Goal: Task Accomplishment & Management: Manage account settings

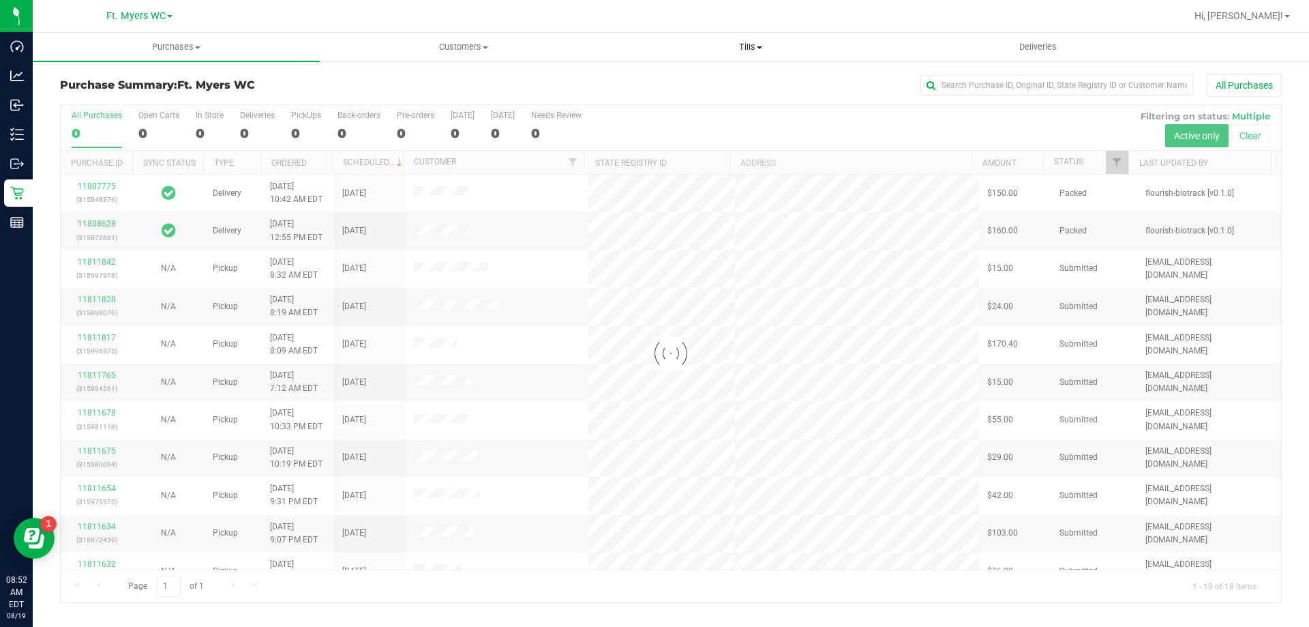
click at [776, 57] on uib-tab-heading "Tills Manage tills Reconcile e-payments" at bounding box center [751, 46] width 286 height 27
click at [715, 94] on span "Reconcile e-payments" at bounding box center [675, 99] width 136 height 12
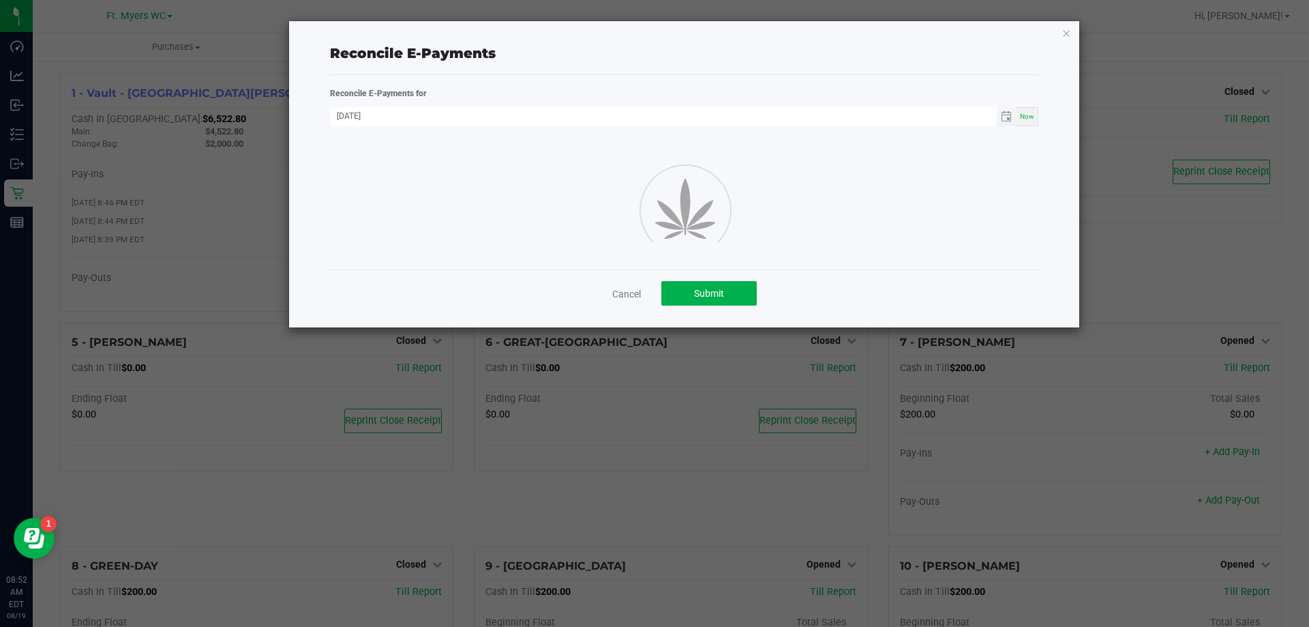
click at [999, 120] on span "Toggle calendar" at bounding box center [1007, 116] width 20 height 19
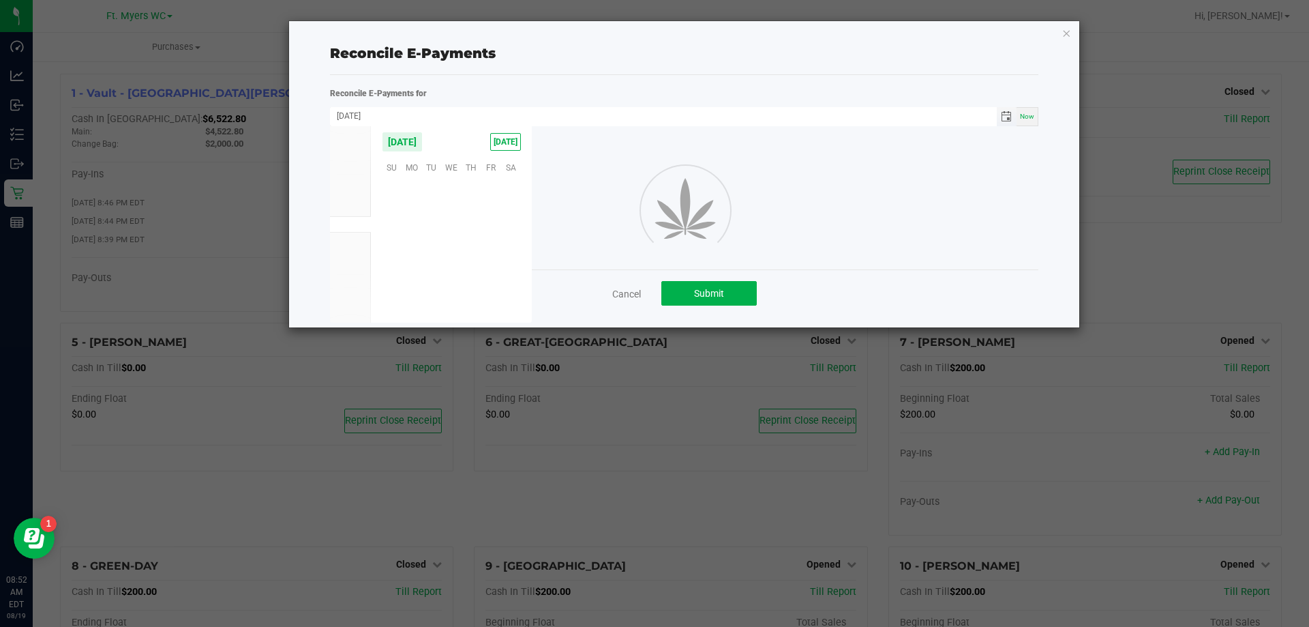
scroll to position [221014, 0]
click at [420, 250] on span "18" at bounding box center [412, 251] width 20 height 21
type input "[DATE]"
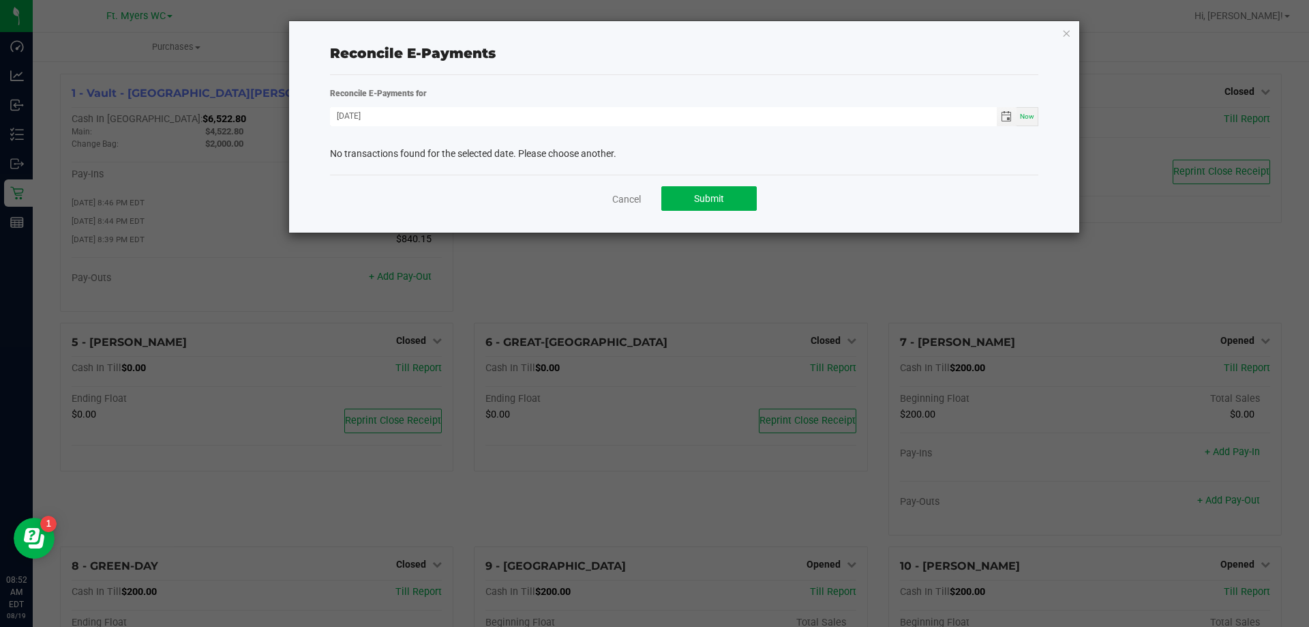
click at [511, 59] on div "Reconcile E-Payments" at bounding box center [684, 53] width 709 height 20
click at [643, 153] on div "No transactions found for the selected date. Please choose another." at bounding box center [684, 154] width 709 height 14
drag, startPoint x: 721, startPoint y: 197, endPoint x: 956, endPoint y: 119, distance: 247.1
click at [956, 119] on reconcile-non-cash-payments "Reconcile E-Payments for [DATE] Now No transactions found for the selected date…" at bounding box center [684, 154] width 709 height 136
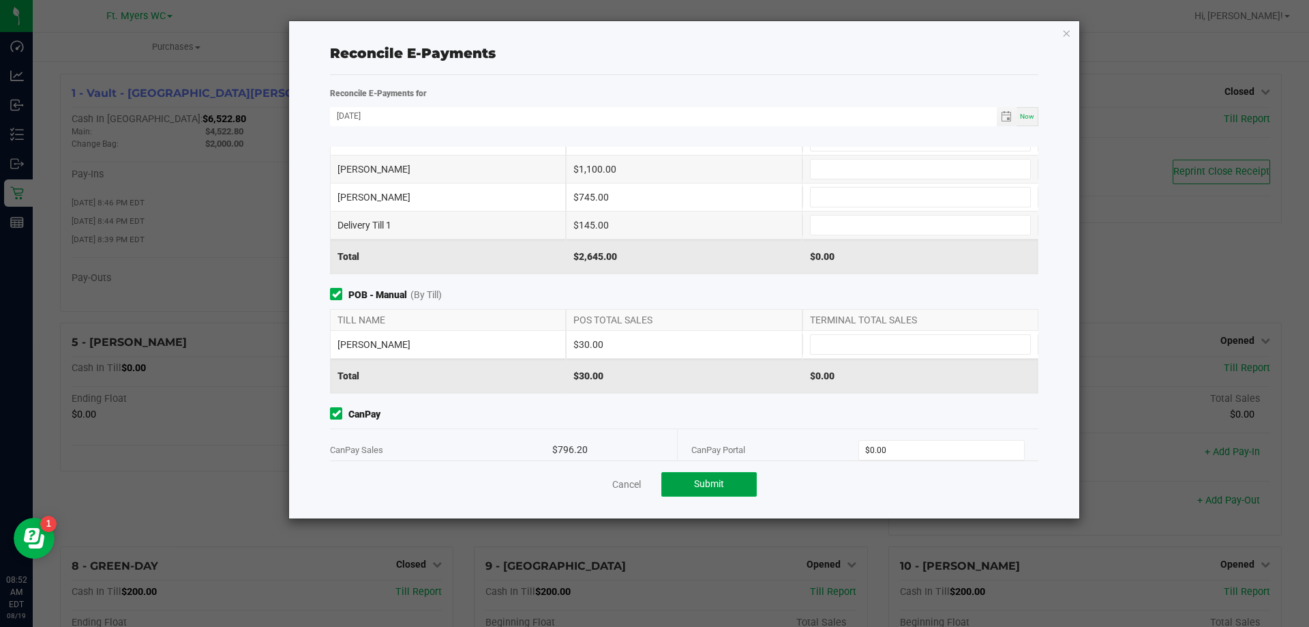
scroll to position [0, 0]
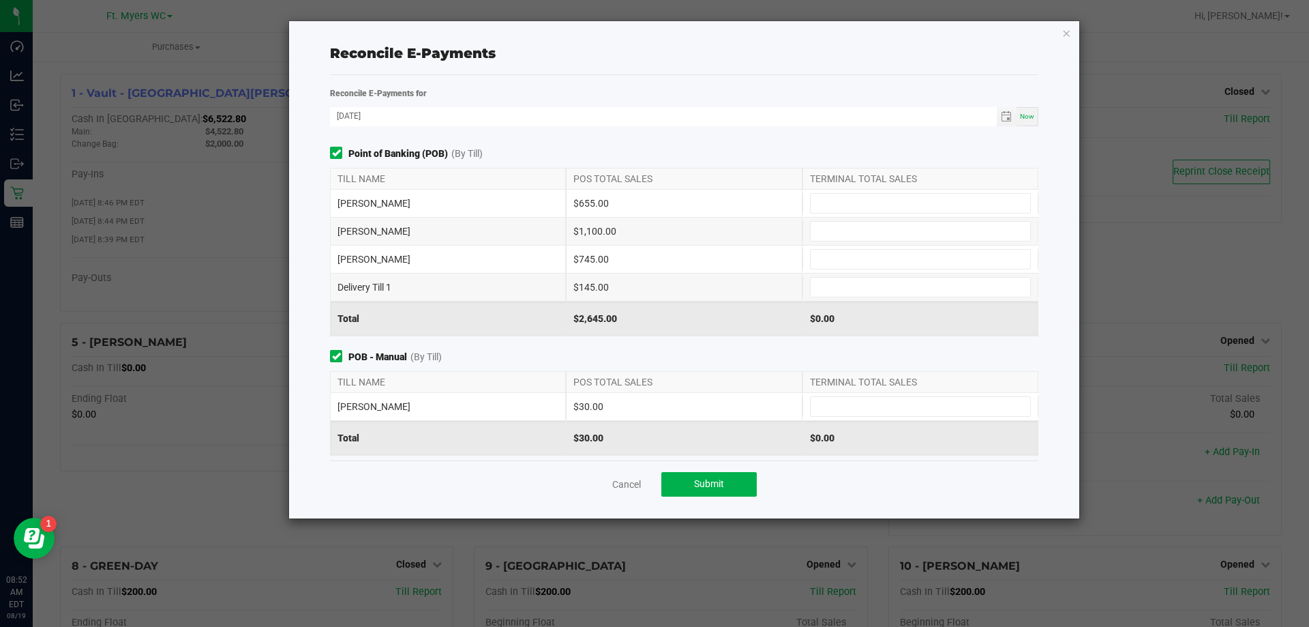
drag, startPoint x: 661, startPoint y: 286, endPoint x: 476, endPoint y: 283, distance: 184.8
click at [476, 283] on div "Delivery Till 1 $145.00" at bounding box center [684, 286] width 709 height 27
click at [476, 283] on div "Delivery Till 1" at bounding box center [448, 286] width 236 height 27
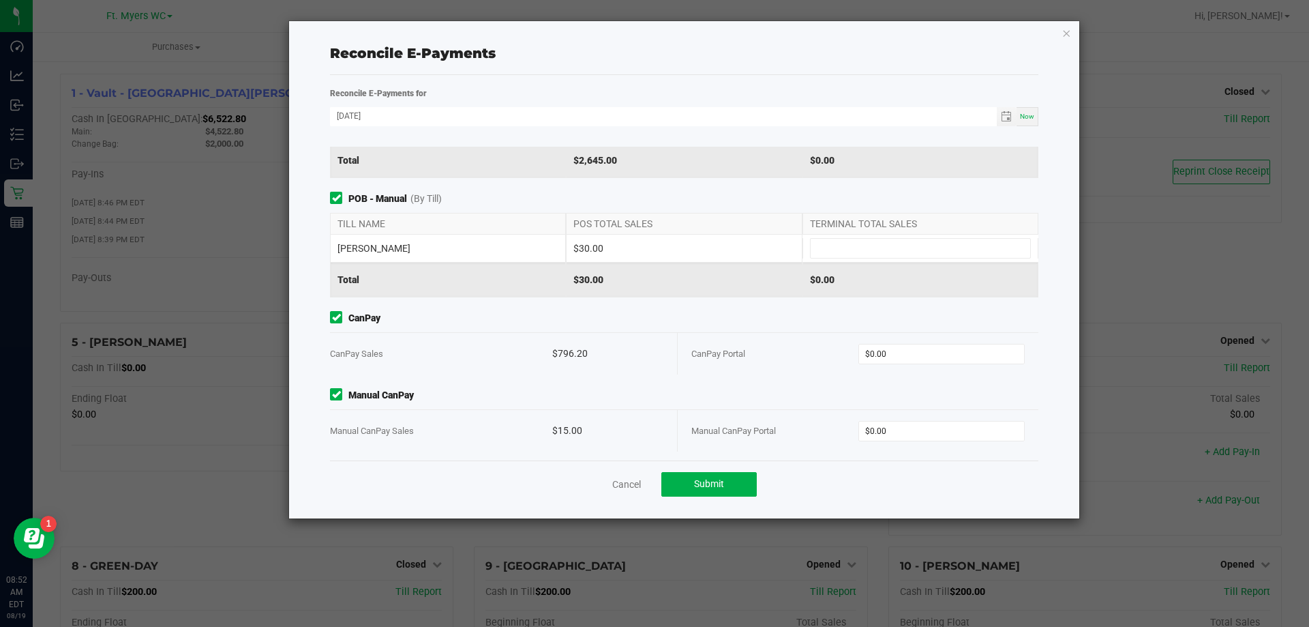
scroll to position [162, 0]
click at [613, 479] on link "Cancel" at bounding box center [626, 484] width 29 height 14
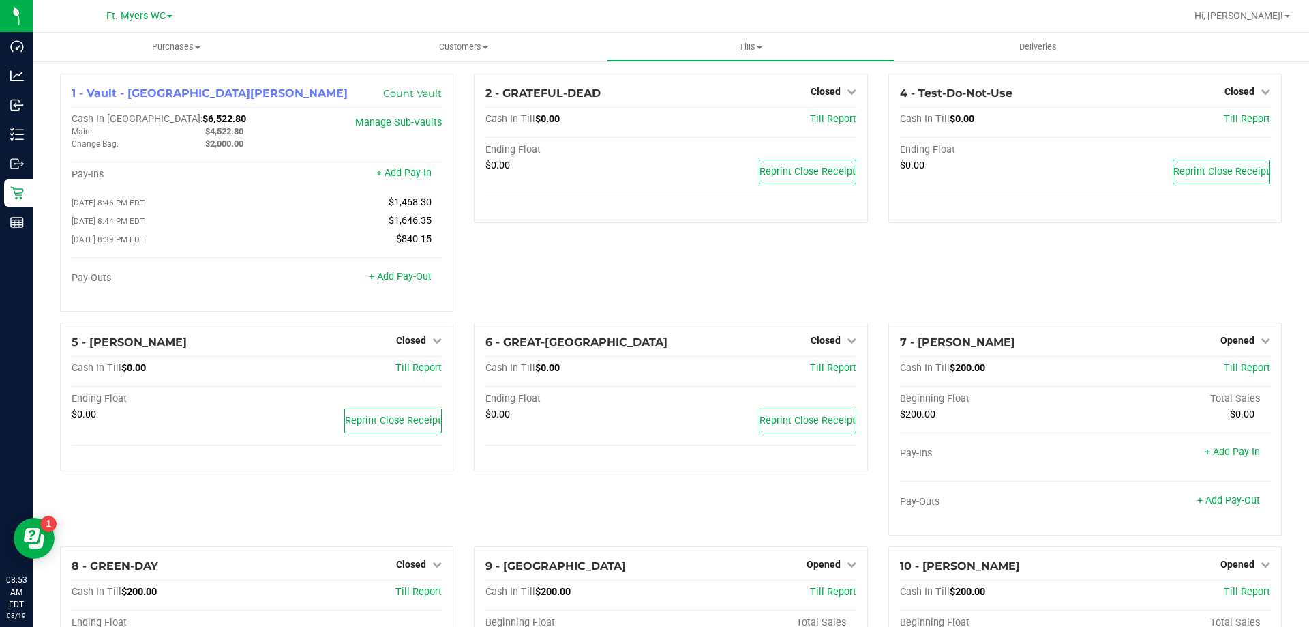
drag, startPoint x: 940, startPoint y: 348, endPoint x: 614, endPoint y: -28, distance: 497.4
drag, startPoint x: 840, startPoint y: 316, endPoint x: 711, endPoint y: 10, distance: 332.2
drag, startPoint x: 905, startPoint y: 498, endPoint x: 817, endPoint y: -3, distance: 509.6
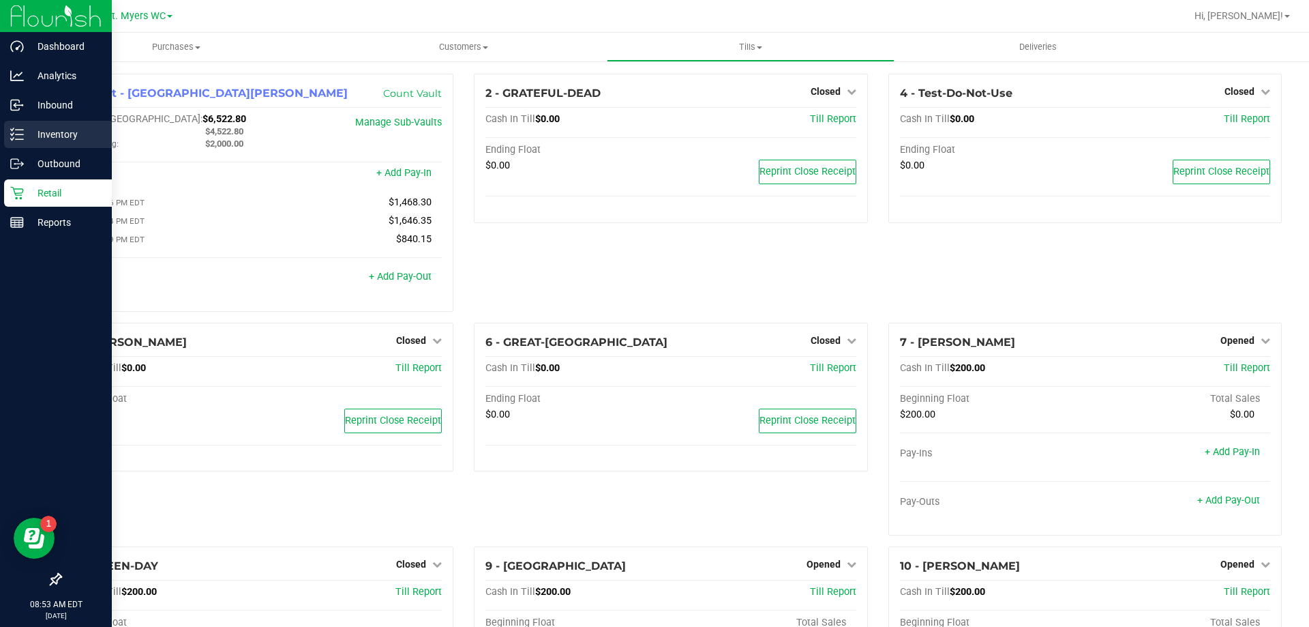
click at [57, 131] on p "Inventory" at bounding box center [65, 134] width 82 height 16
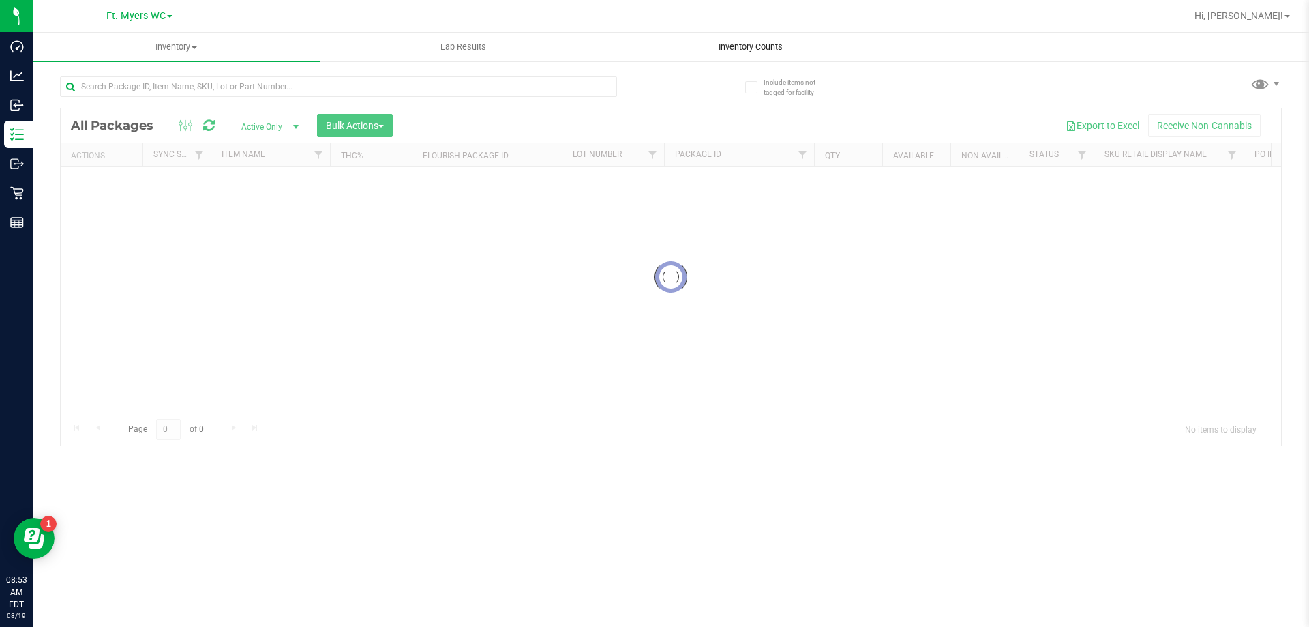
click at [831, 50] on uib-tab-heading "Inventory Counts" at bounding box center [751, 46] width 286 height 27
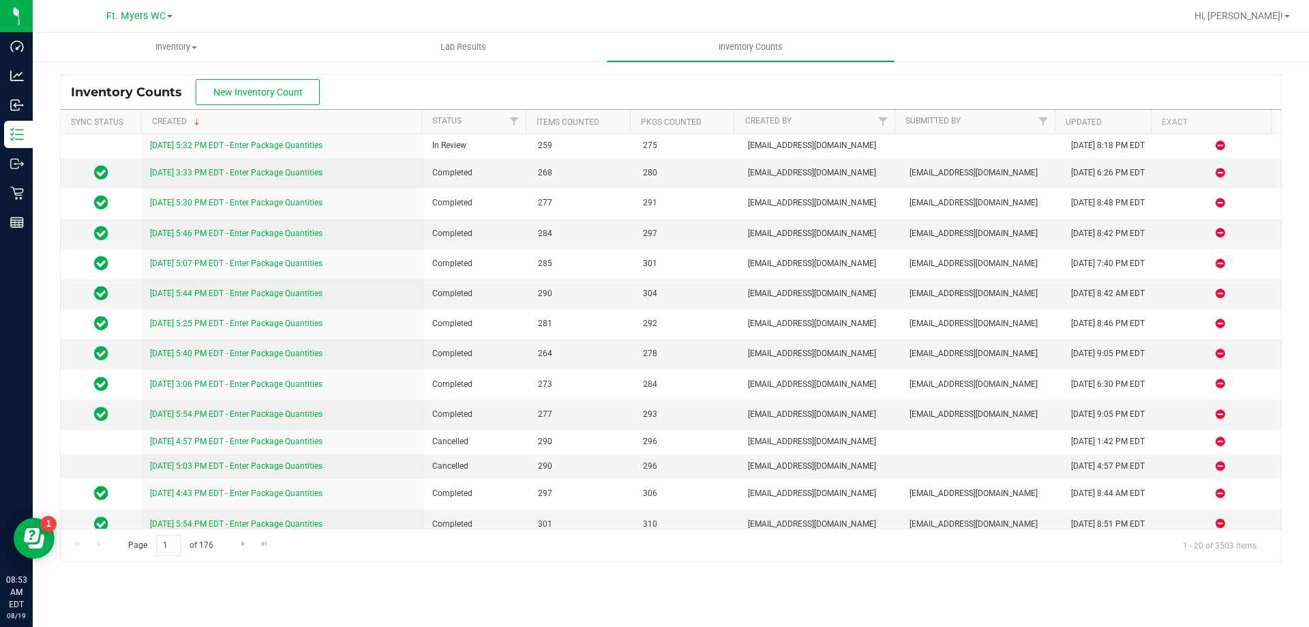
click at [637, 72] on div "Inventory Counts New Inventory Count Sync Status Created Status Items Counted P…" at bounding box center [671, 318] width 1277 height 516
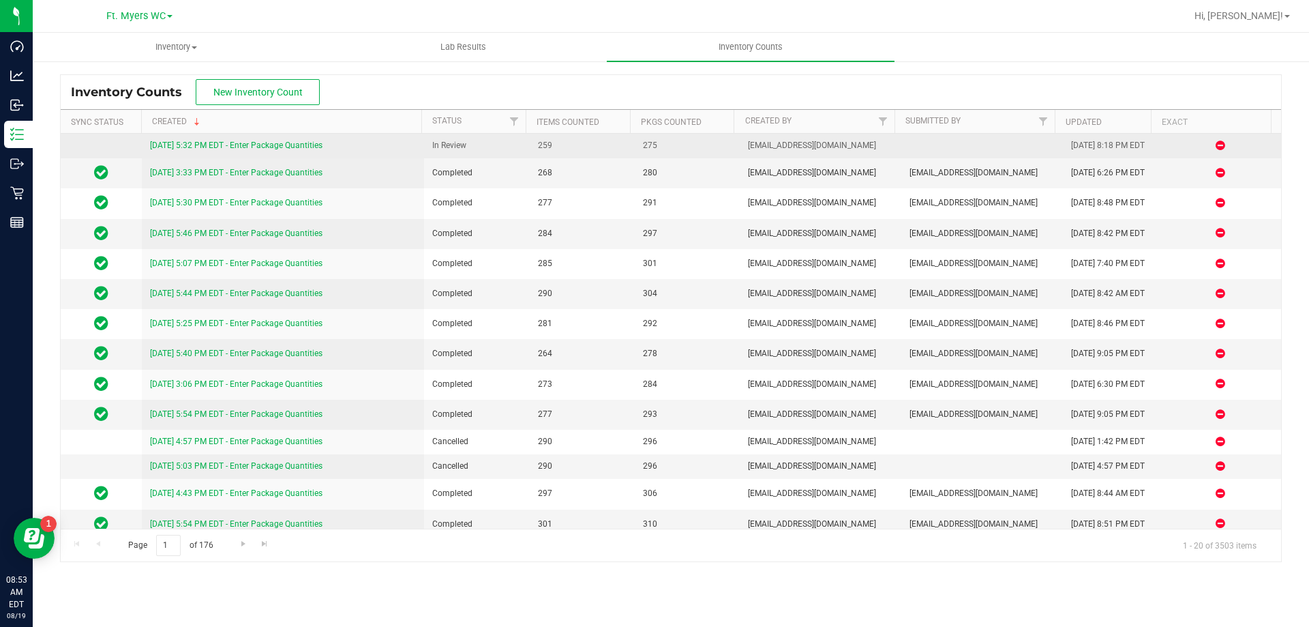
click at [310, 141] on link "[DATE] 5:32 PM EDT - Enter Package Quantities" at bounding box center [236, 145] width 173 height 10
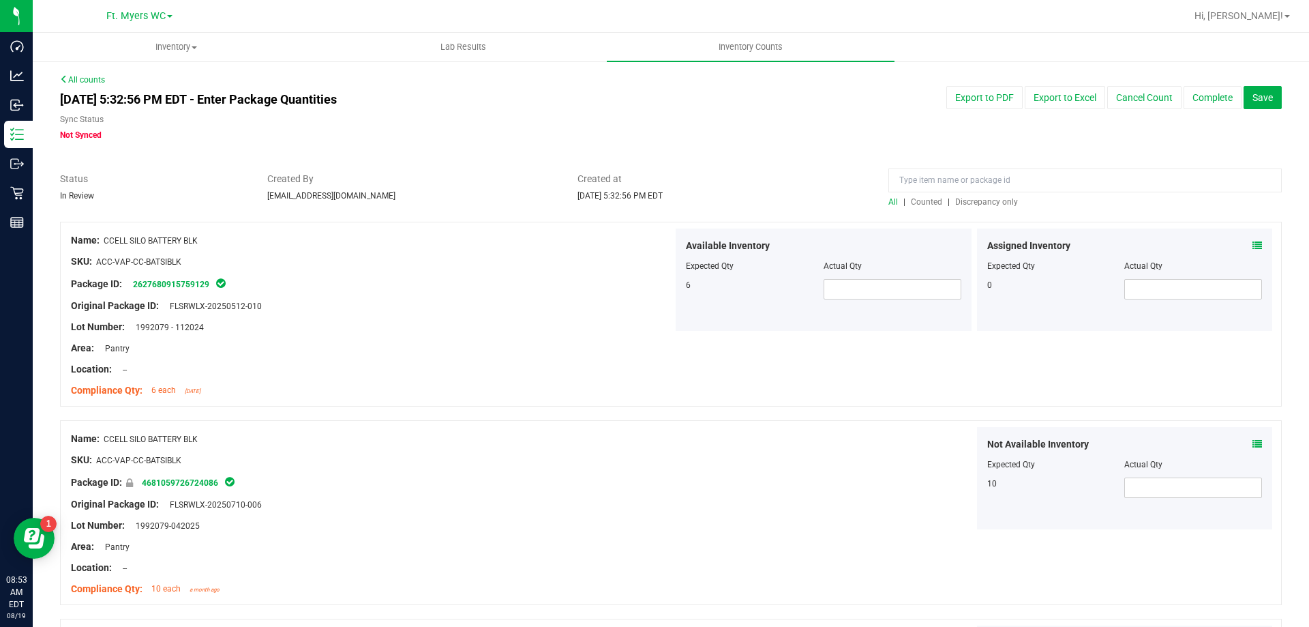
click at [973, 200] on span "Discrepancy only" at bounding box center [986, 202] width 63 height 10
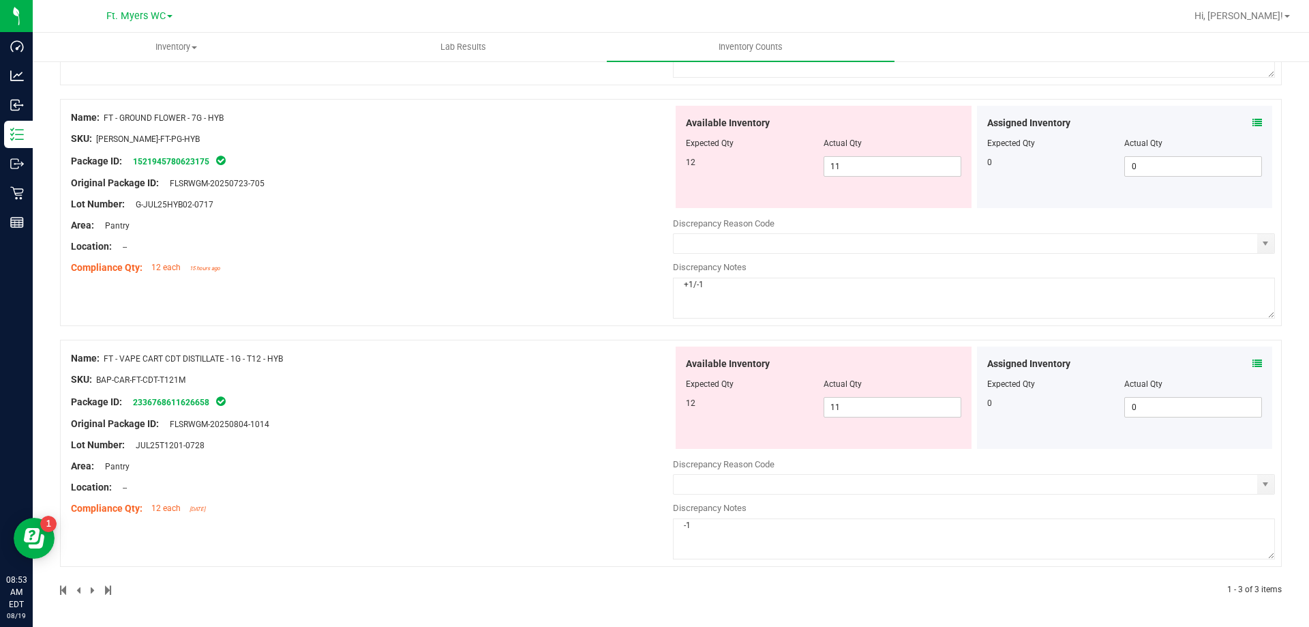
drag, startPoint x: 541, startPoint y: 160, endPoint x: 469, endPoint y: 408, distance: 257.7
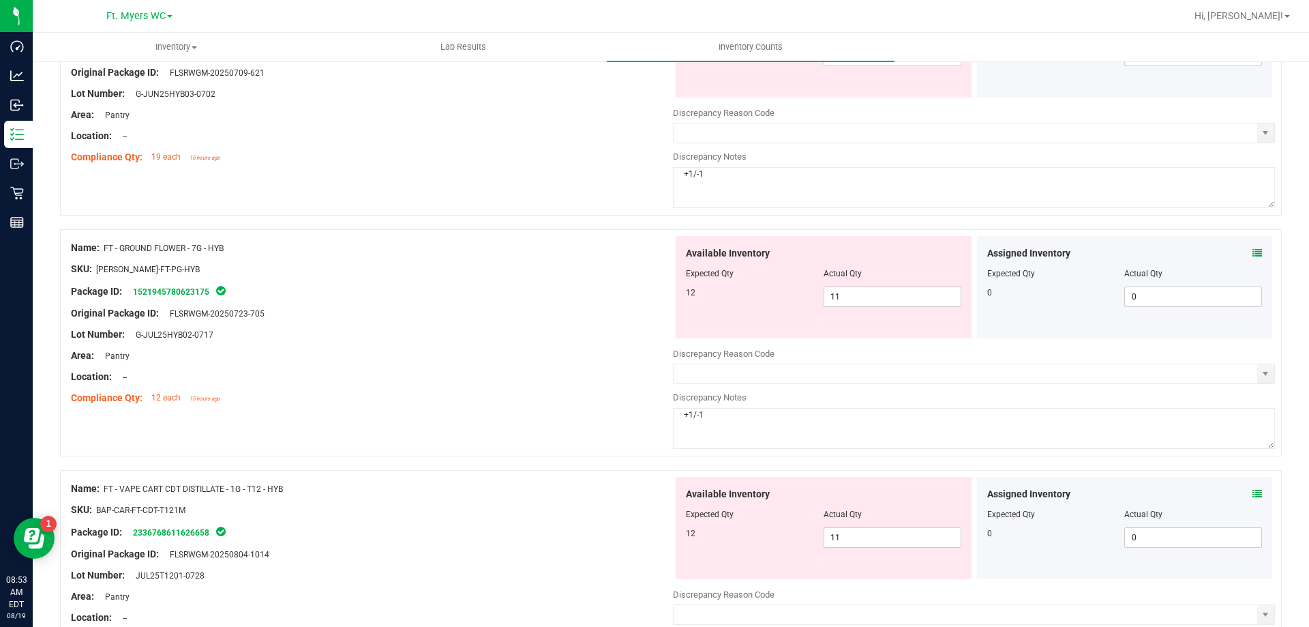
scroll to position [363, 0]
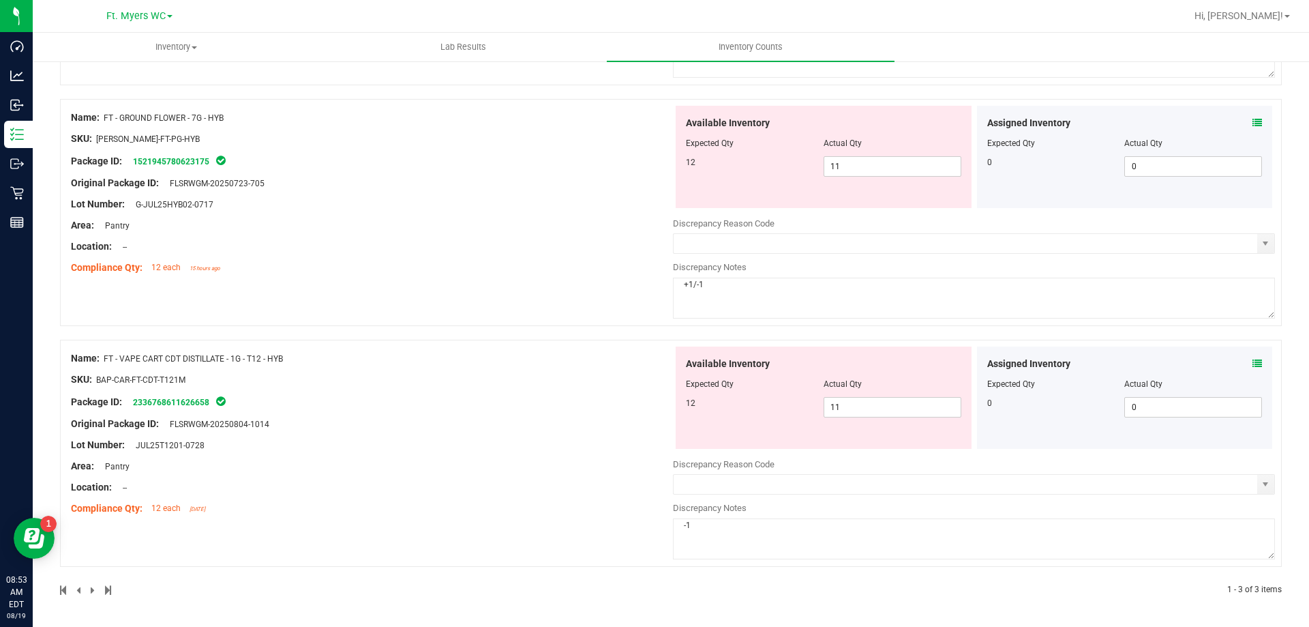
click at [1269, 486] on div "Name: FT - VAPE CART CDT DISTILLATE - 1G - T12 - HYB SKU: BAP-CAR-FT-CDT-T121M …" at bounding box center [671, 453] width 1222 height 227
click at [1257, 492] on span "select" at bounding box center [1265, 484] width 17 height 19
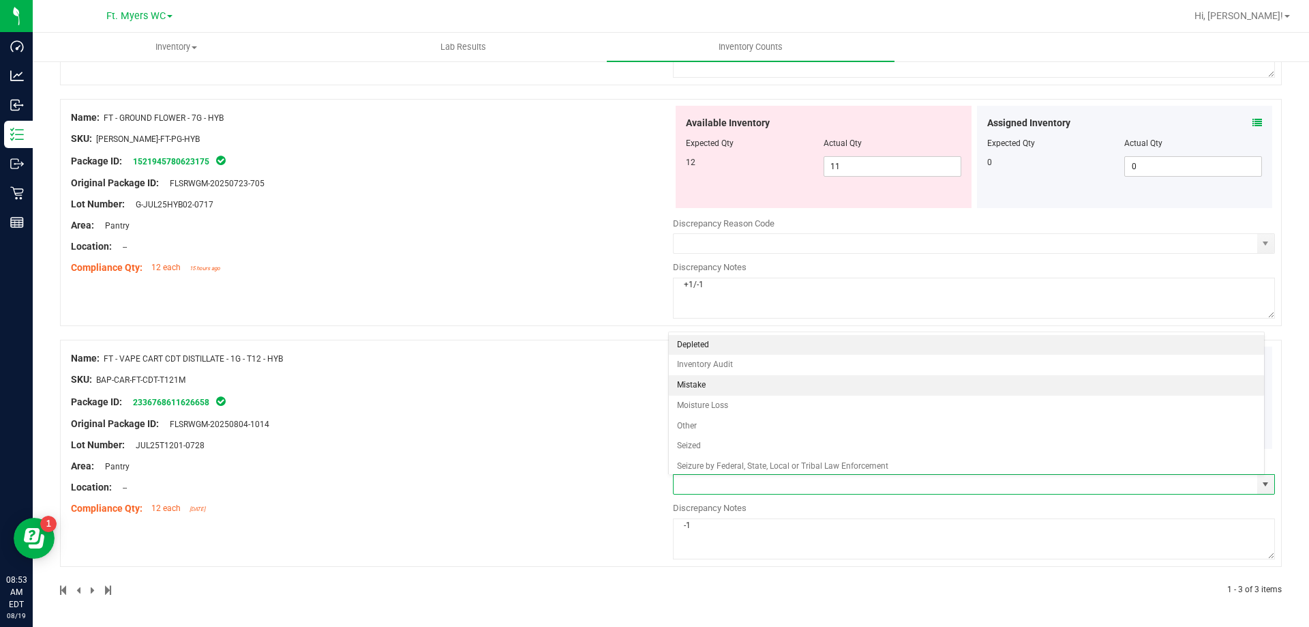
click at [698, 390] on li "Mistake" at bounding box center [967, 385] width 596 height 20
type input "Mistake"
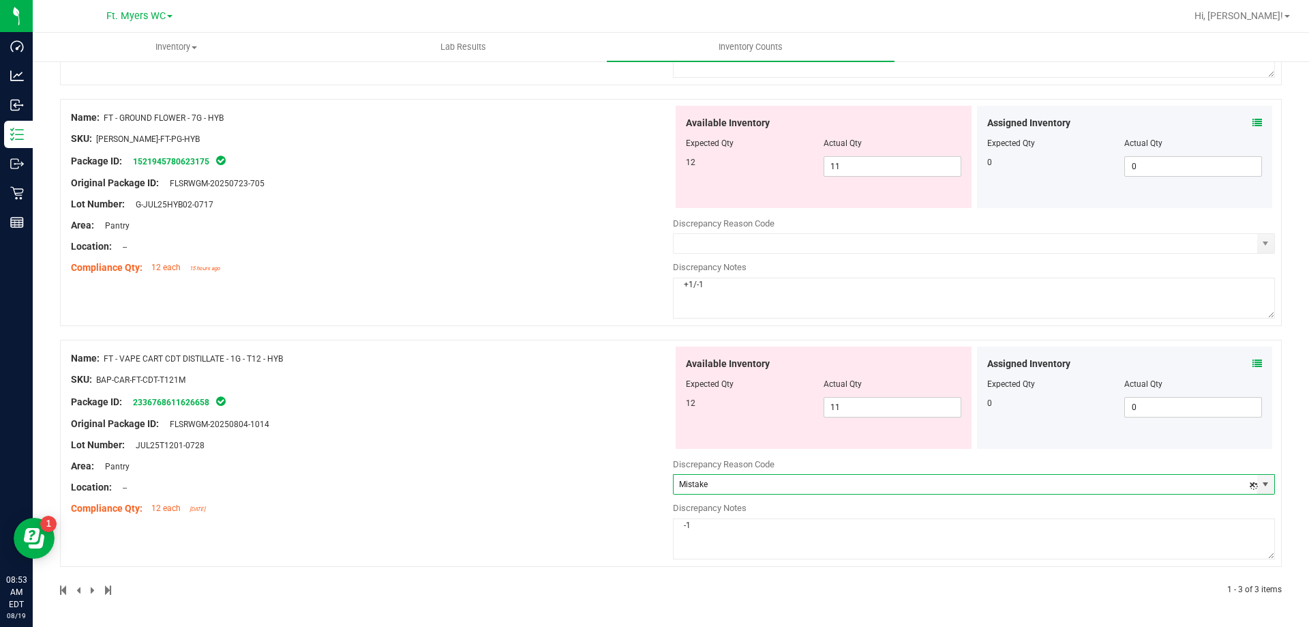
click at [605, 393] on div "Package ID: 2336768611626658" at bounding box center [372, 401] width 602 height 16
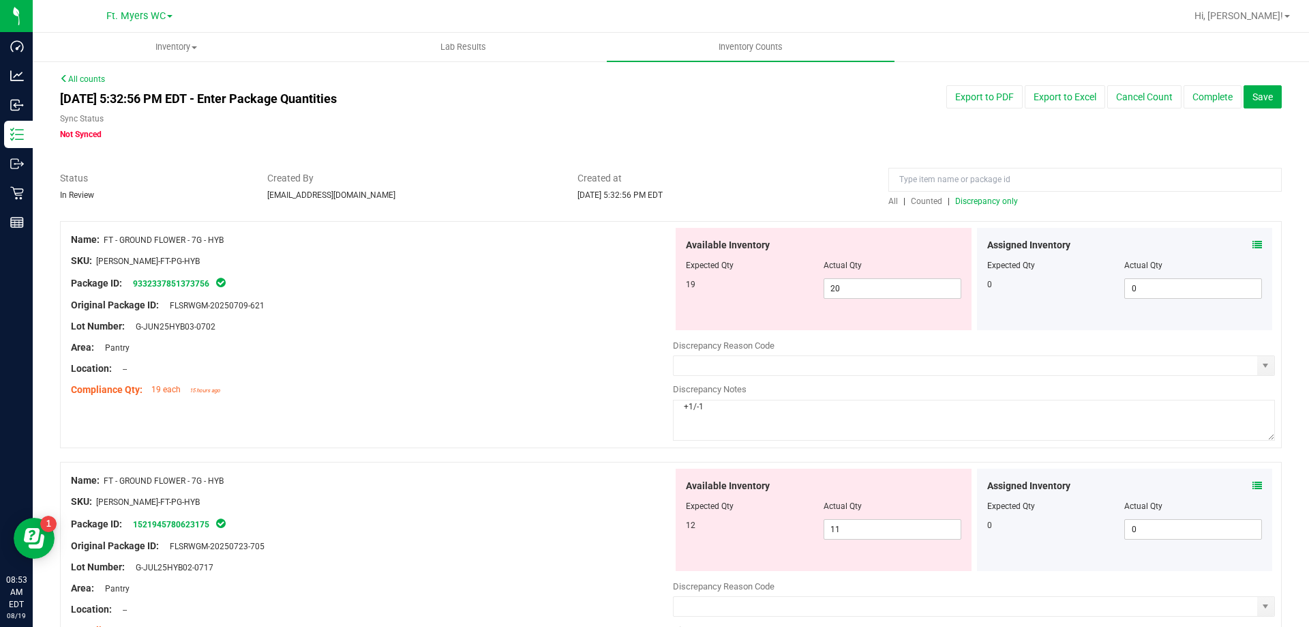
scroll to position [0, 0]
drag, startPoint x: 729, startPoint y: 425, endPoint x: 618, endPoint y: 407, distance: 112.6
click at [618, 407] on div "Name: FT - GROUND FLOWER - 7G - HYB SKU: [PERSON_NAME]-FT-PG-HYB Package ID: 93…" at bounding box center [671, 335] width 1222 height 227
click at [702, 419] on textarea "+1/-1" at bounding box center [974, 420] width 602 height 41
click at [680, 411] on textarea "+1/-1" at bounding box center [974, 420] width 602 height 41
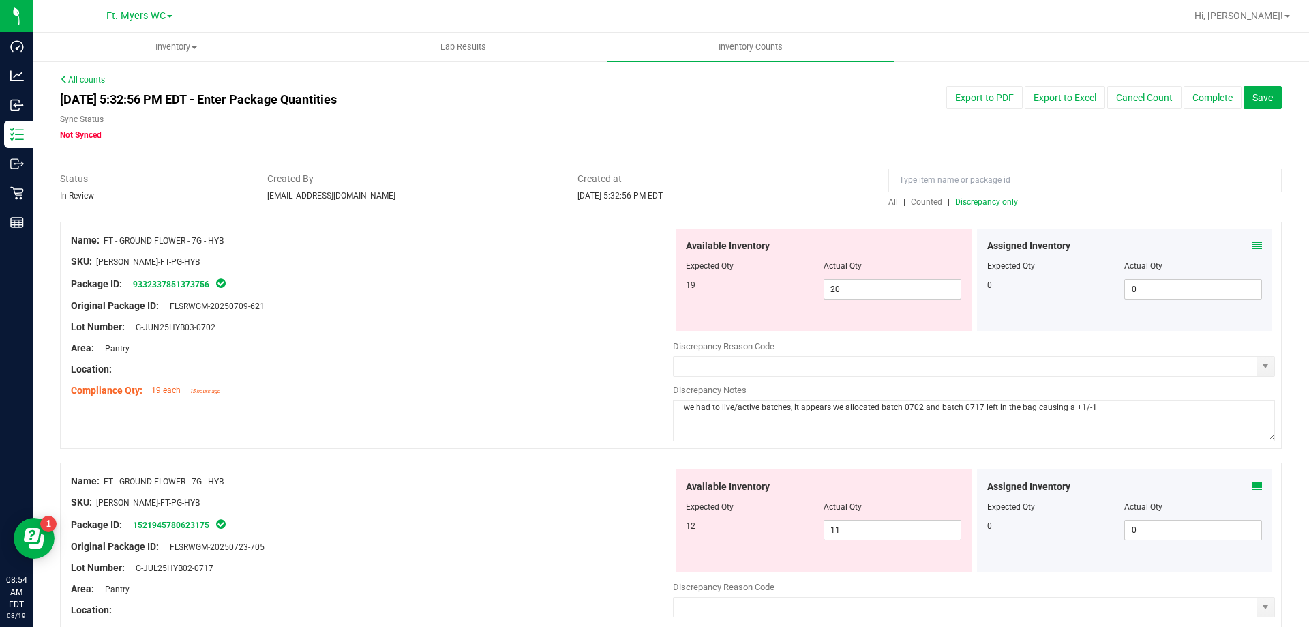
click at [1093, 411] on textarea "we had to live/active batches, it appears we allocated batch 0702 and batch 071…" at bounding box center [974, 420] width 602 height 41
click at [716, 411] on textarea "we had to live/active batches, it appears we allocated batch 0702 and batch 071…" at bounding box center [974, 420] width 602 height 41
click at [1088, 408] on textarea "we had 2 live/active batches, it appears we allocated batch 0702 and batch 0717…" at bounding box center [974, 420] width 602 height 41
drag, startPoint x: 1146, startPoint y: 405, endPoint x: 490, endPoint y: 311, distance: 662.7
click at [490, 311] on div "Name: FT - GROUND FLOWER - 7G - HYB SKU: [PERSON_NAME]-FT-PG-HYB Package ID: 93…" at bounding box center [671, 335] width 1222 height 227
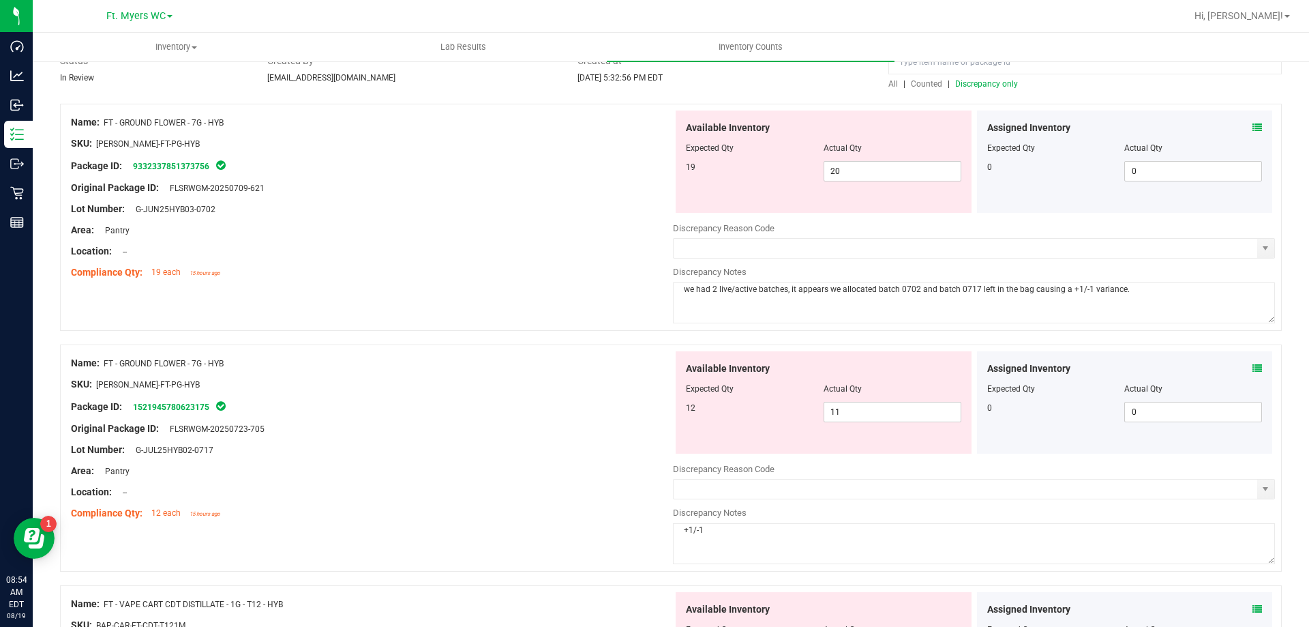
scroll to position [205, 0]
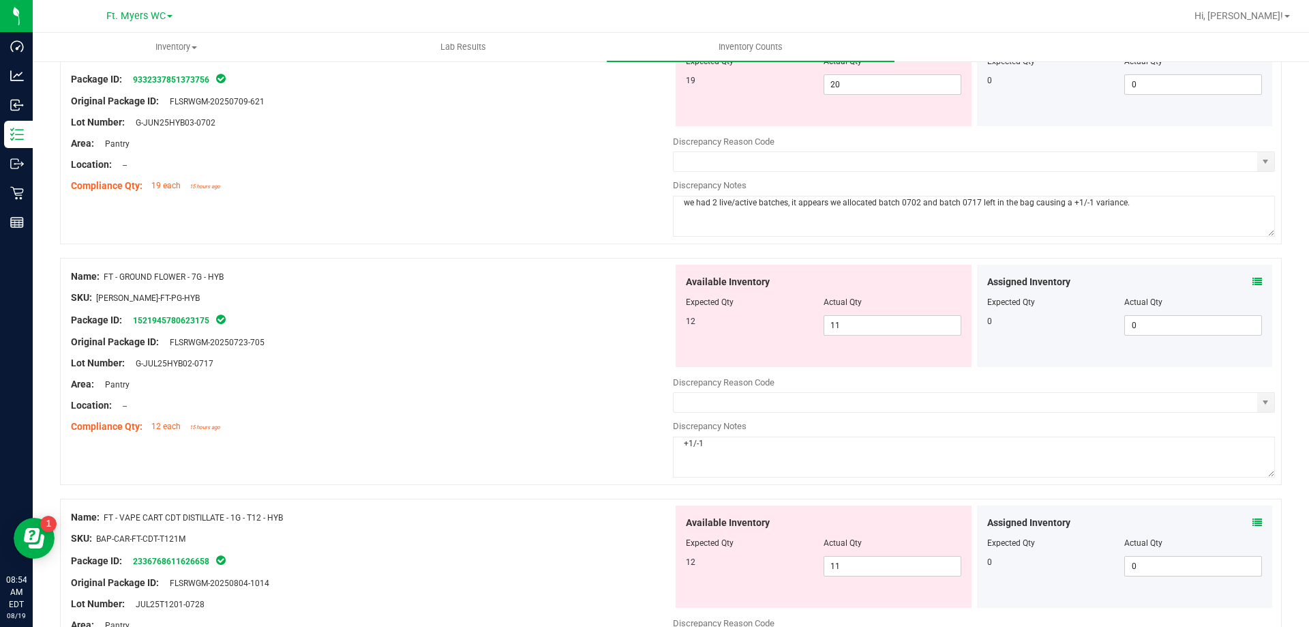
type textarea "we had 2 live/active batches, it appears we allocated batch 0702 and batch 0717…"
drag, startPoint x: 791, startPoint y: 446, endPoint x: 535, endPoint y: 422, distance: 257.5
click at [535, 422] on div "Name: FT - GROUND FLOWER - 7G - HYB SKU: [PERSON_NAME]-FT-PG-HYB Package ID: 15…" at bounding box center [671, 371] width 1222 height 227
paste textarea "we had 2 live/active batches, it appears we allocated batch 0702 and batch 0717…"
click at [1261, 159] on span "select" at bounding box center [1265, 161] width 11 height 11
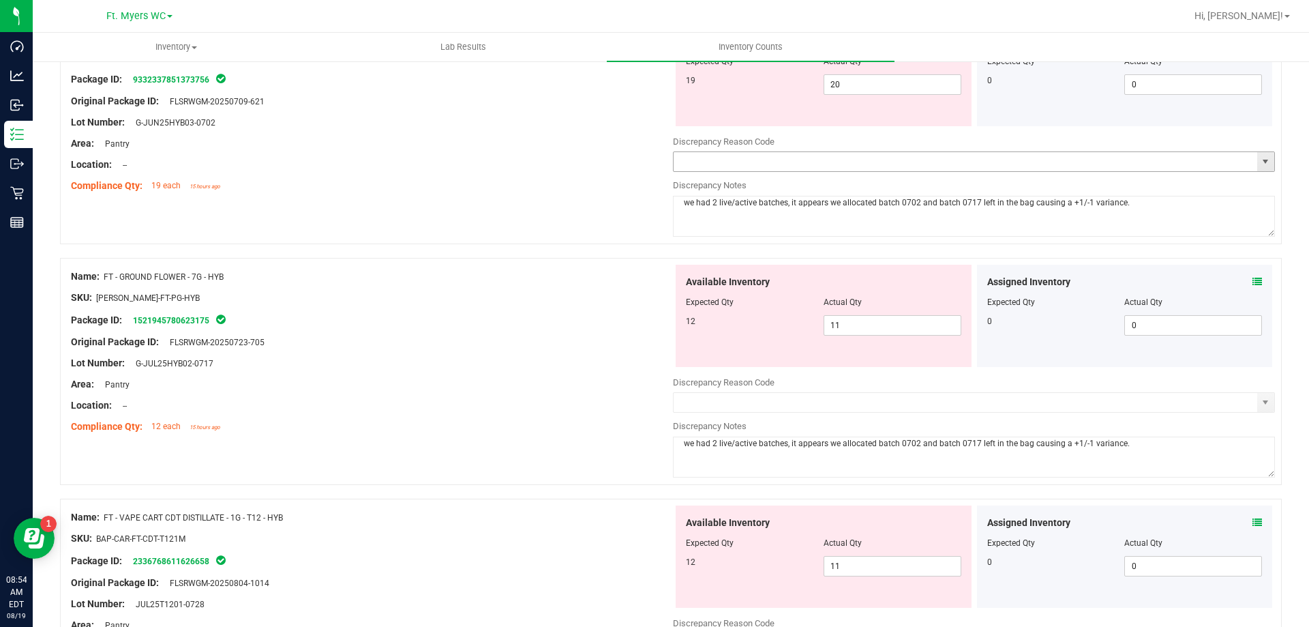
type textarea "we had 2 live/active batches, it appears we allocated batch 0702 and batch 0717…"
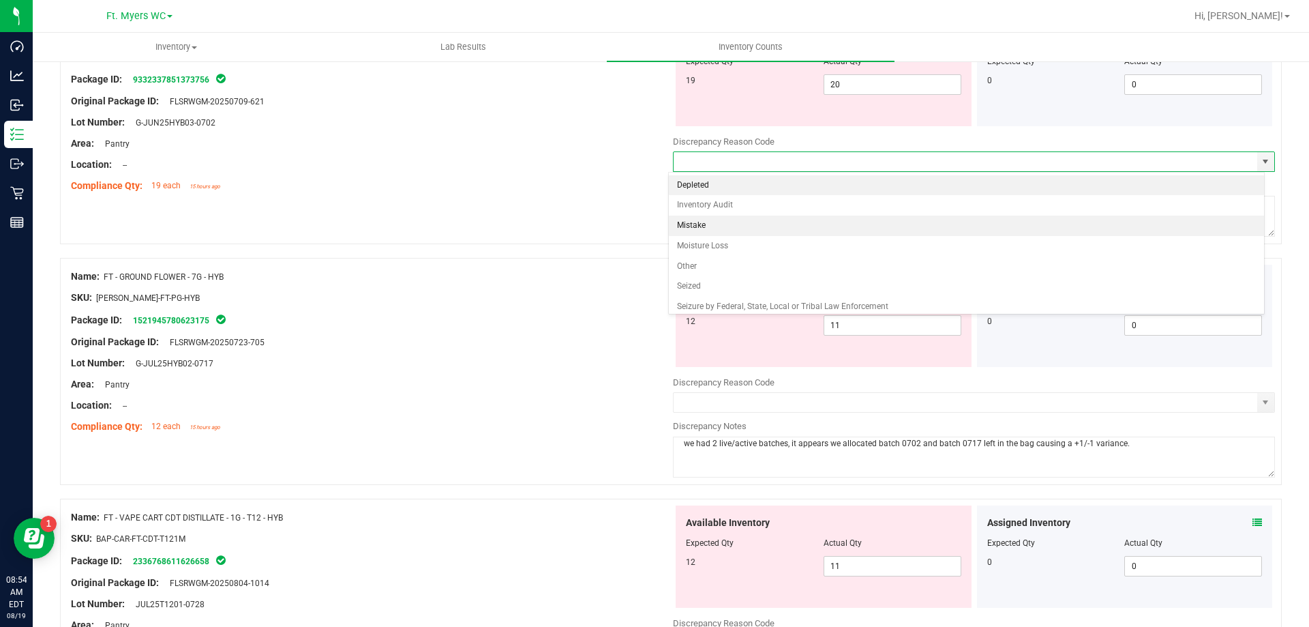
click at [709, 223] on li "Mistake" at bounding box center [967, 225] width 596 height 20
type input "Mistake"
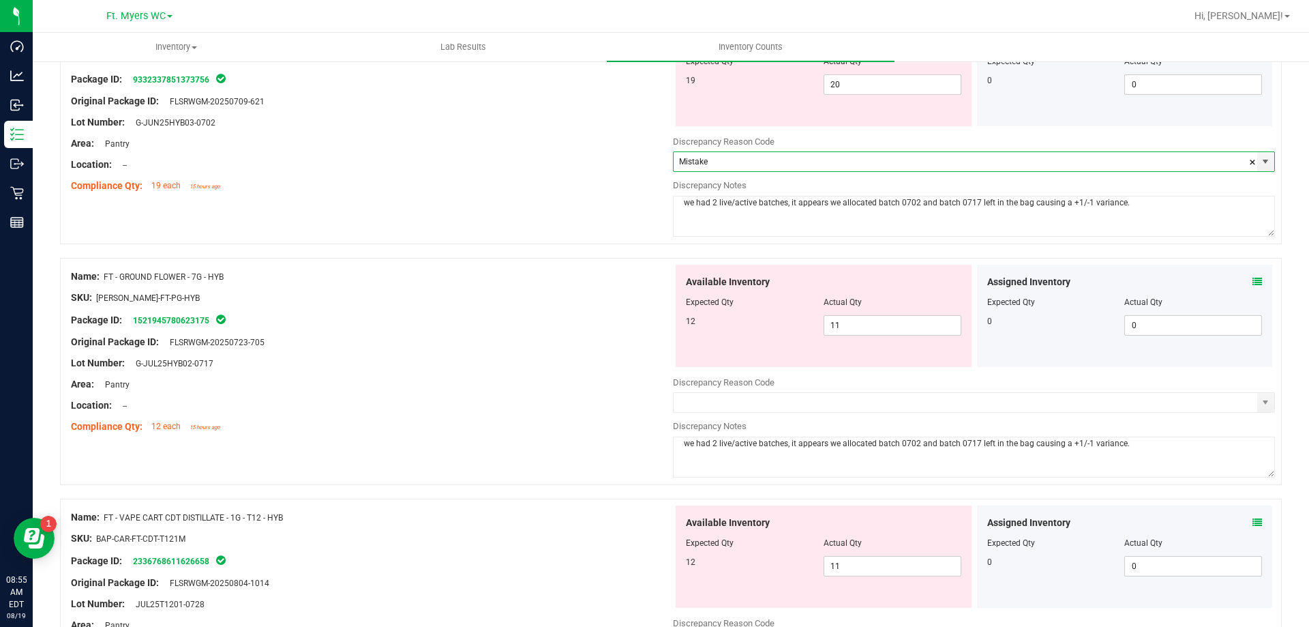
click at [1266, 404] on div "Name: FT - GROUND FLOWER - 7G - HYB SKU: [PERSON_NAME]-FT-PG-HYB Package ID: 15…" at bounding box center [671, 371] width 1222 height 227
click at [1260, 404] on span "select" at bounding box center [1265, 402] width 11 height 11
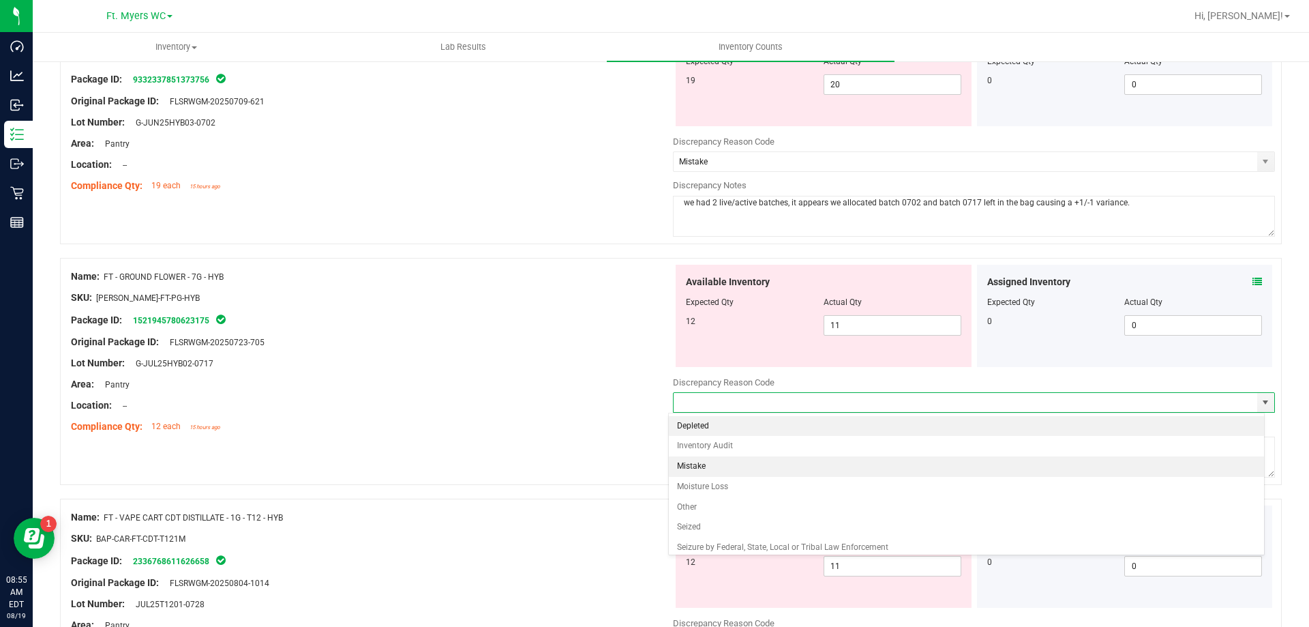
click at [674, 461] on li "Mistake" at bounding box center [967, 466] width 596 height 20
type input "Mistake"
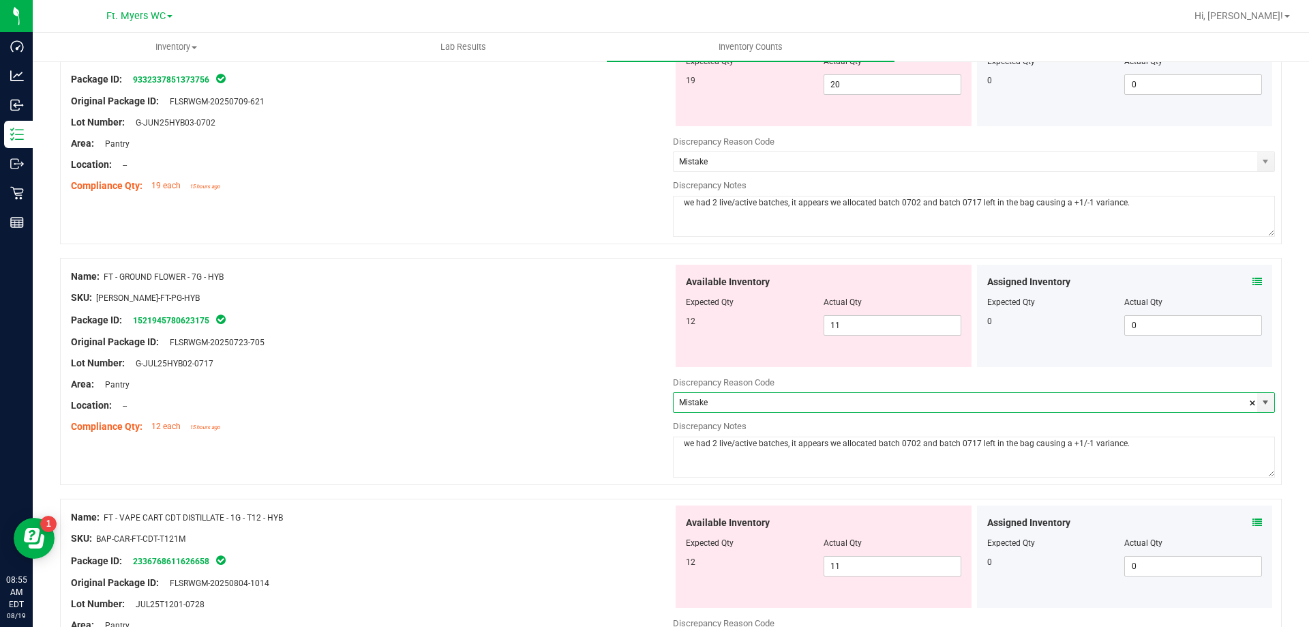
click at [613, 433] on div "Compliance Qty: 12 each 15 hours ago" at bounding box center [372, 426] width 602 height 14
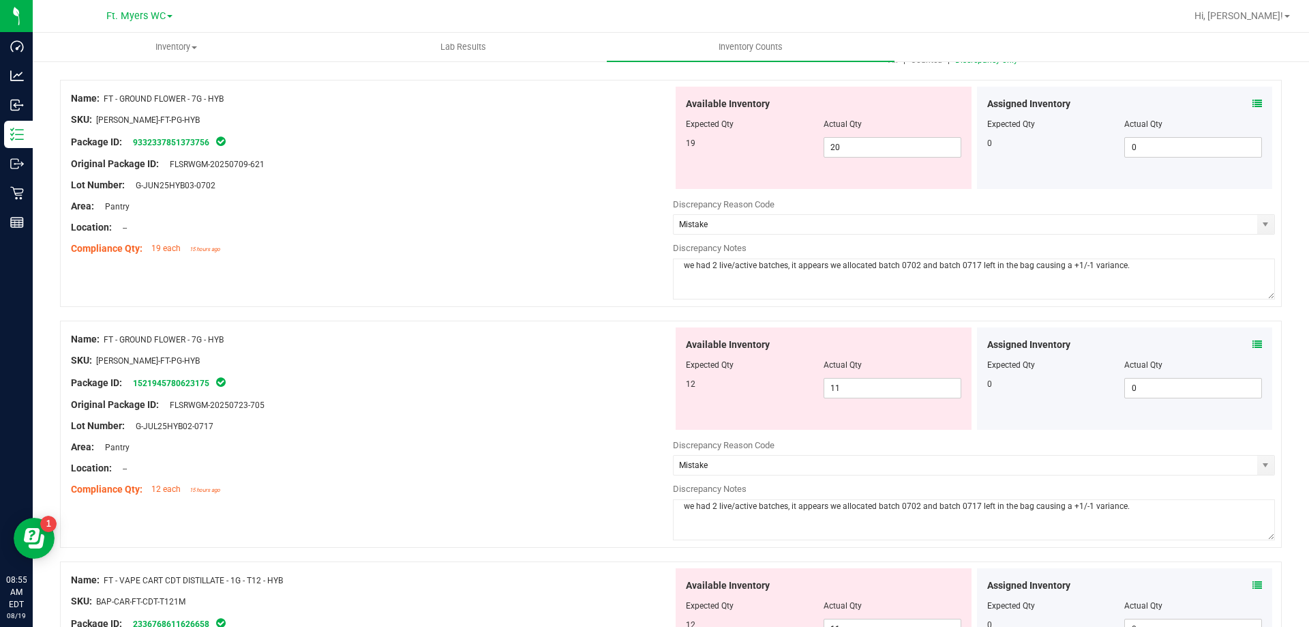
scroll to position [68, 0]
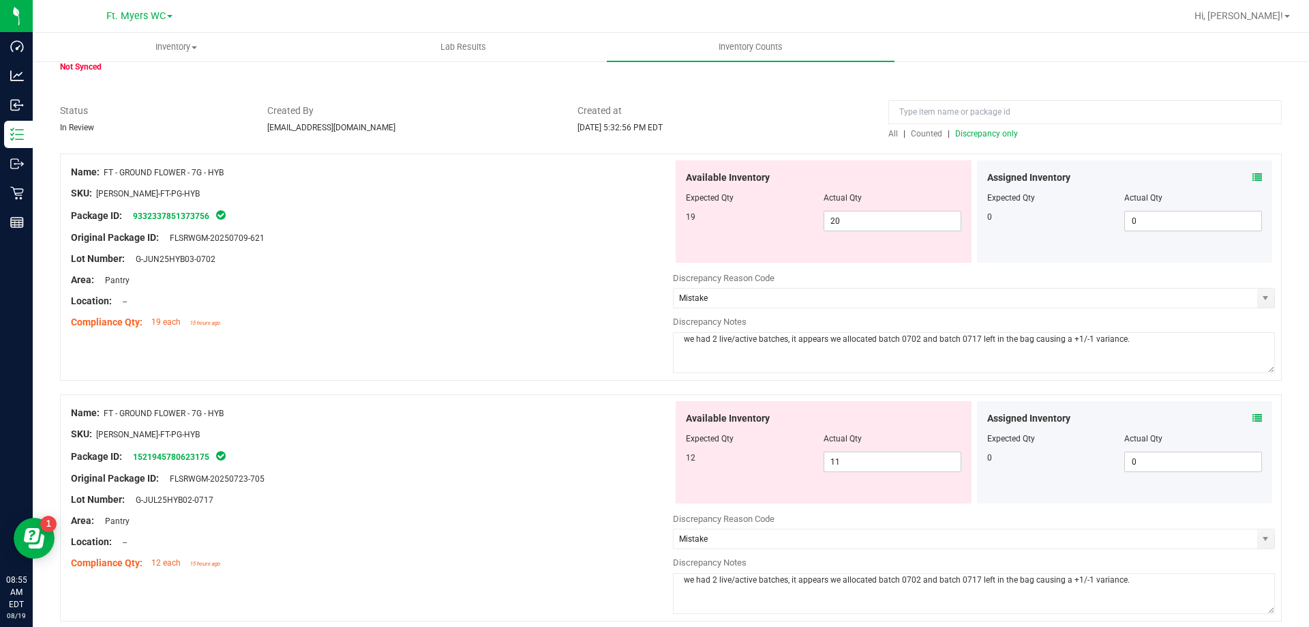
click at [609, 304] on div "Location: --" at bounding box center [372, 301] width 602 height 14
click at [618, 221] on div "Package ID: 9332337851373756" at bounding box center [372, 215] width 602 height 16
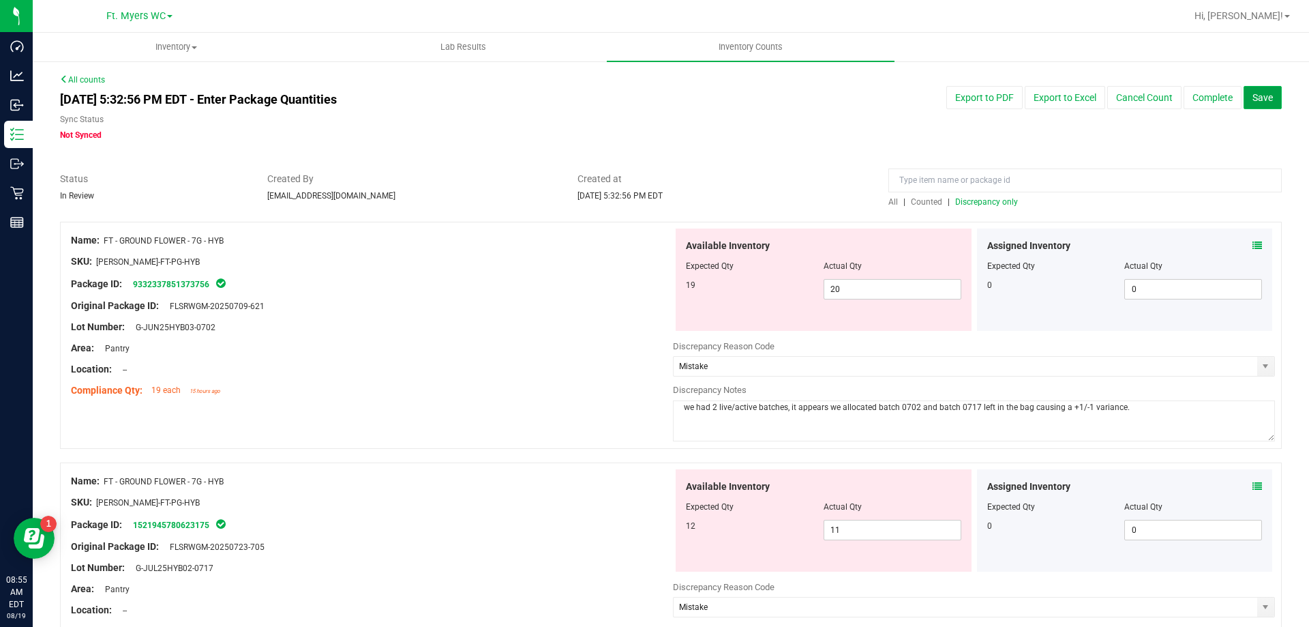
click at [1253, 101] on span "Save" at bounding box center [1263, 97] width 20 height 11
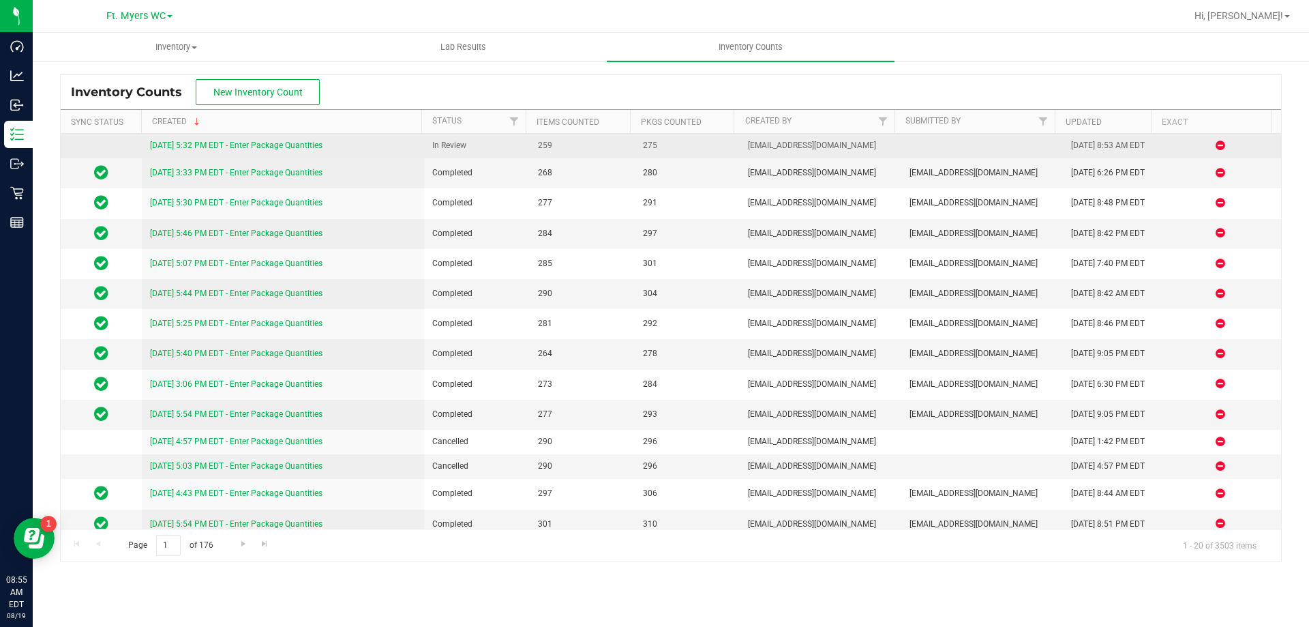
click at [267, 137] on td "[DATE] 5:32 PM EDT - Enter Package Quantities" at bounding box center [283, 146] width 283 height 25
click at [273, 147] on link "[DATE] 5:32 PM EDT - Enter Package Quantities" at bounding box center [236, 145] width 173 height 10
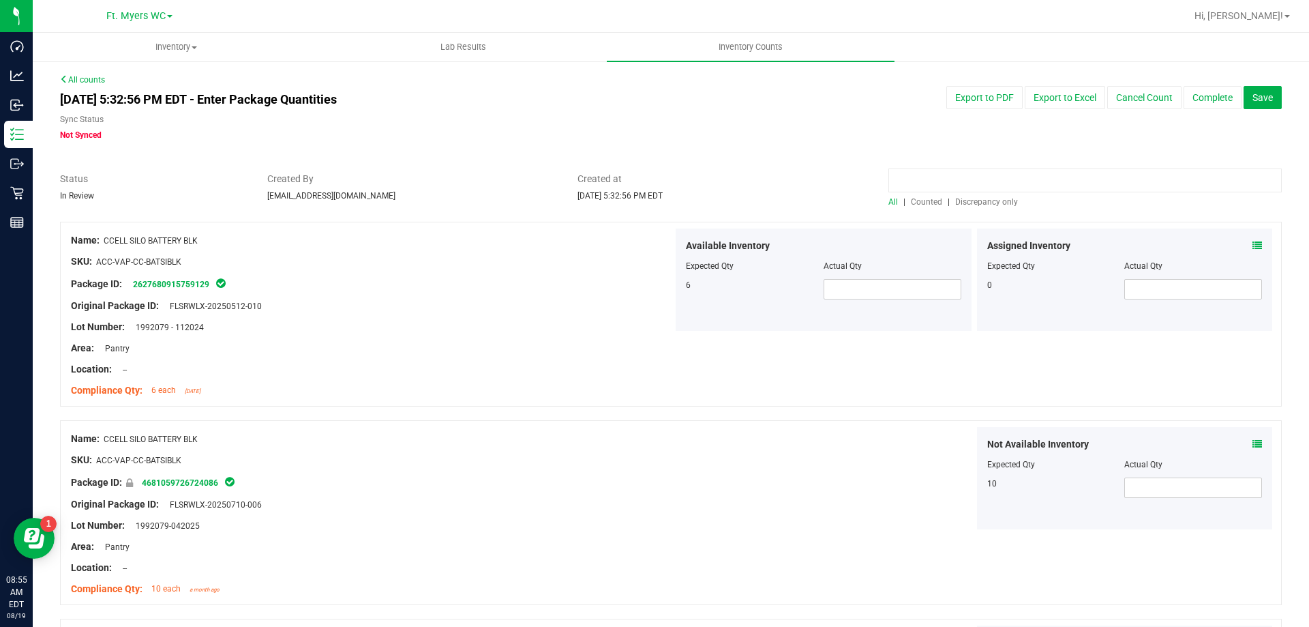
click at [986, 190] on input at bounding box center [1085, 180] width 393 height 24
click at [996, 196] on div "All | Counted | Discrepancy only" at bounding box center [1085, 202] width 393 height 12
click at [996, 205] on span "Discrepancy only" at bounding box center [986, 202] width 63 height 10
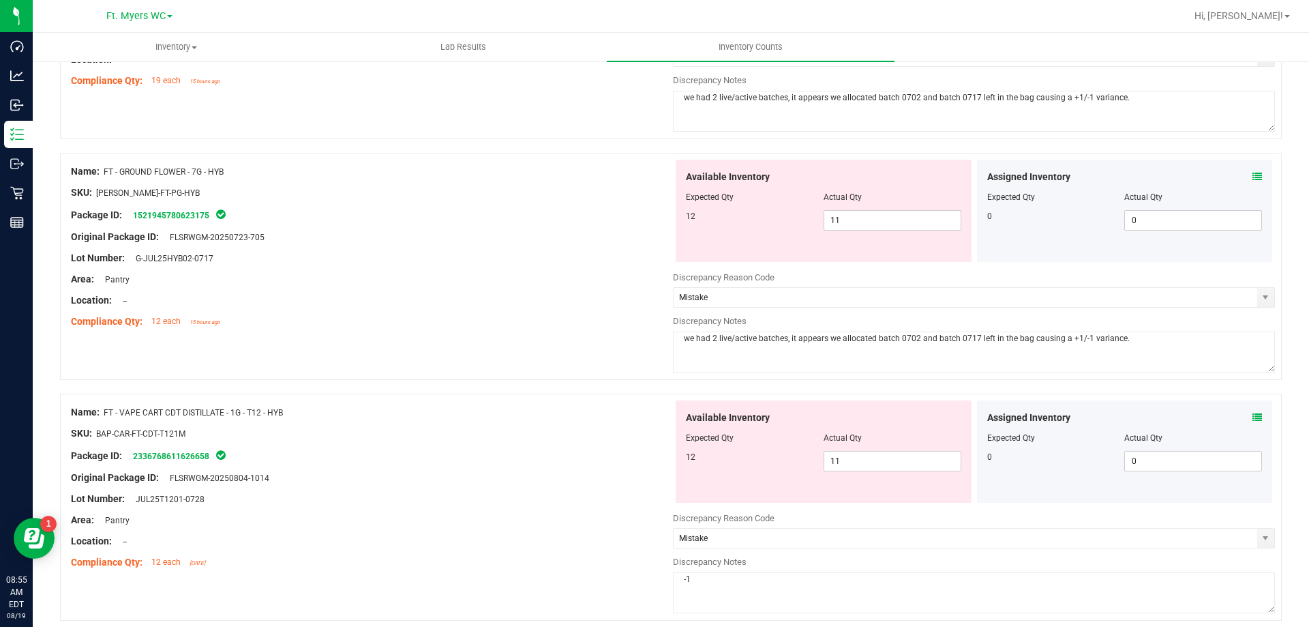
scroll to position [363, 0]
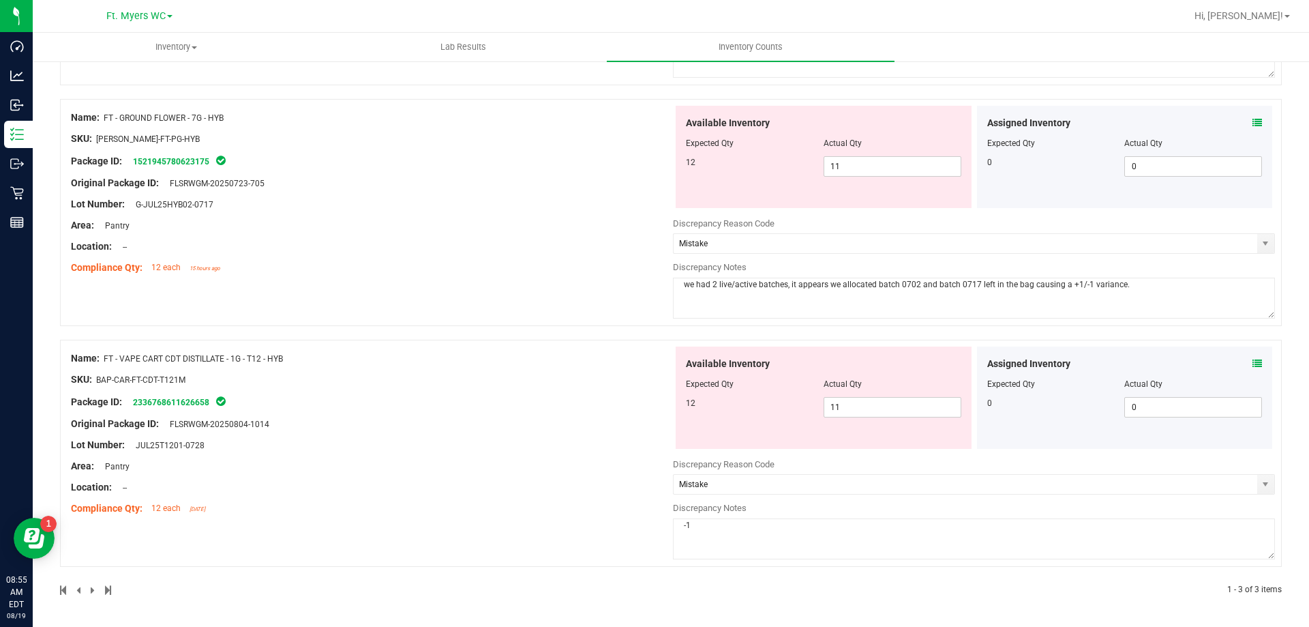
drag, startPoint x: 510, startPoint y: 292, endPoint x: 510, endPoint y: 416, distance: 124.1
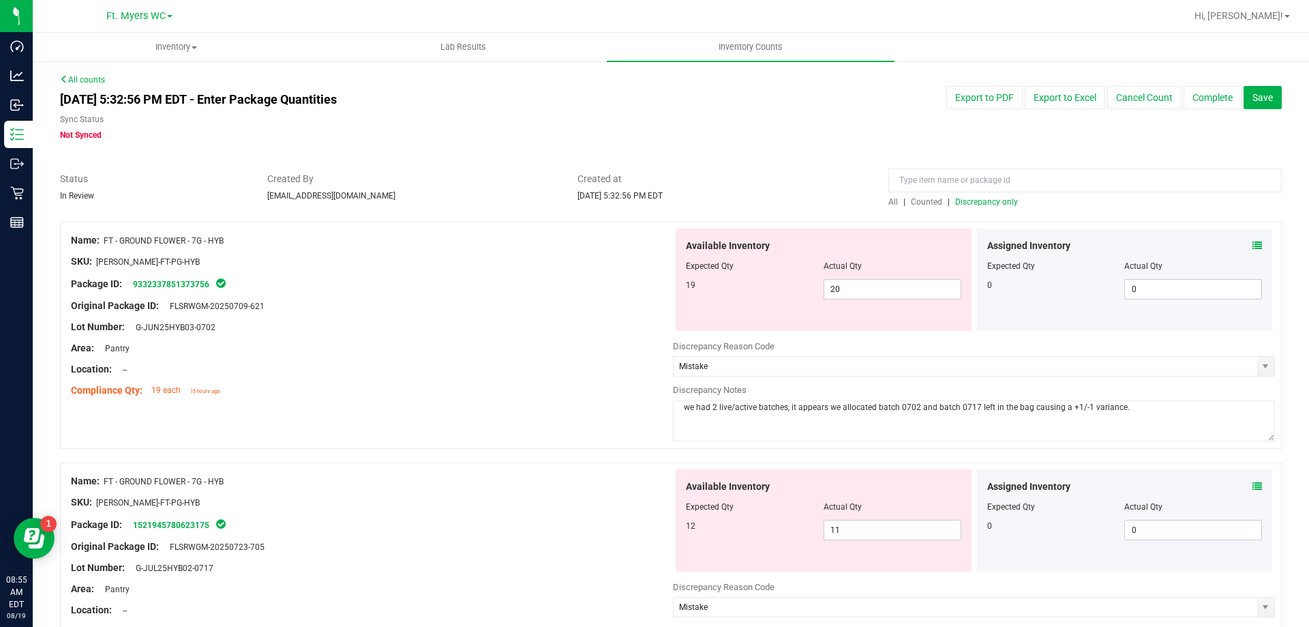
drag, startPoint x: 518, startPoint y: 387, endPoint x: 664, endPoint y: 138, distance: 288.2
click at [1226, 96] on button "Complete" at bounding box center [1213, 97] width 58 height 23
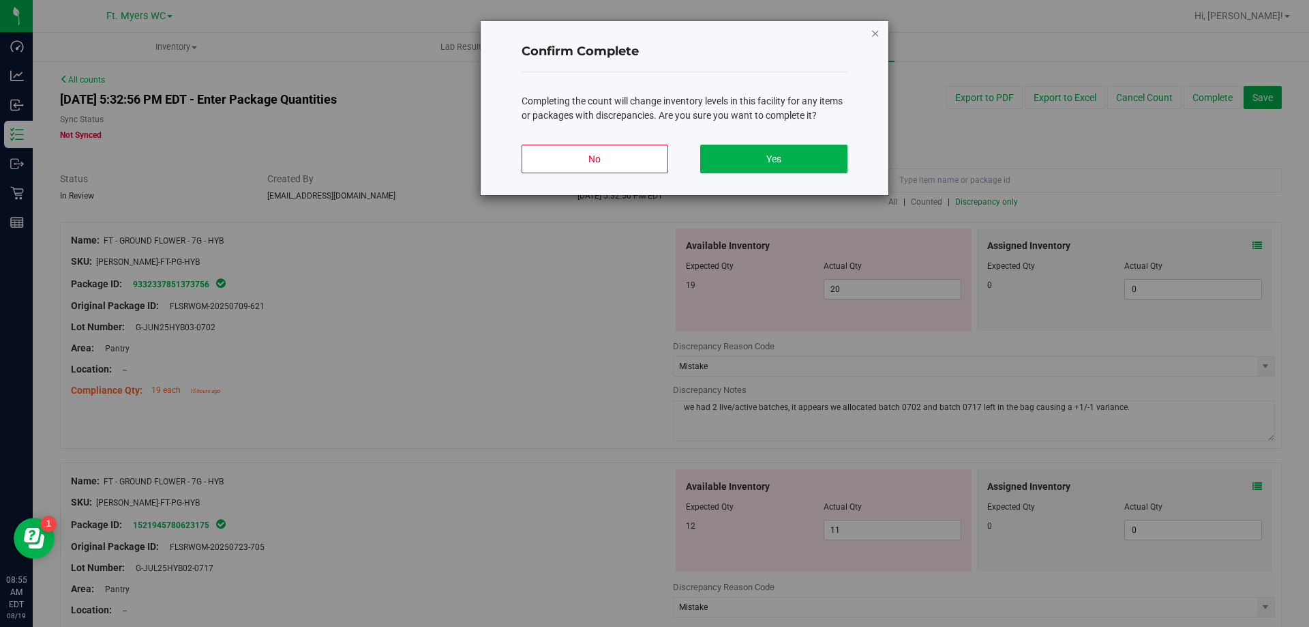
drag, startPoint x: 887, startPoint y: 34, endPoint x: 878, endPoint y: 35, distance: 9.6
click at [883, 35] on div "Confirm Complete Completing the count will change inventory levels in this faci…" at bounding box center [684, 107] width 409 height 175
click at [878, 35] on icon "button" at bounding box center [876, 33] width 10 height 16
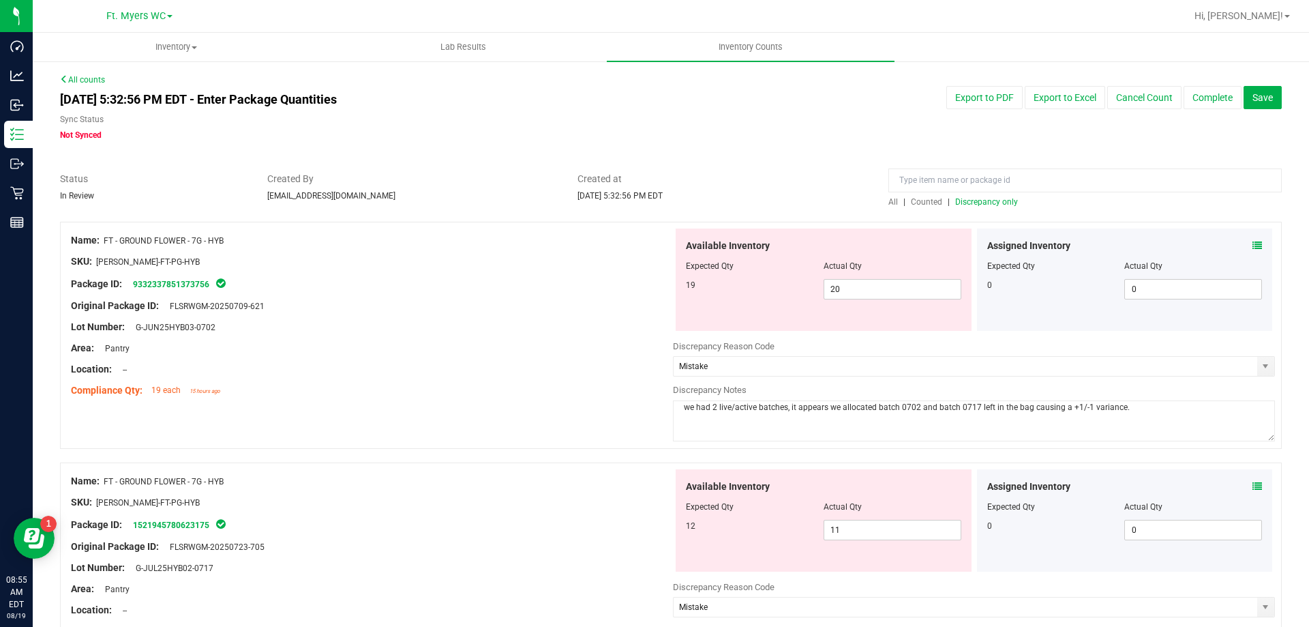
click at [334, 248] on div at bounding box center [372, 251] width 602 height 7
click at [1195, 99] on button "Complete" at bounding box center [1213, 97] width 58 height 23
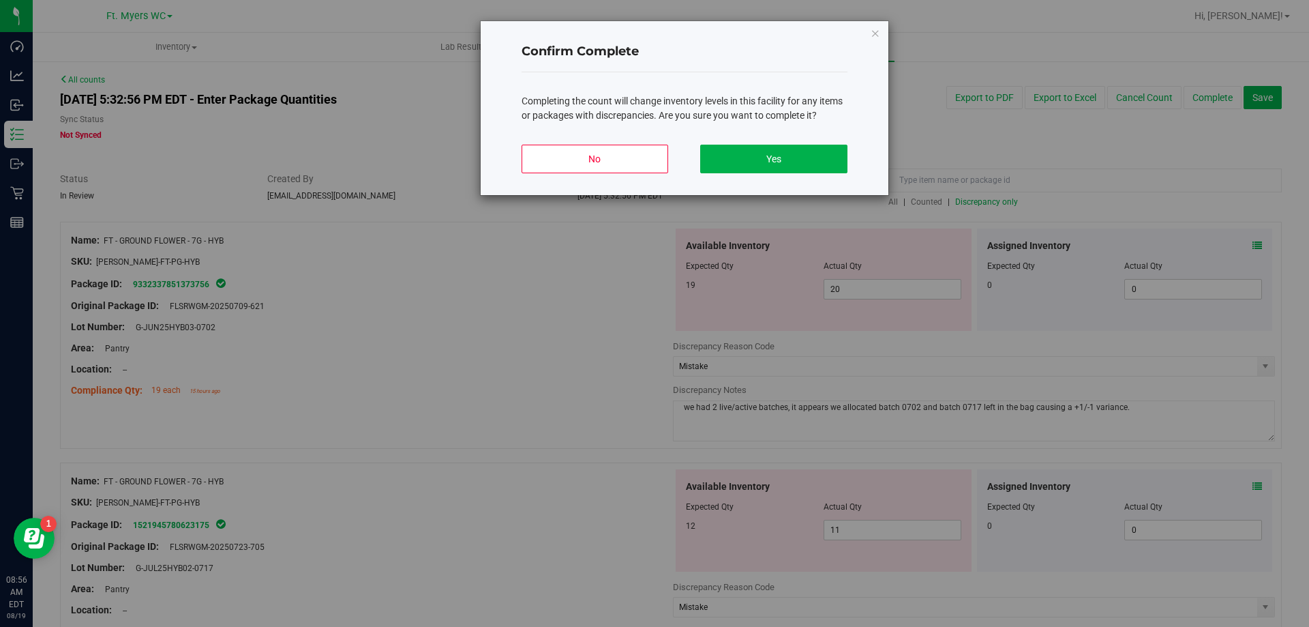
click at [726, 143] on div "No Yes" at bounding box center [685, 164] width 326 height 61
click at [745, 159] on button "Yes" at bounding box center [773, 159] width 147 height 29
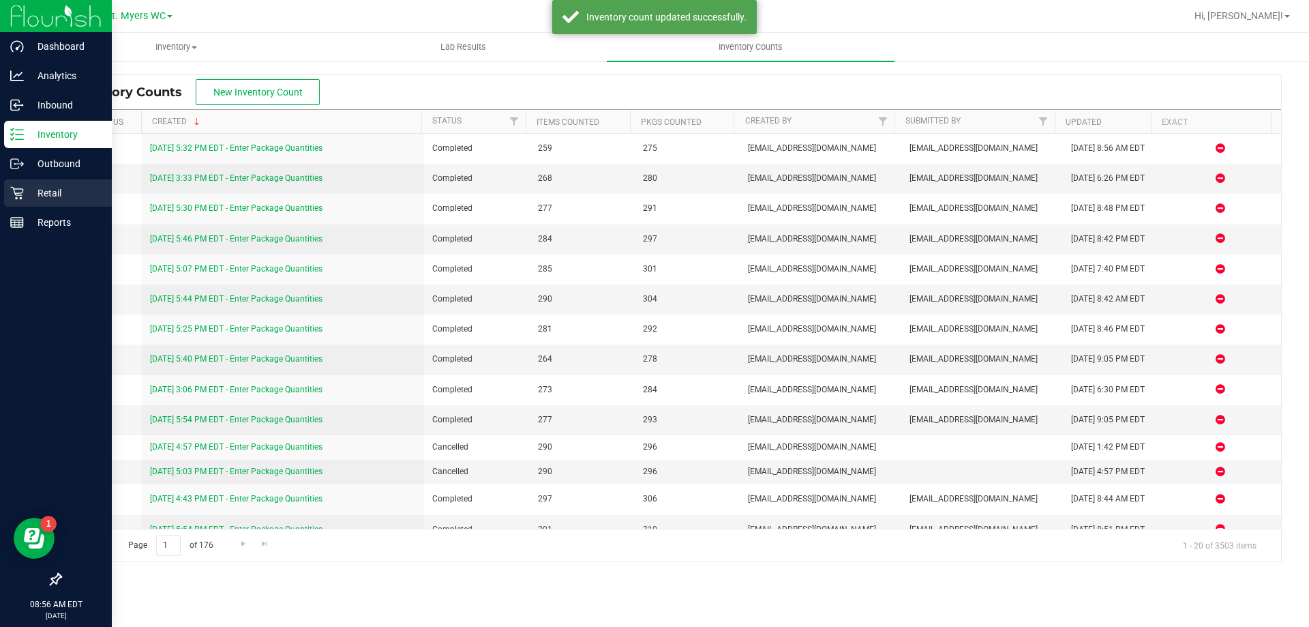
click at [19, 192] on icon at bounding box center [17, 193] width 14 height 14
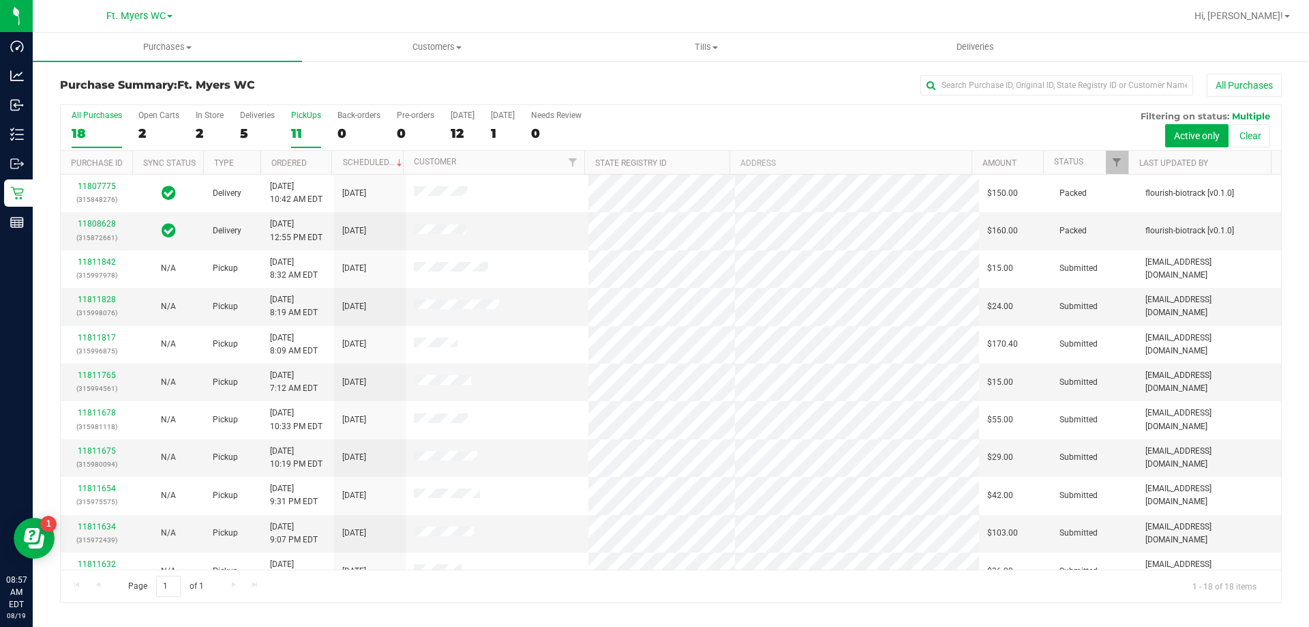
click at [292, 141] on label "PickUps 11" at bounding box center [306, 129] width 30 height 38
click at [0, 0] on input "PickUps 11" at bounding box center [0, 0] width 0 height 0
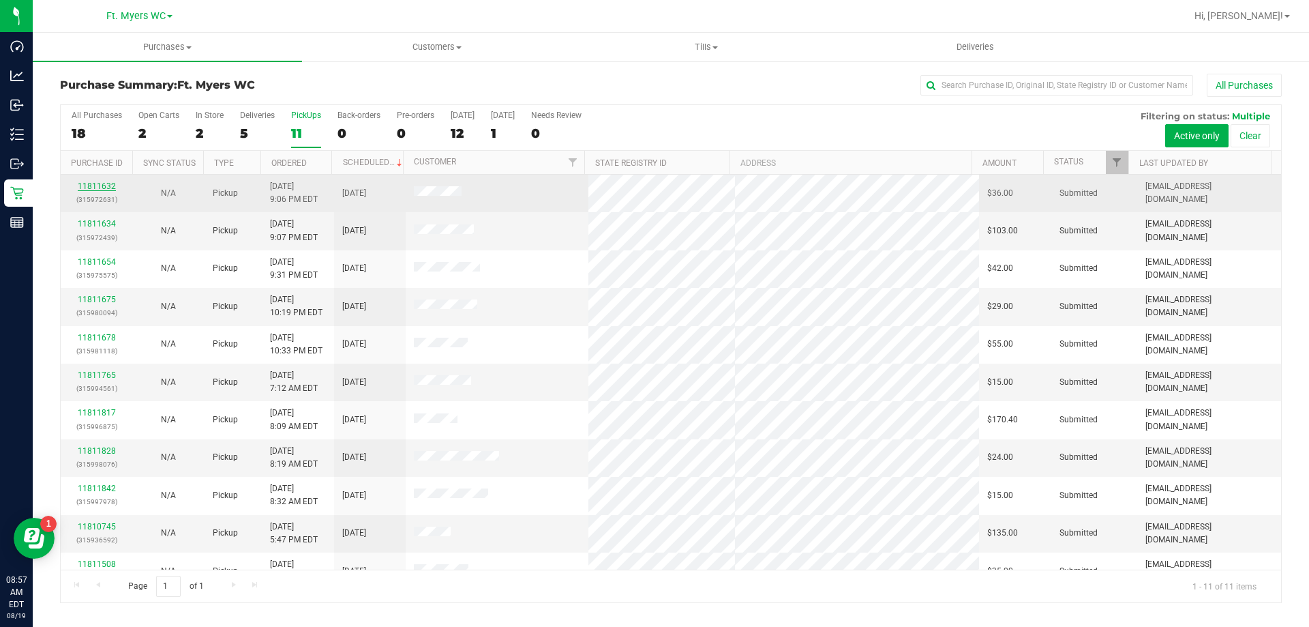
click at [97, 185] on link "11811632" at bounding box center [97, 186] width 38 height 10
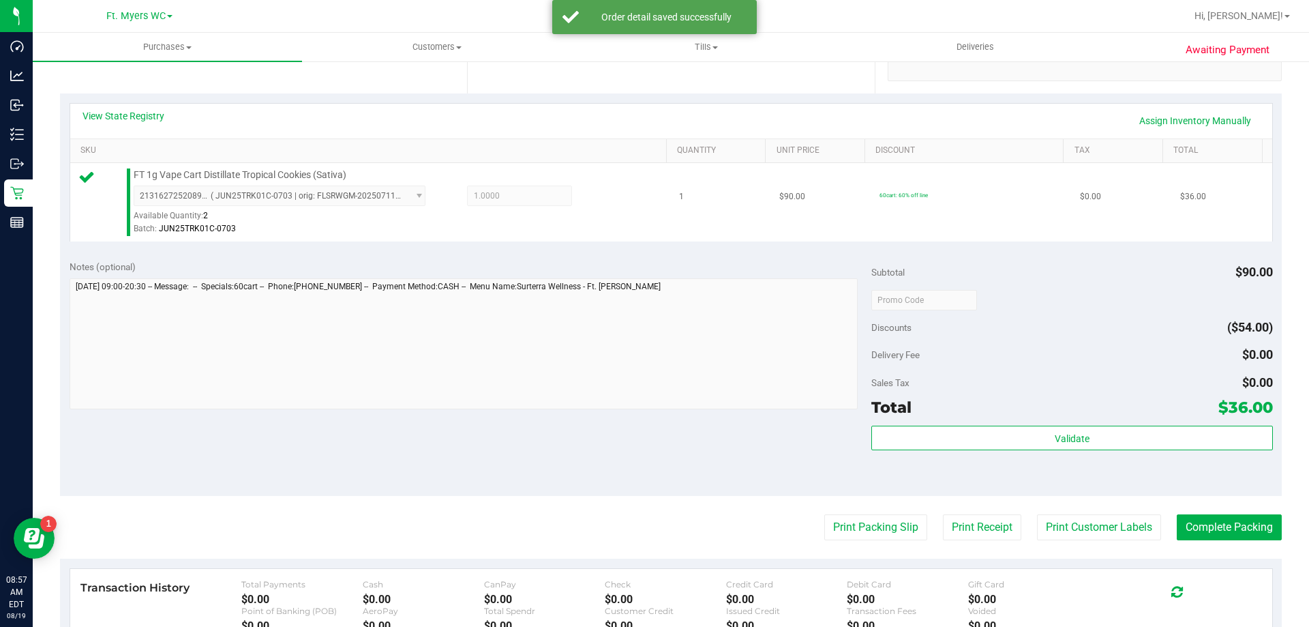
scroll to position [341, 0]
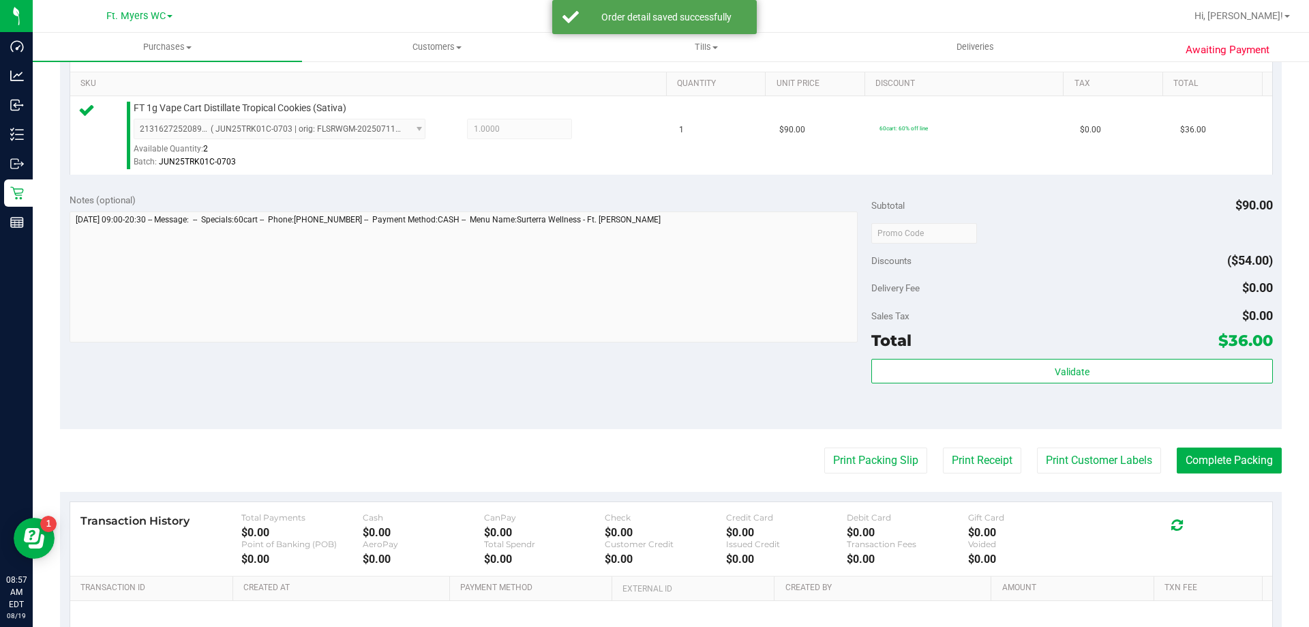
click at [1008, 350] on div "Total $36.00" at bounding box center [1072, 340] width 401 height 25
click at [1009, 353] on div "Subtotal $90.00 Discounts ($54.00) Delivery Fee $0.00 Sales Tax $0.00 Total $36…" at bounding box center [1072, 306] width 401 height 227
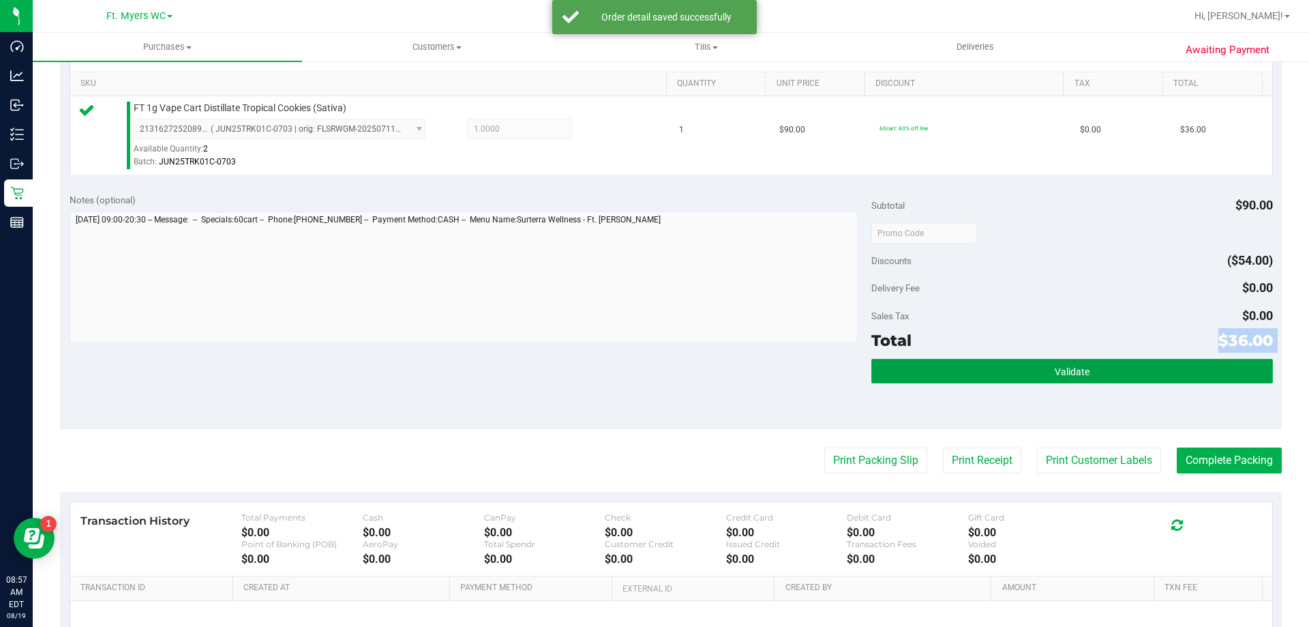
click at [1005, 367] on button "Validate" at bounding box center [1072, 371] width 401 height 25
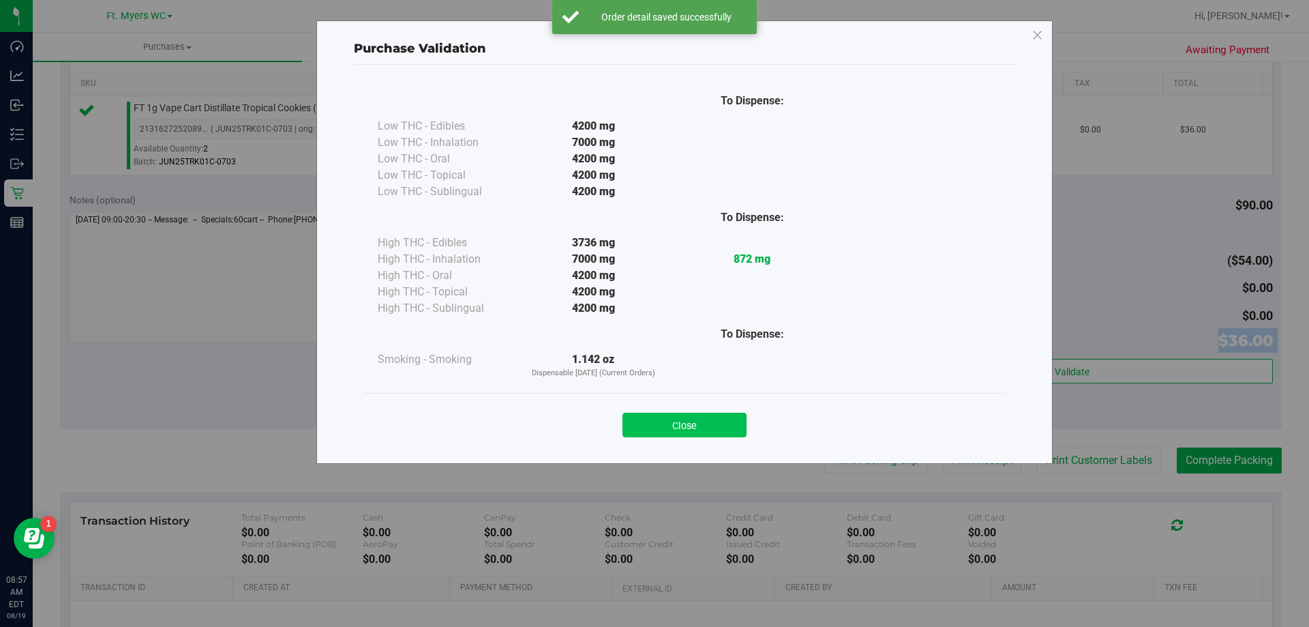
click at [689, 417] on button "Close" at bounding box center [685, 425] width 124 height 25
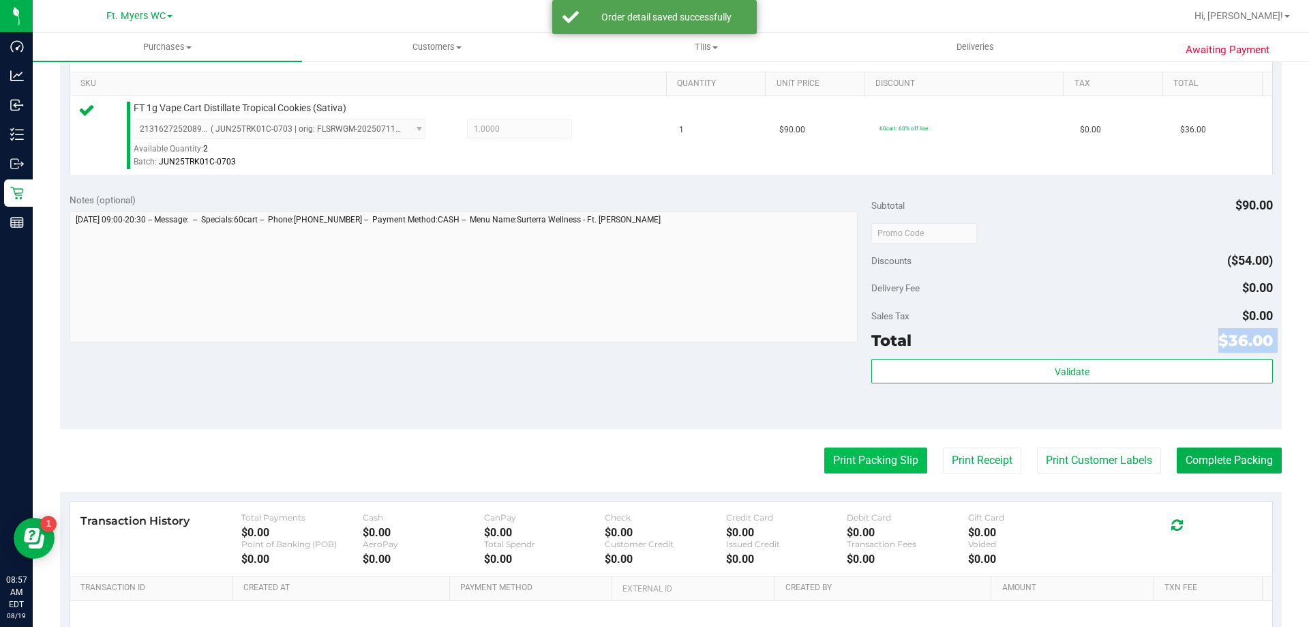
click at [873, 467] on button "Print Packing Slip" at bounding box center [875, 460] width 103 height 26
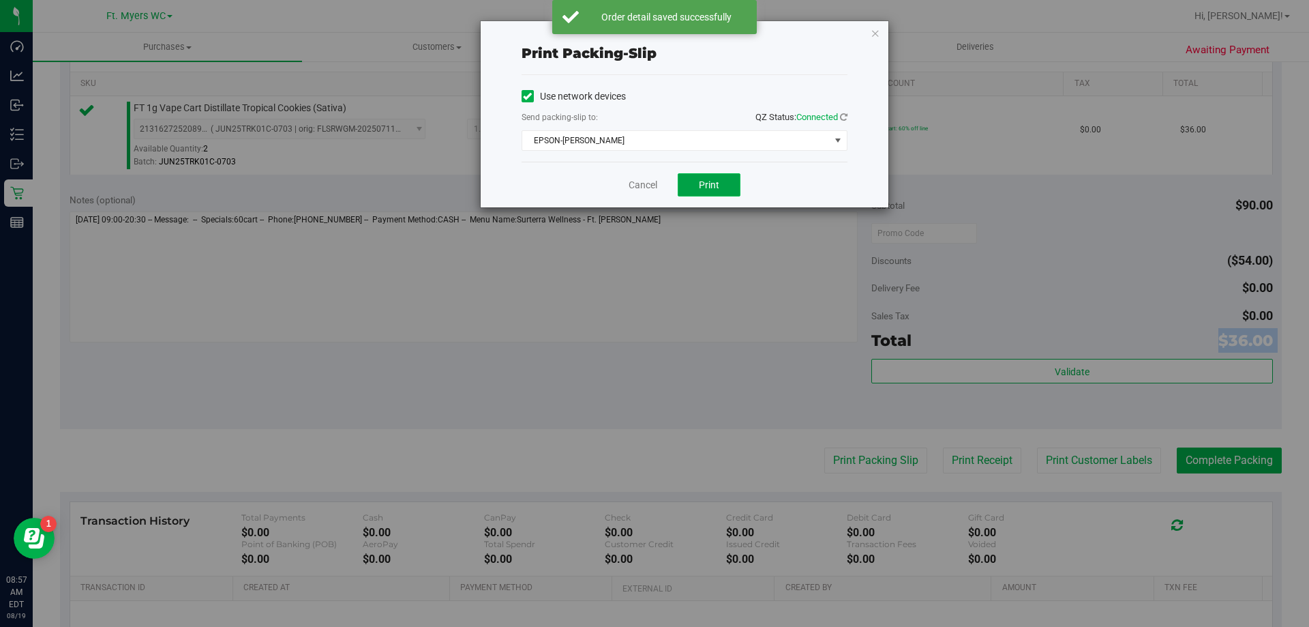
click at [721, 193] on button "Print" at bounding box center [709, 184] width 63 height 23
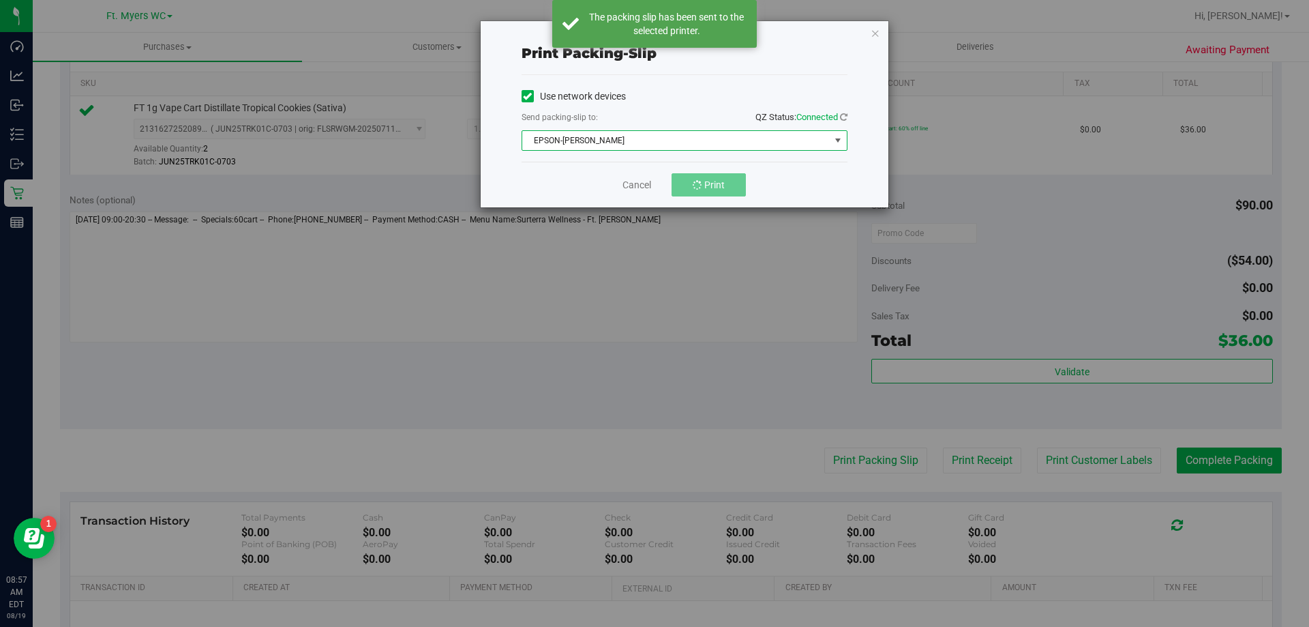
click at [652, 146] on span "EPSON-[PERSON_NAME]" at bounding box center [676, 140] width 308 height 19
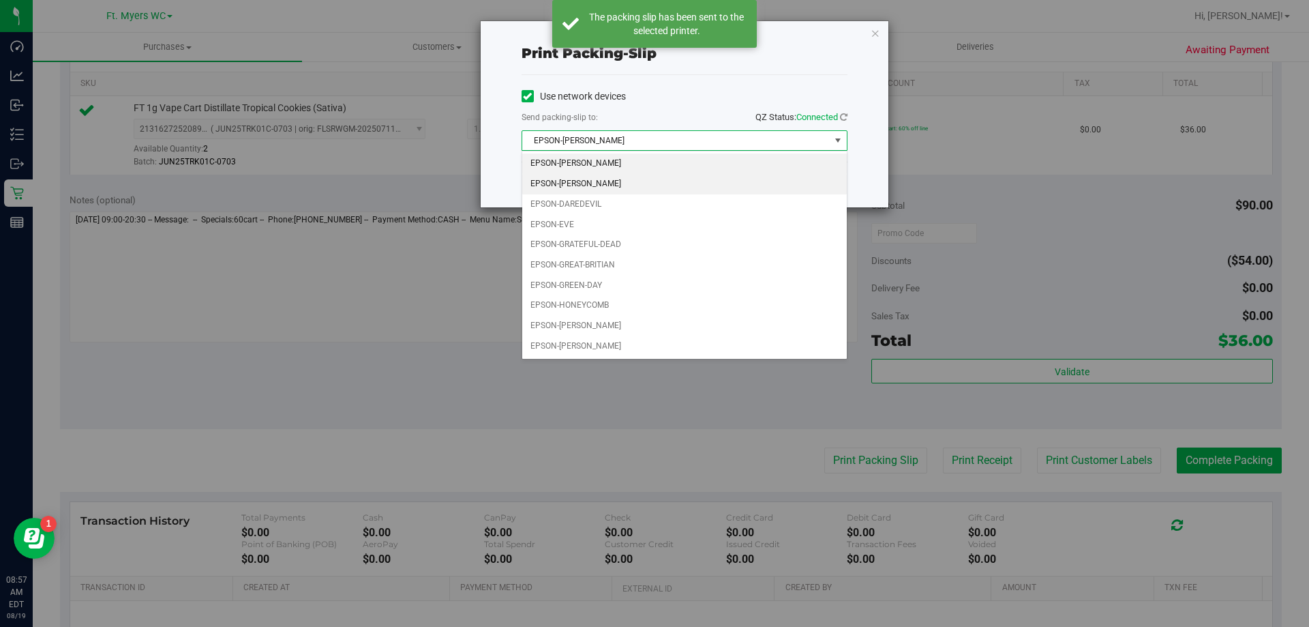
click at [576, 190] on li "EPSON-[PERSON_NAME]" at bounding box center [684, 184] width 325 height 20
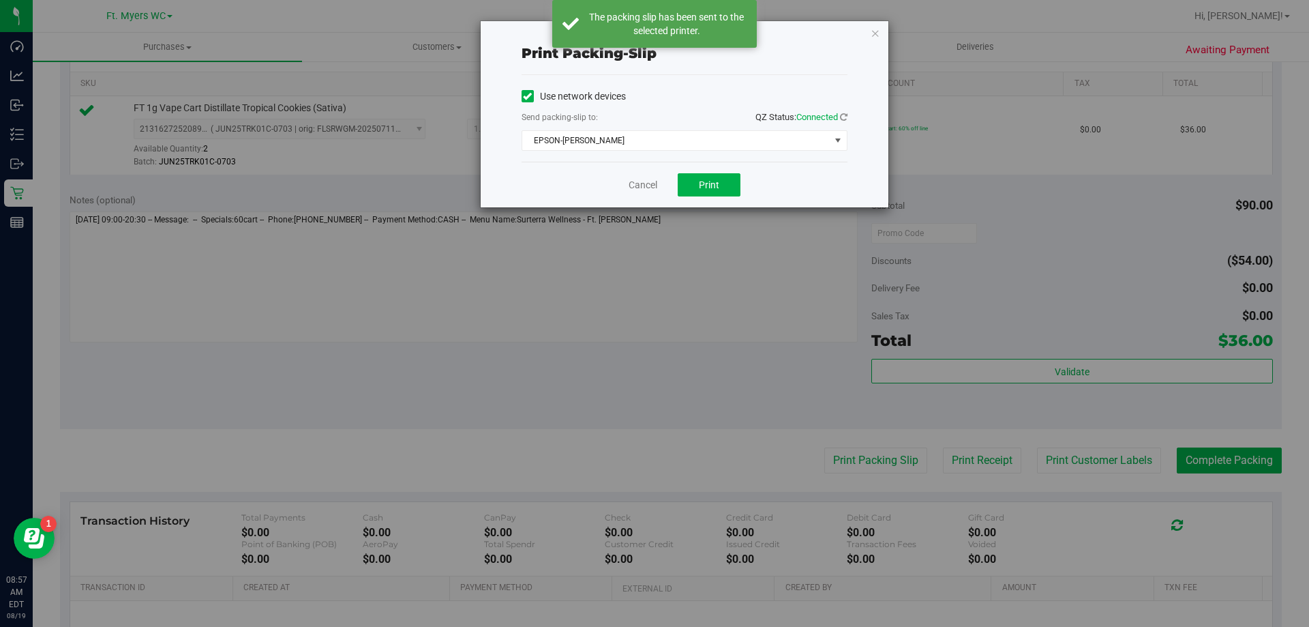
click at [585, 170] on div "Cancel Print" at bounding box center [685, 185] width 326 height 46
click at [703, 175] on button "Print" at bounding box center [709, 184] width 63 height 23
click at [650, 179] on link "Cancel" at bounding box center [643, 185] width 29 height 14
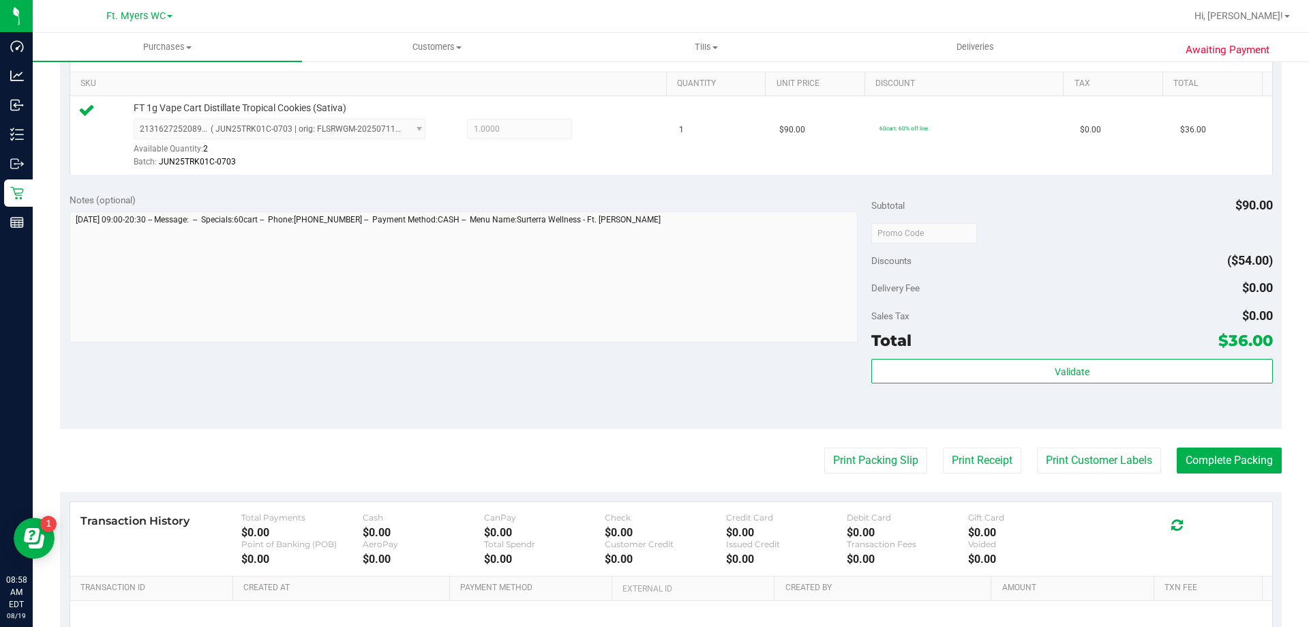
click at [929, 389] on div "Validate" at bounding box center [1072, 389] width 401 height 61
click at [929, 383] on div "Validate" at bounding box center [1072, 372] width 401 height 26
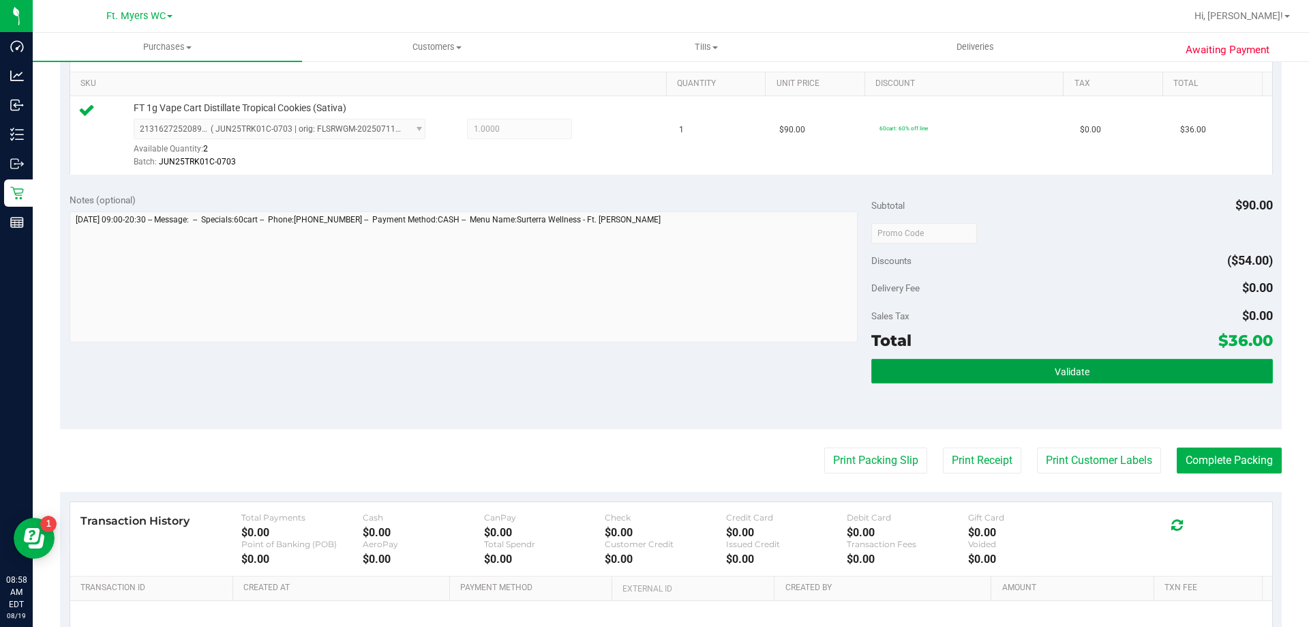
click at [916, 361] on button "Validate" at bounding box center [1072, 371] width 401 height 25
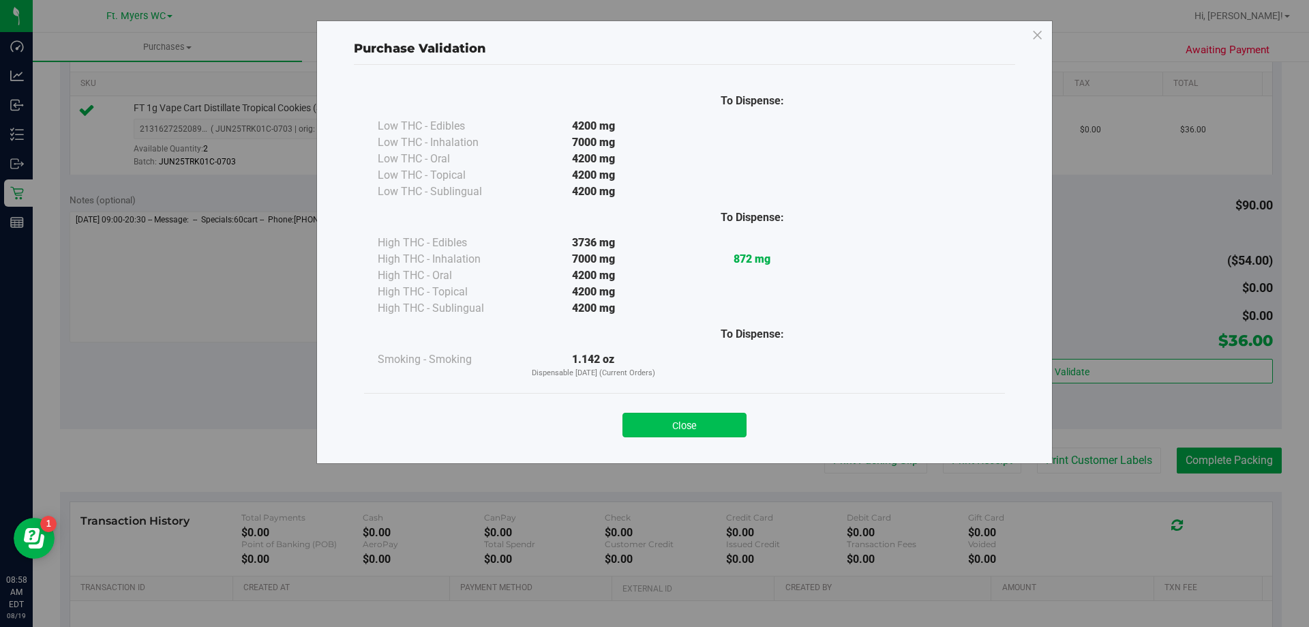
click at [711, 425] on button "Close" at bounding box center [685, 425] width 124 height 25
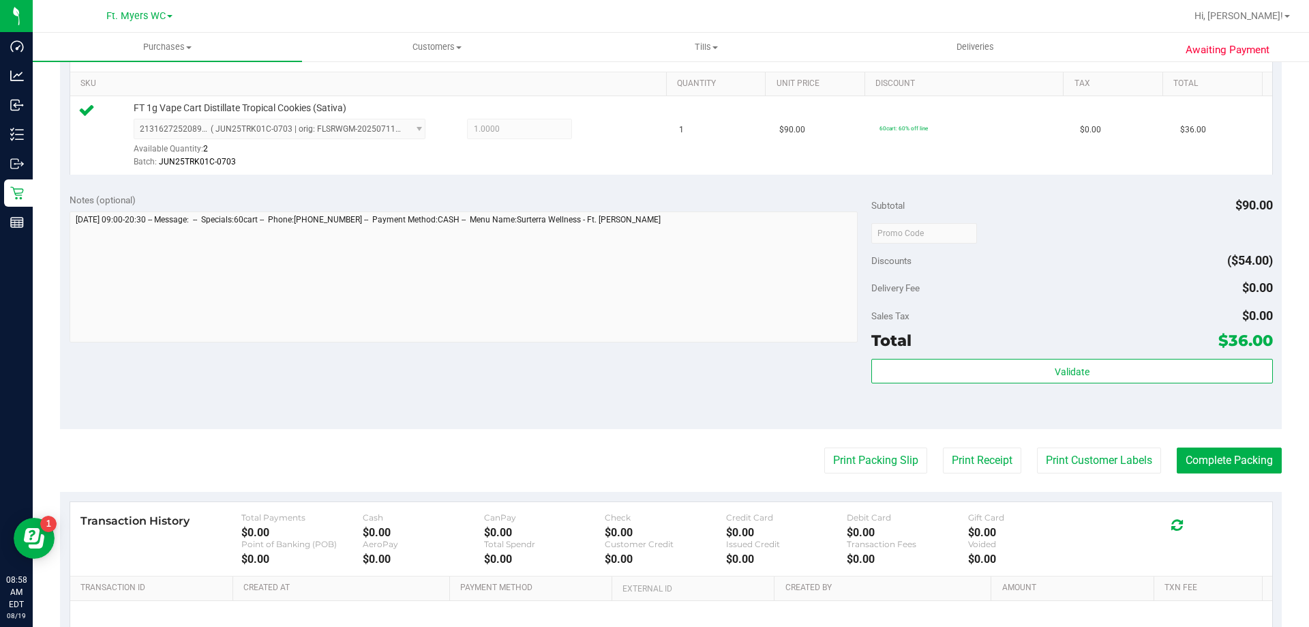
click at [1170, 444] on purchase-details "Back Edit Purchase Cancel Purchase View Profile # 11811632 BioTrack ID: - Submi…" at bounding box center [671, 240] width 1222 height 1014
click at [1178, 457] on button "Complete Packing" at bounding box center [1229, 460] width 105 height 26
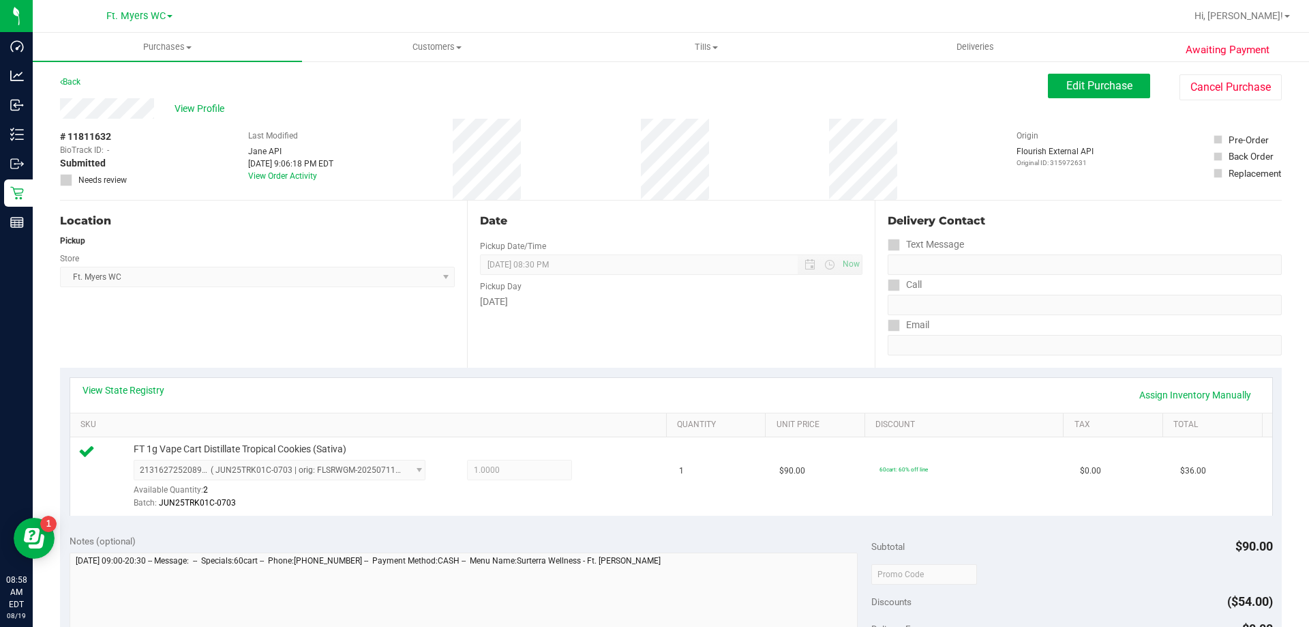
drag, startPoint x: 537, startPoint y: 408, endPoint x: 459, endPoint y: 108, distance: 310.0
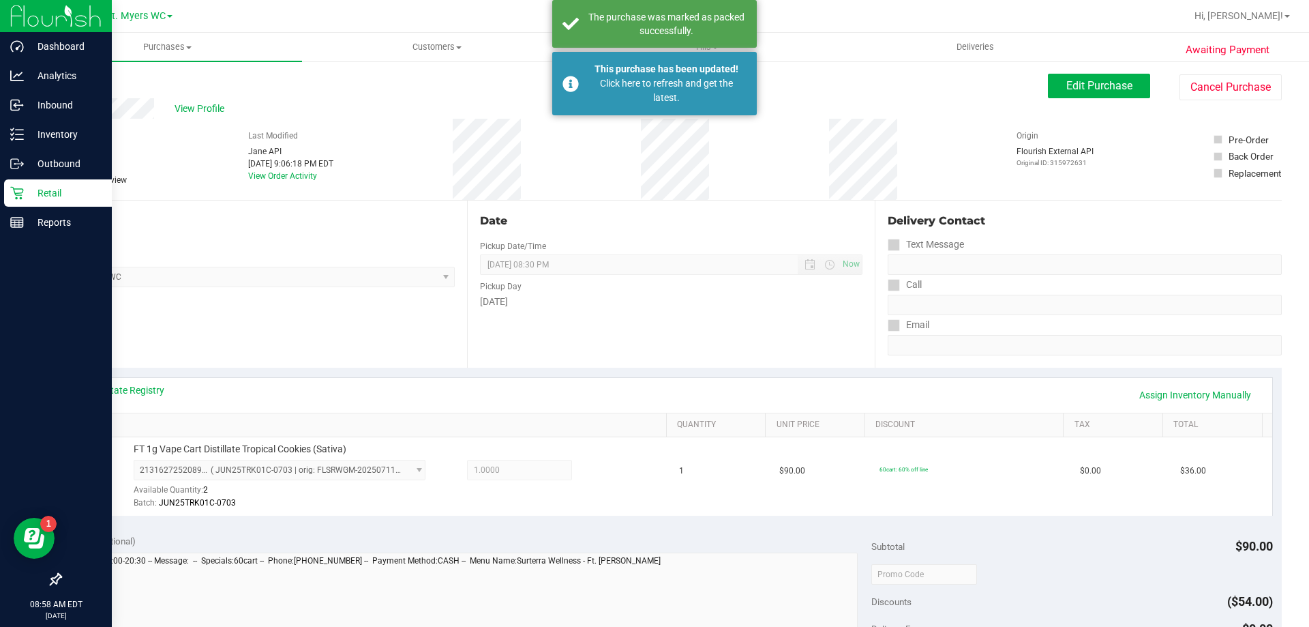
click at [55, 190] on p "Retail" at bounding box center [65, 193] width 82 height 16
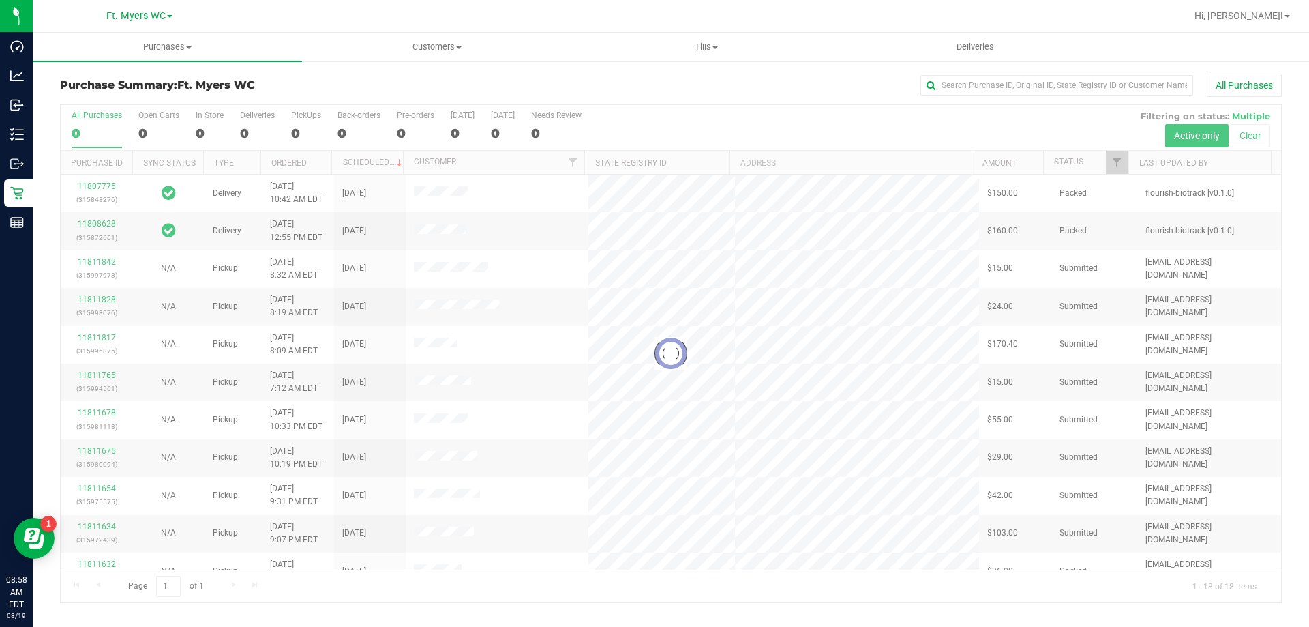
click at [250, 81] on span "Ft. Myers WC" at bounding box center [216, 84] width 78 height 13
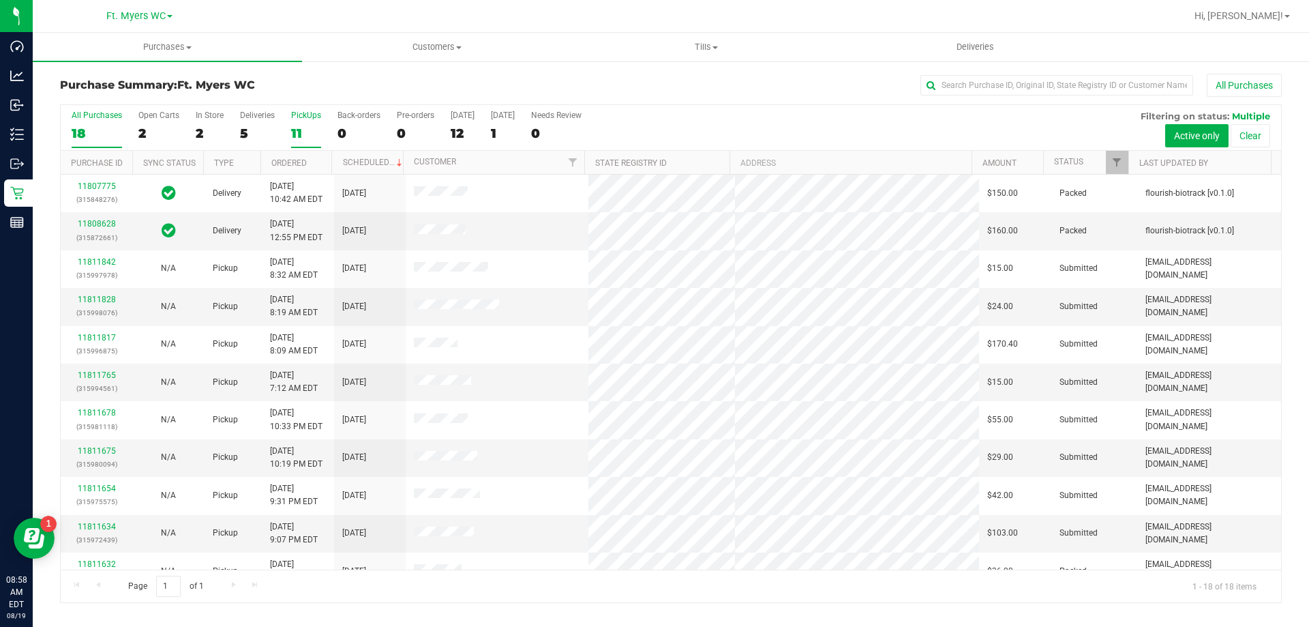
click at [299, 126] on div "11" at bounding box center [306, 133] width 30 height 16
click at [0, 0] on input "PickUps 11" at bounding box center [0, 0] width 0 height 0
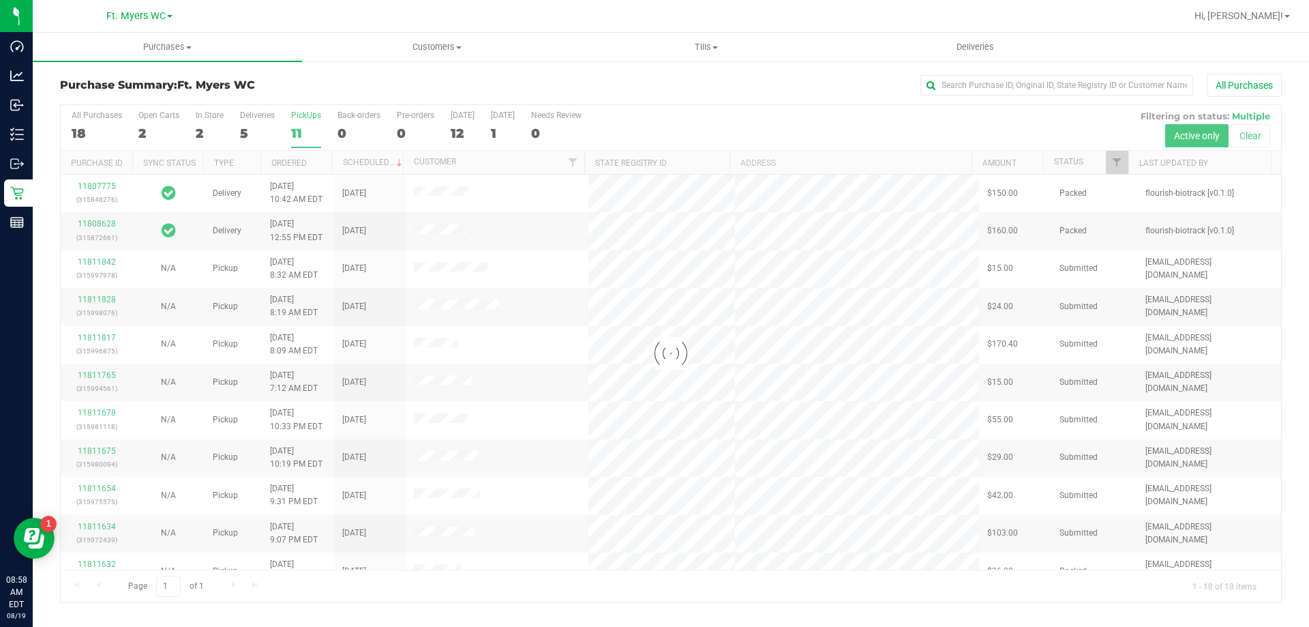
click at [318, 95] on div "Purchase Summary: Ft. [PERSON_NAME] All Purchases" at bounding box center [671, 89] width 1222 height 30
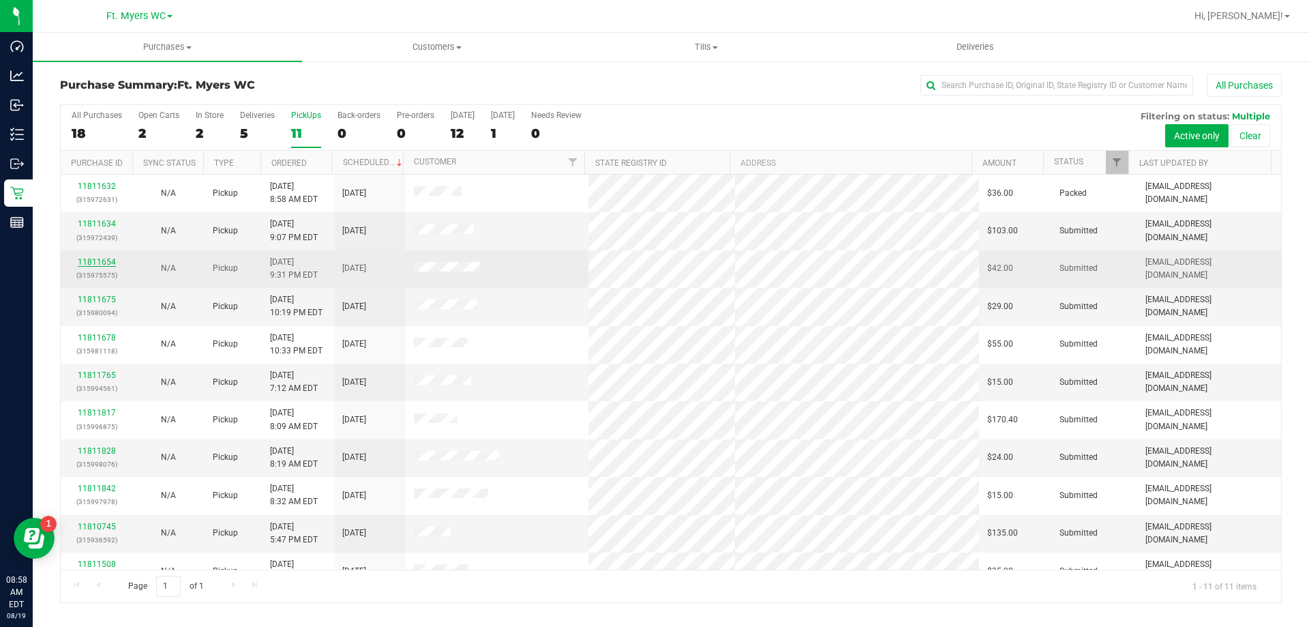
click at [104, 257] on link "11811654" at bounding box center [97, 262] width 38 height 10
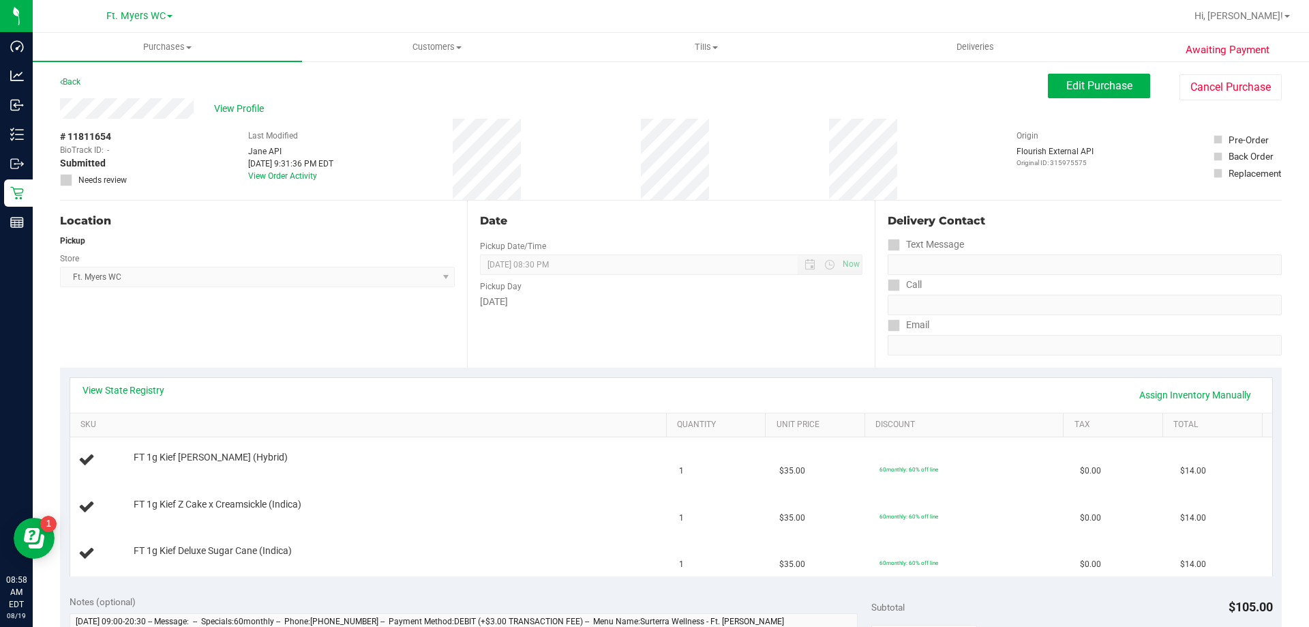
click at [285, 292] on div "Location Pickup Store Ft. [PERSON_NAME] Select Store [PERSON_NAME][GEOGRAPHIC_D…" at bounding box center [263, 283] width 407 height 167
click at [507, 532] on td "FT 1g Kief Deluxe Sugar Cane (Indica)" at bounding box center [370, 554] width 601 height 46
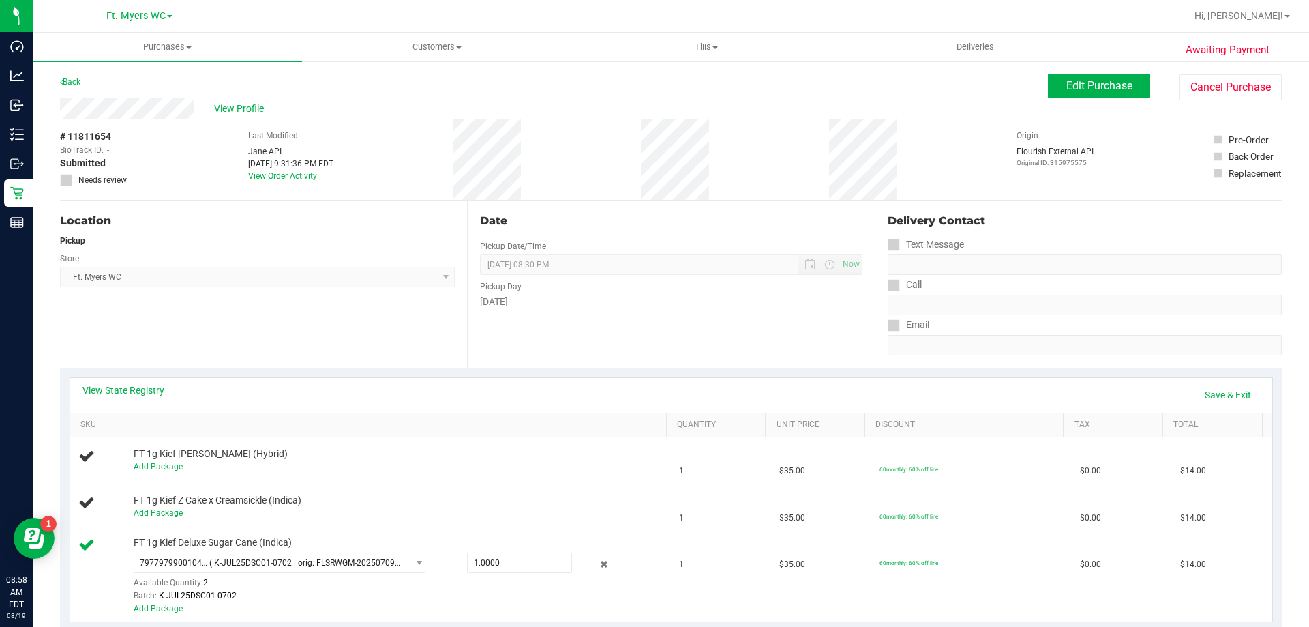
scroll to position [68, 0]
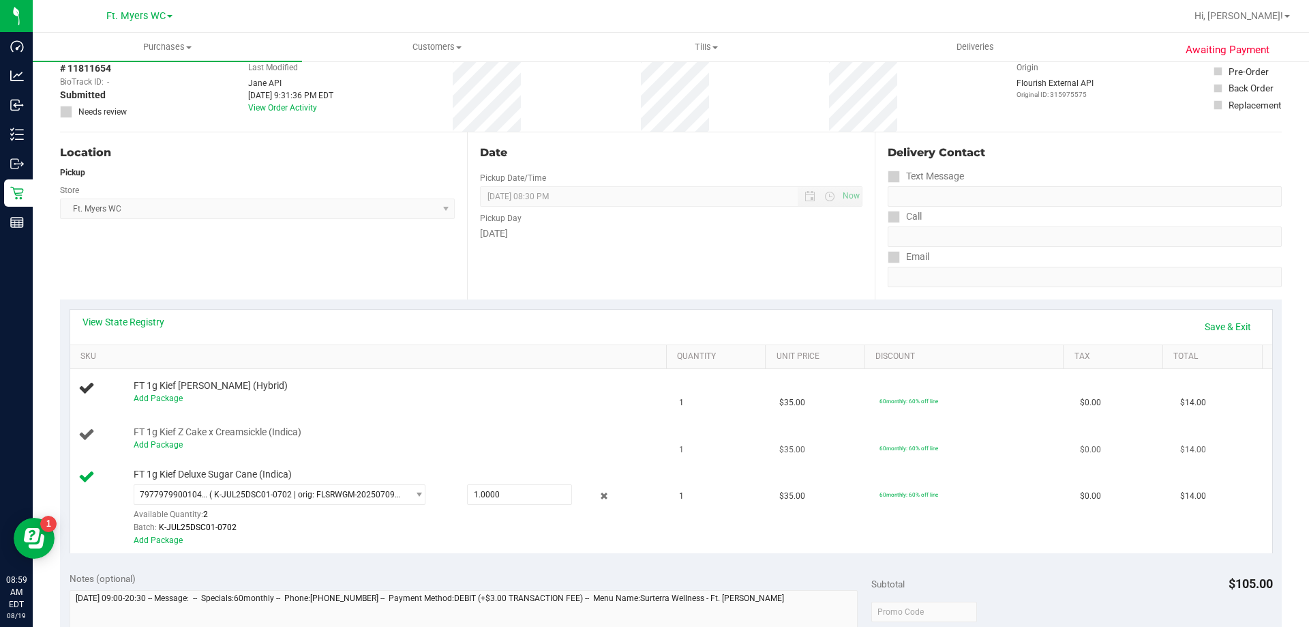
click at [155, 436] on span "FT 1g Kief Z Cake x Creamsickle (Indica)" at bounding box center [218, 432] width 168 height 13
click at [179, 443] on link "Add Package" at bounding box center [158, 445] width 49 height 10
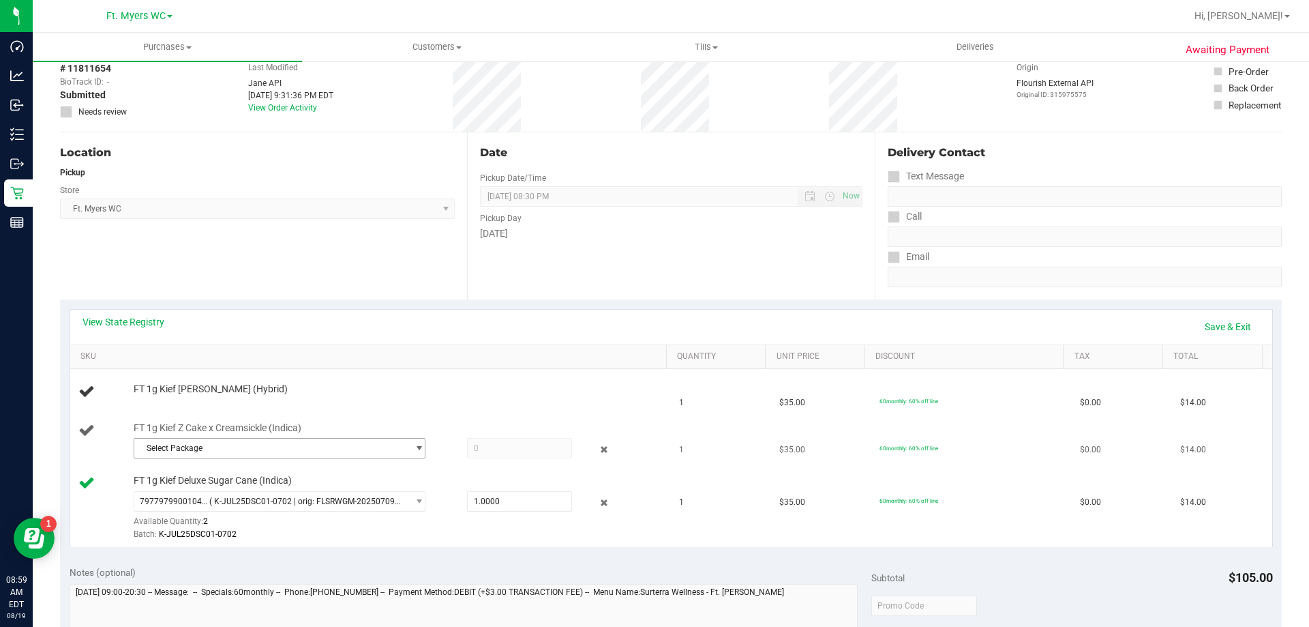
click at [211, 447] on span "Select Package" at bounding box center [270, 447] width 273 height 19
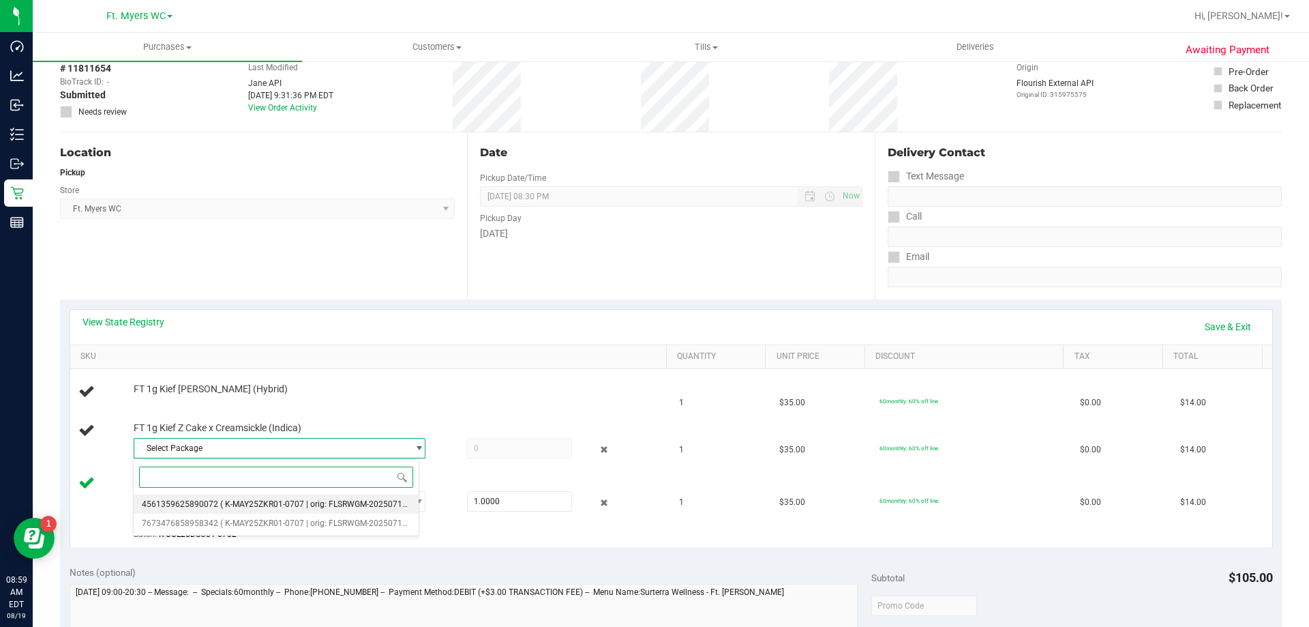
click at [215, 499] on li "4561359625890072 ( K-MAY25ZKR01-0707 | orig: FLSRWGM-20250716-1427 )" at bounding box center [276, 503] width 285 height 19
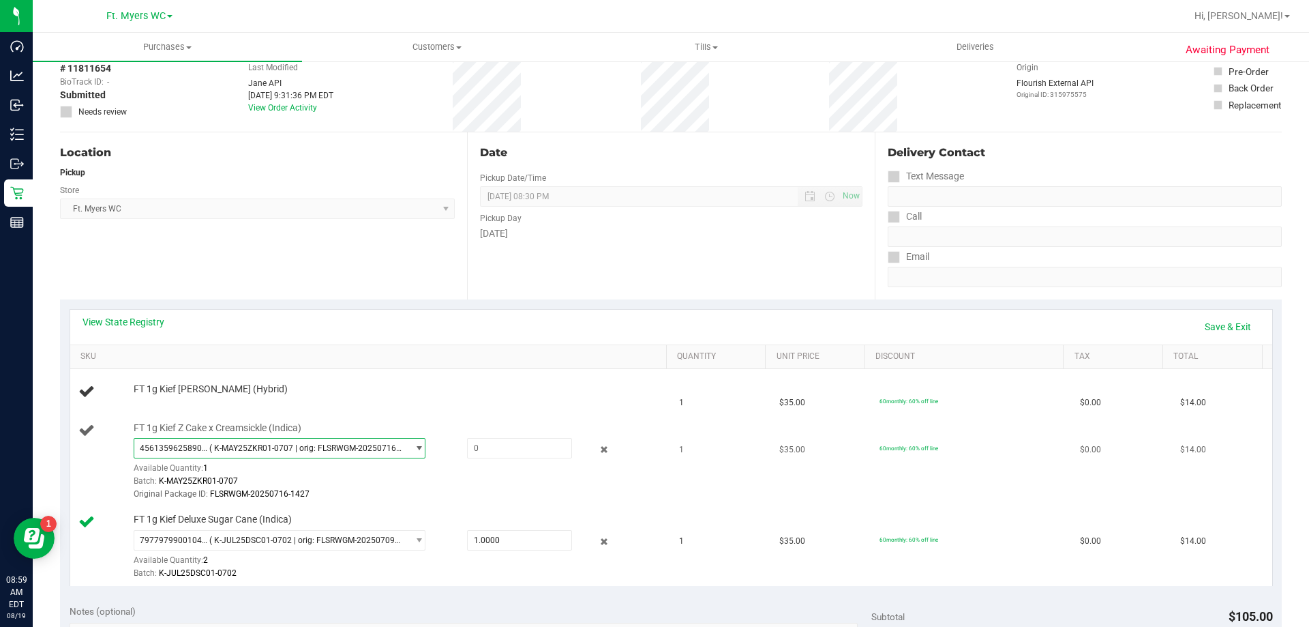
click at [232, 445] on span "( K-MAY25ZKR01-0707 | orig: FLSRWGM-20250716-1427 )" at bounding box center [305, 448] width 193 height 10
click at [534, 441] on span at bounding box center [519, 448] width 105 height 20
type input "1"
type input "1.0000"
click at [539, 413] on td "FT 1g Kief [PERSON_NAME] (Hybrid)" at bounding box center [370, 392] width 601 height 46
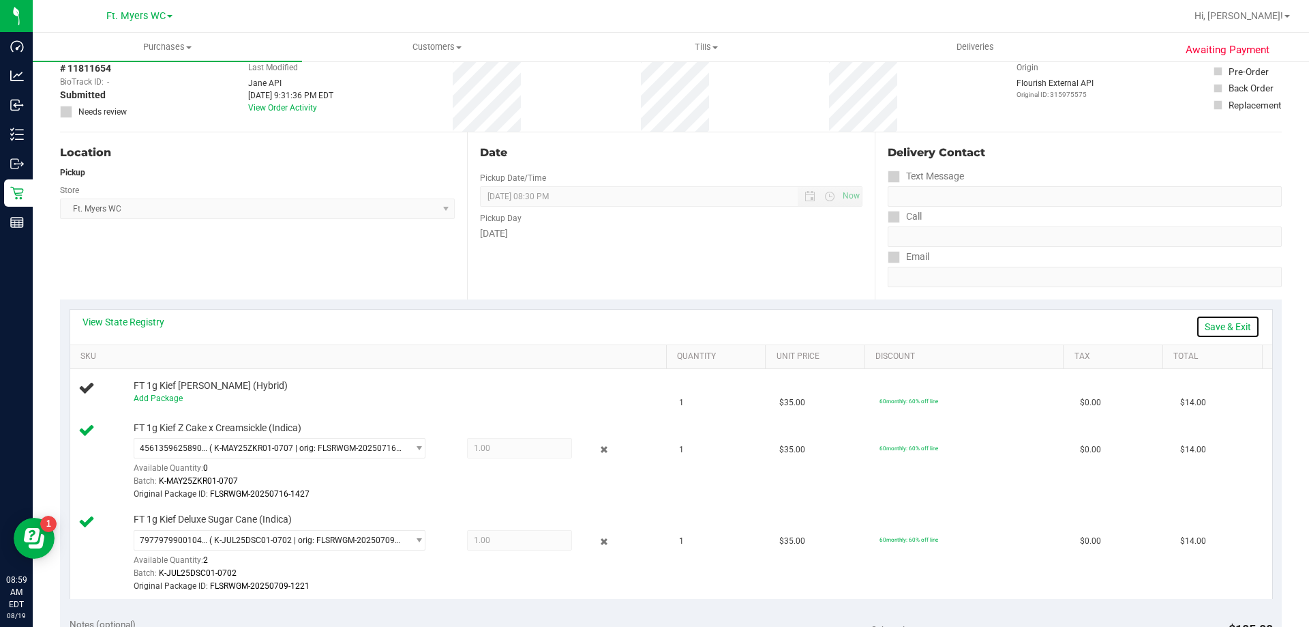
click at [1225, 332] on link "Save & Exit" at bounding box center [1228, 326] width 64 height 23
click at [629, 394] on div "FT 1g Kief [PERSON_NAME] (Hybrid)" at bounding box center [393, 390] width 533 height 14
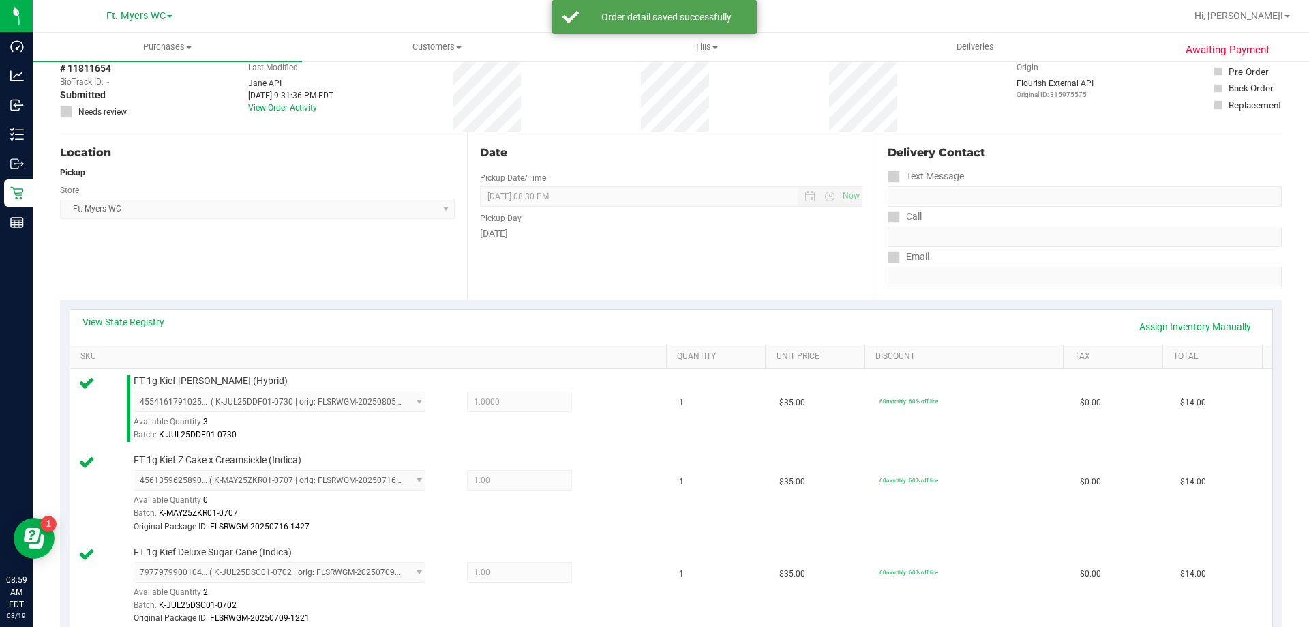
scroll to position [672, 0]
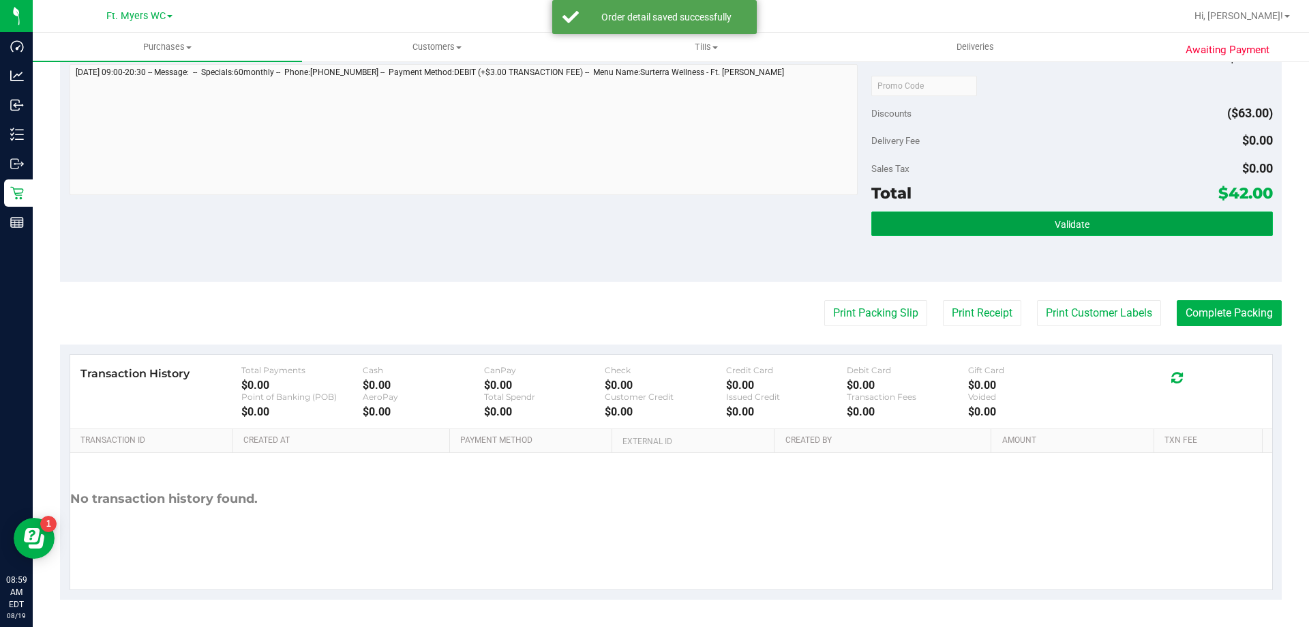
click at [1058, 224] on span "Validate" at bounding box center [1072, 224] width 35 height 11
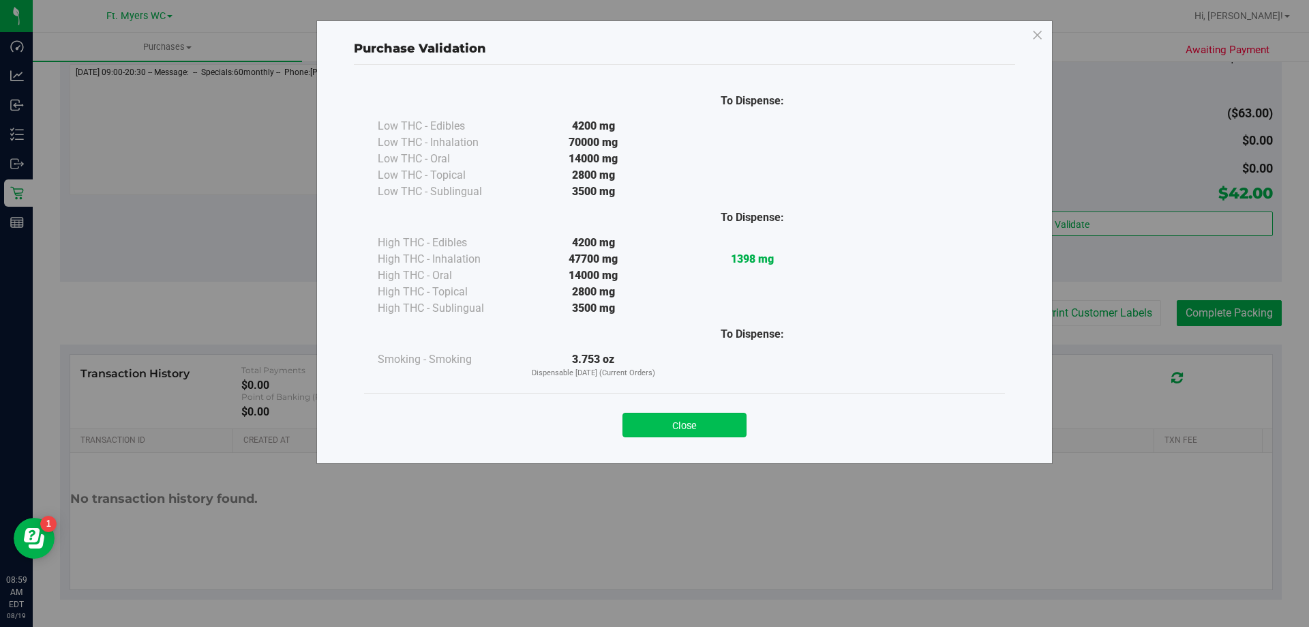
click at [715, 417] on button "Close" at bounding box center [685, 425] width 124 height 25
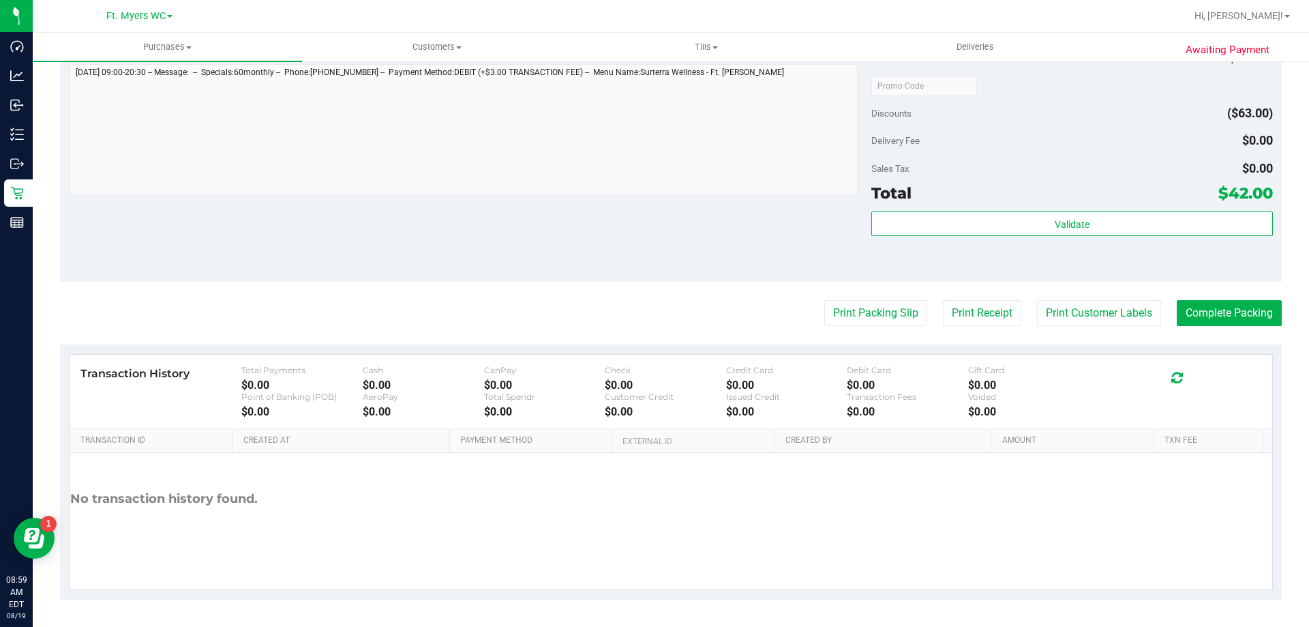
click at [672, 233] on div "Notes (optional) Subtotal $105.00 Discounts ($63.00) Delivery Fee $0.00 Sales T…" at bounding box center [671, 158] width 1222 height 245
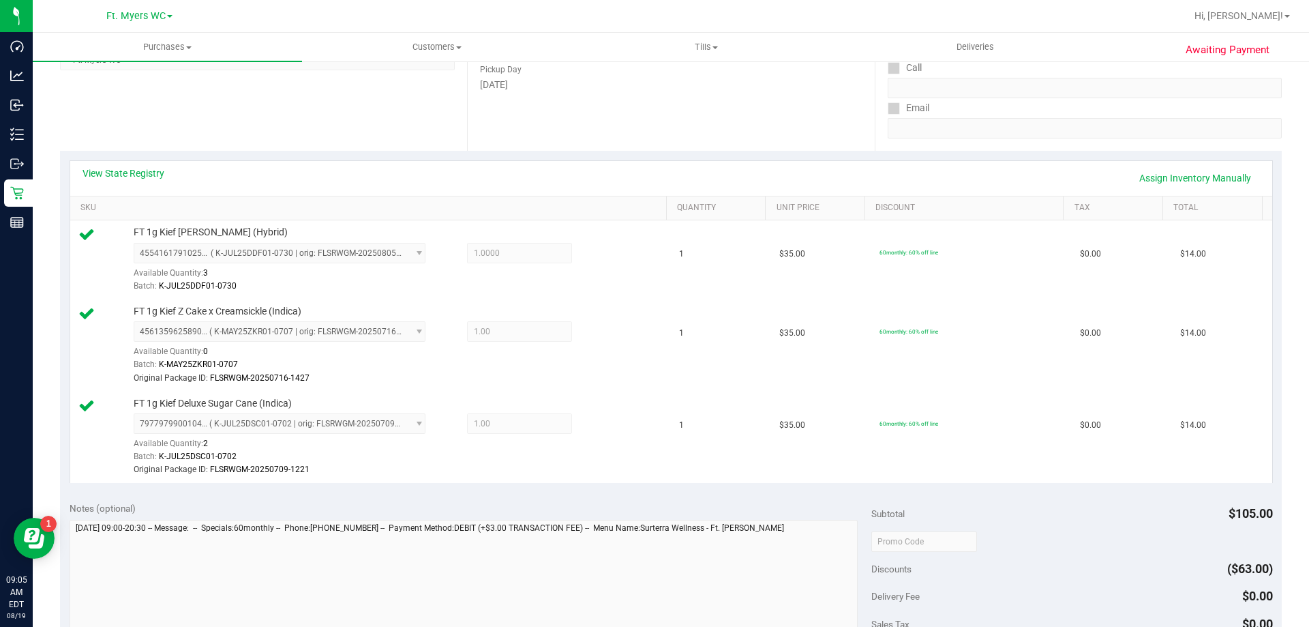
scroll to position [409, 0]
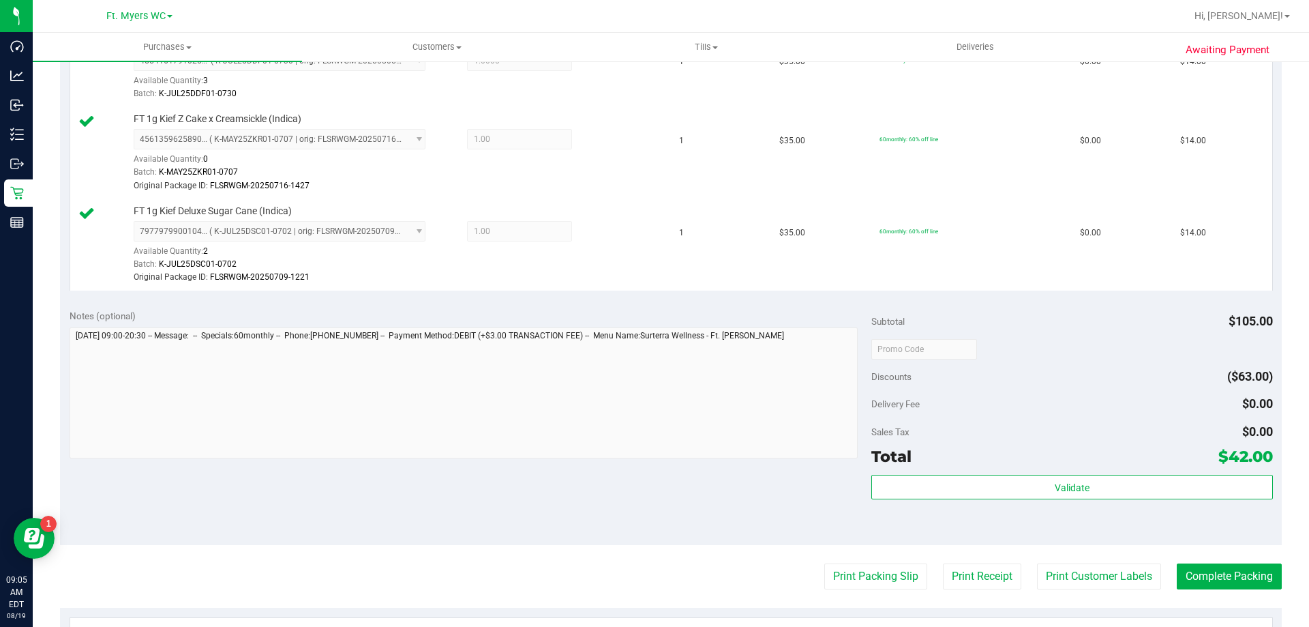
click at [1002, 468] on div "Subtotal $105.00 Discounts ($63.00) Delivery Fee $0.00 Sales Tax $0.00 Total $4…" at bounding box center [1072, 422] width 401 height 227
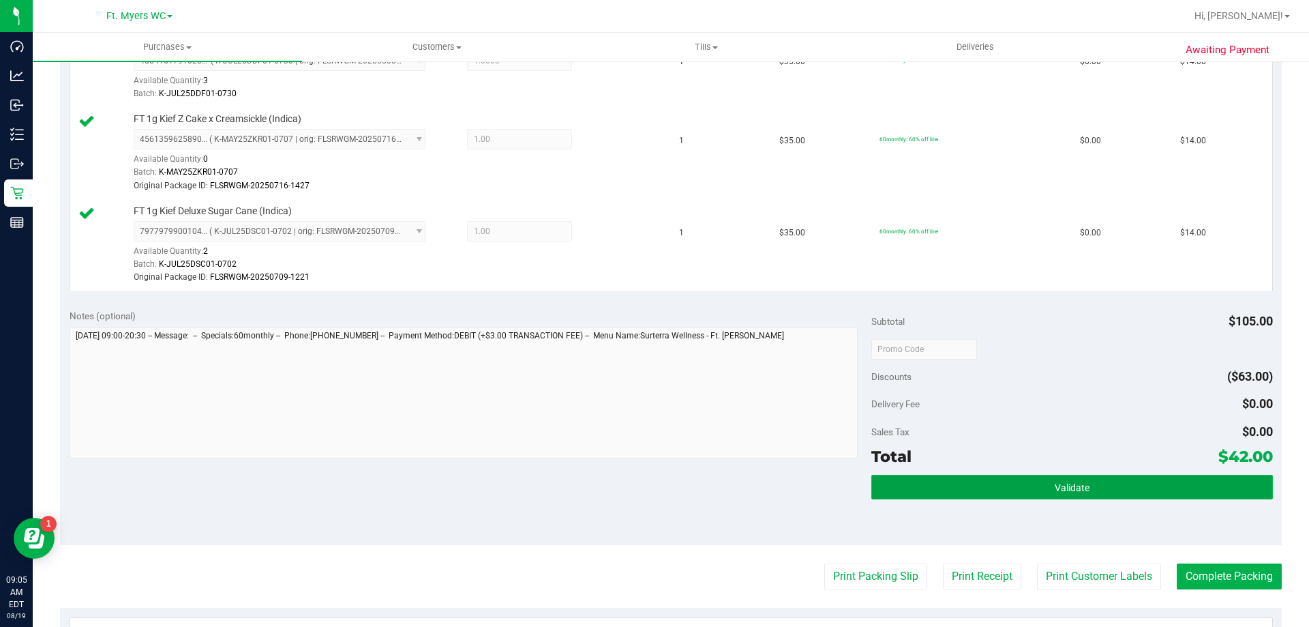
click at [1004, 476] on button "Validate" at bounding box center [1072, 487] width 401 height 25
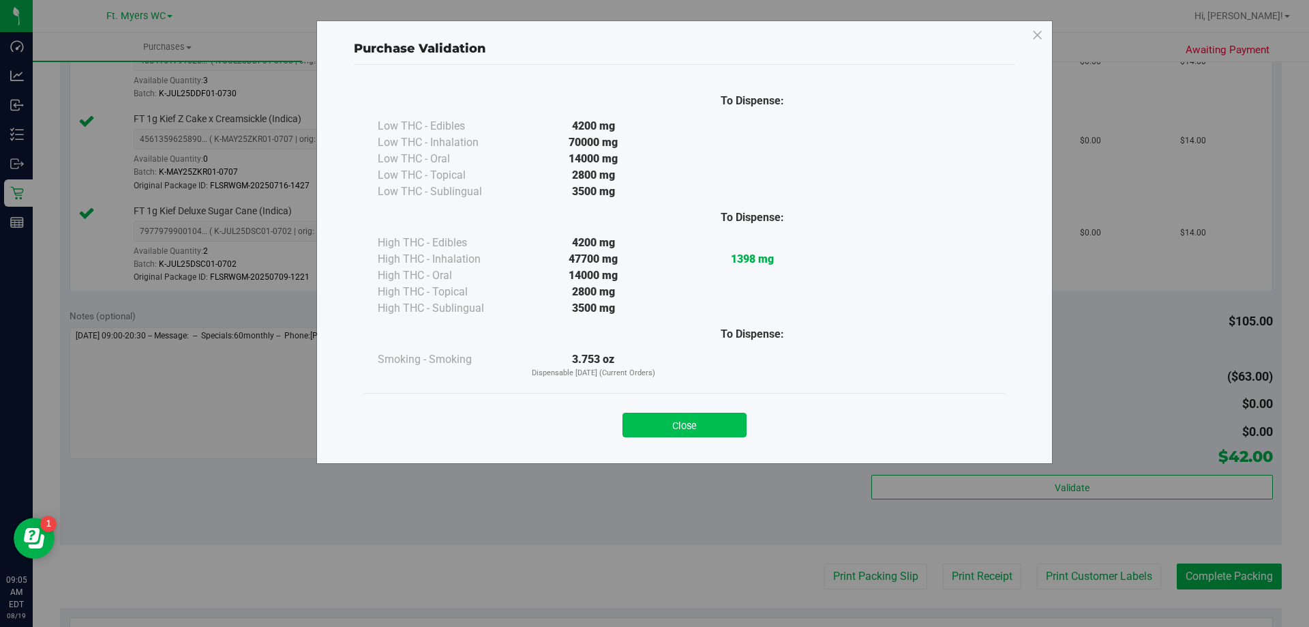
click at [706, 430] on button "Close" at bounding box center [685, 425] width 124 height 25
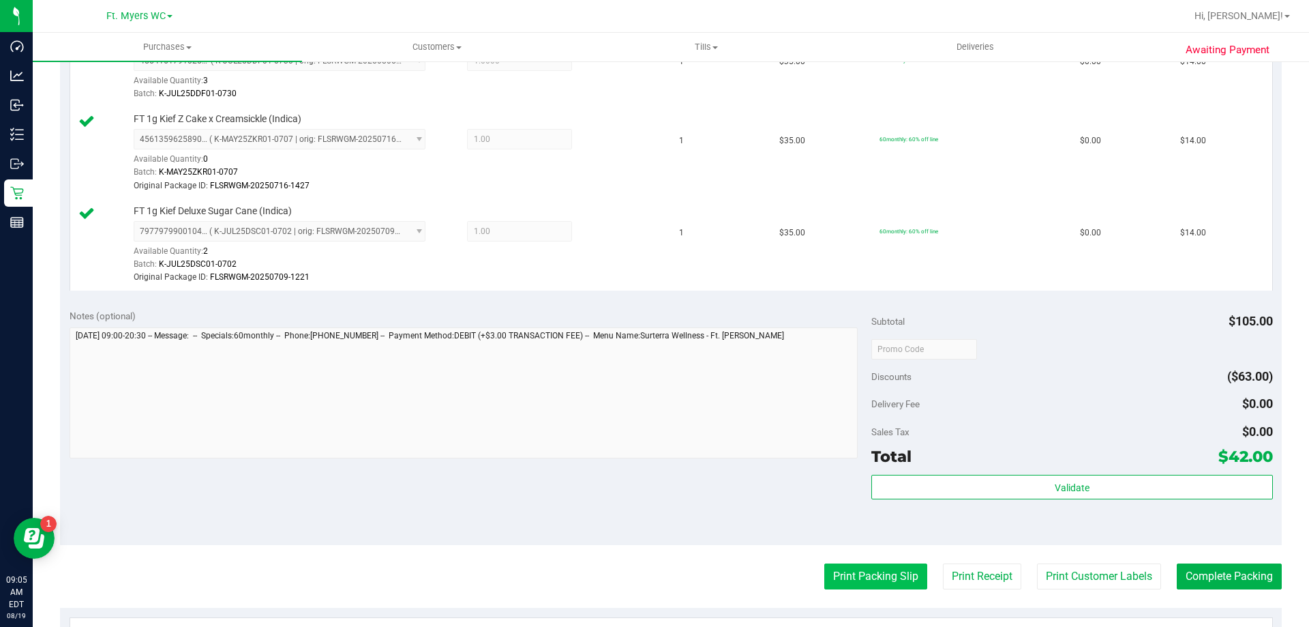
click at [839, 566] on button "Print Packing Slip" at bounding box center [875, 576] width 103 height 26
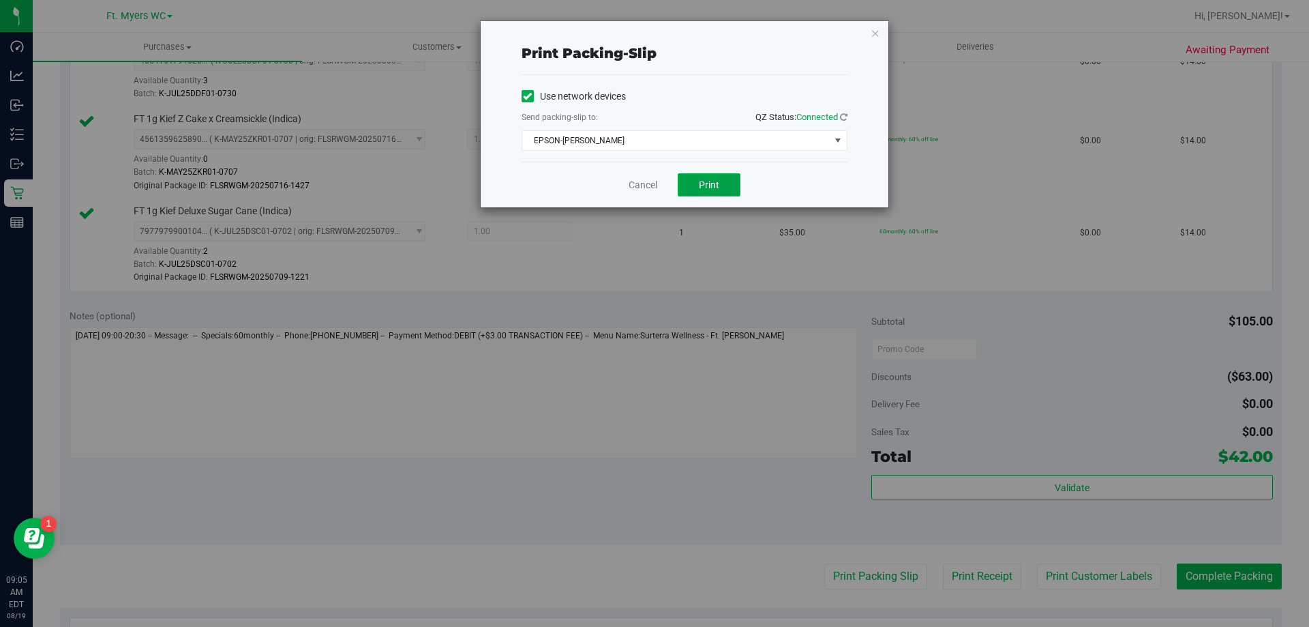
click at [708, 178] on button "Print" at bounding box center [709, 184] width 63 height 23
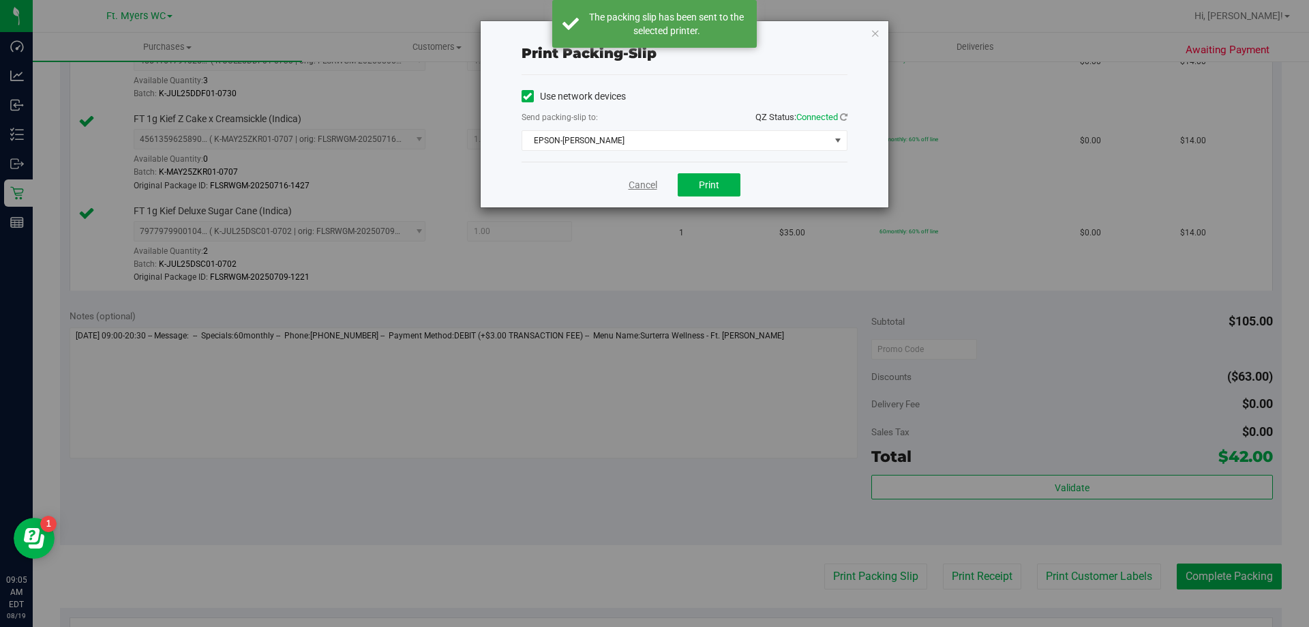
click at [640, 187] on link "Cancel" at bounding box center [643, 185] width 29 height 14
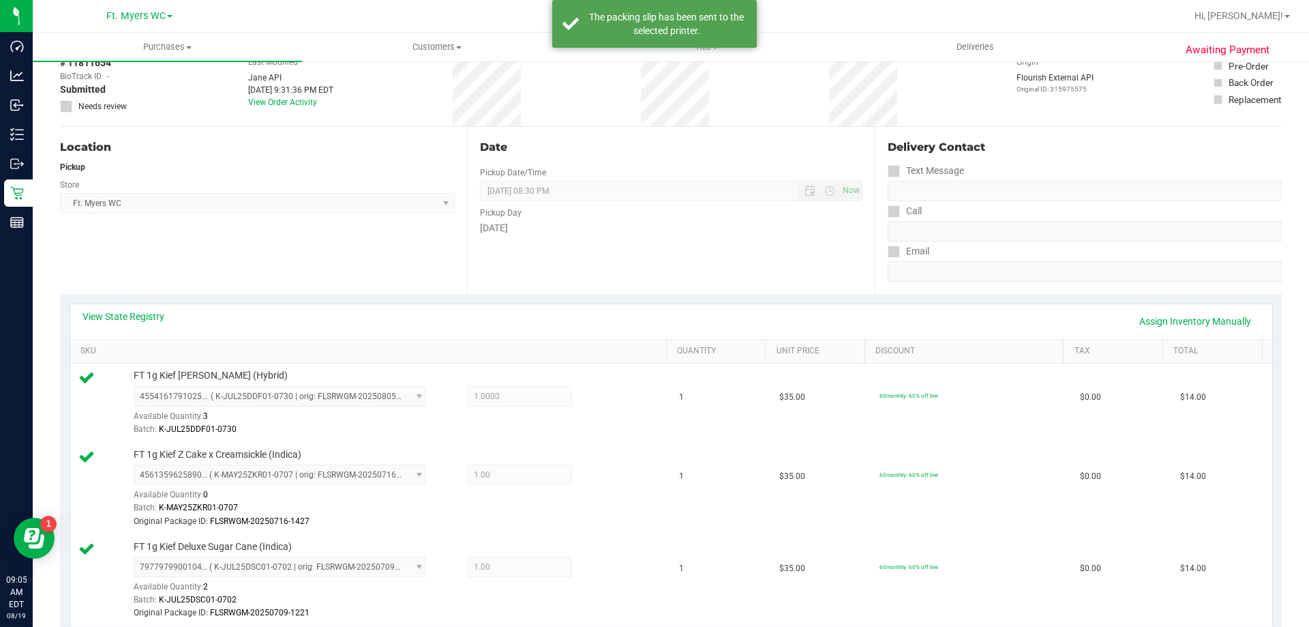
scroll to position [0, 0]
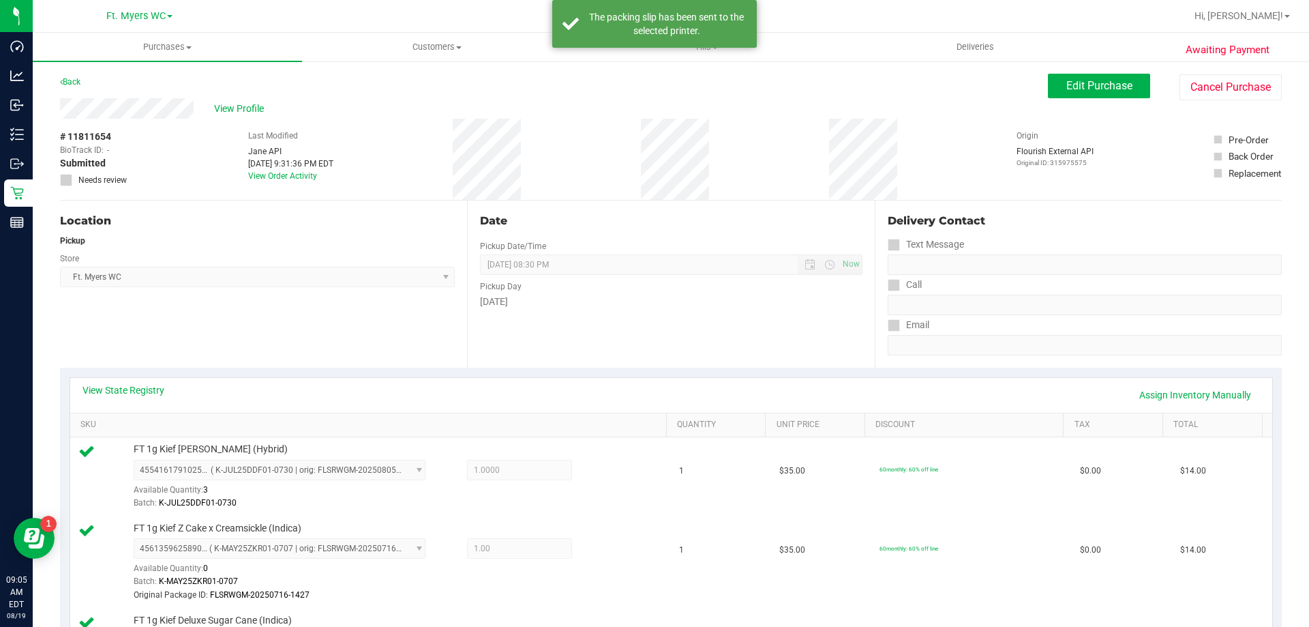
drag, startPoint x: 625, startPoint y: 481, endPoint x: 620, endPoint y: 235, distance: 245.6
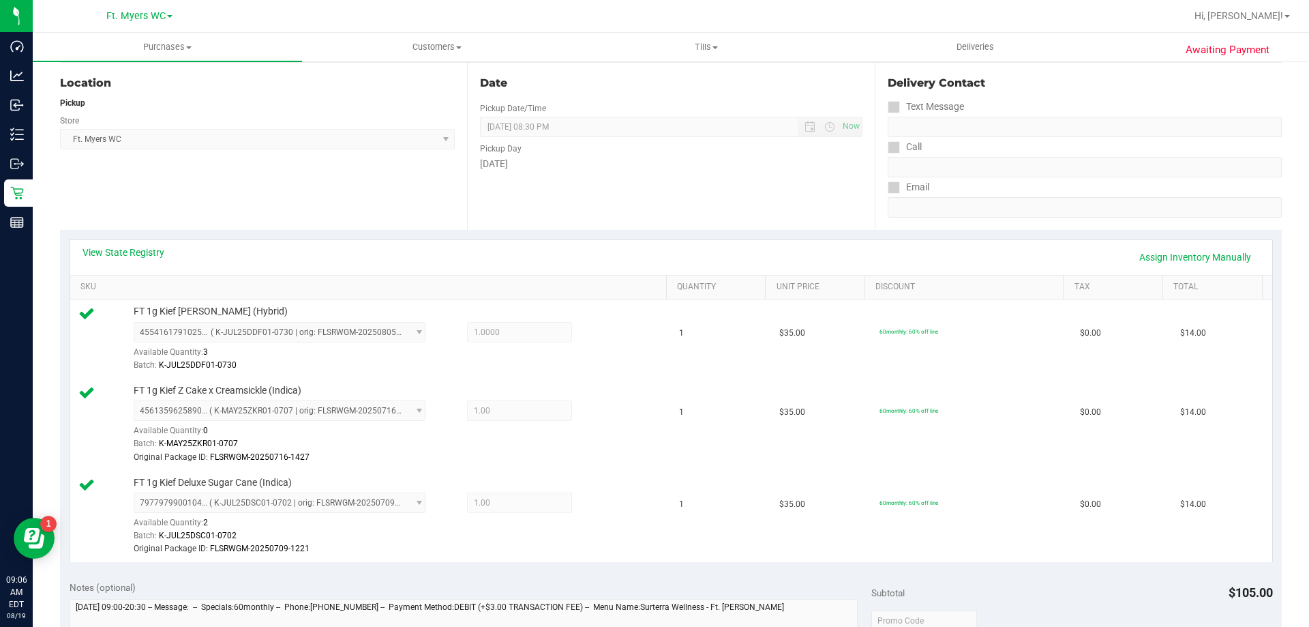
scroll to position [672, 0]
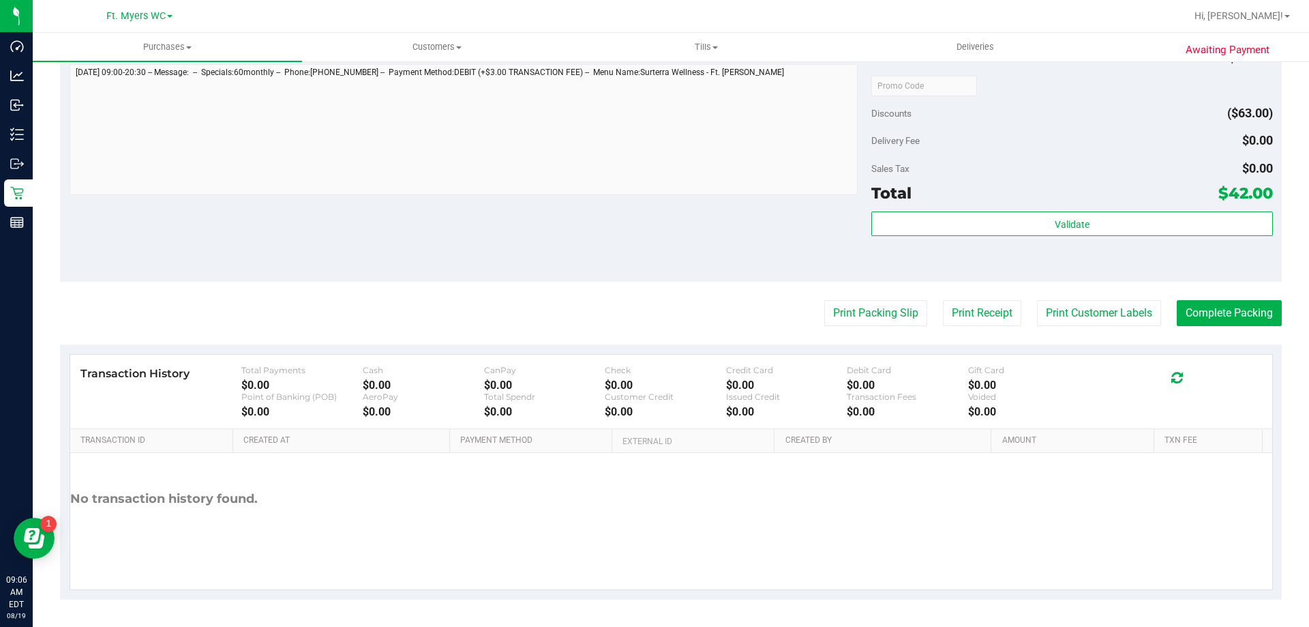
click at [1167, 237] on div "Validate" at bounding box center [1072, 241] width 401 height 61
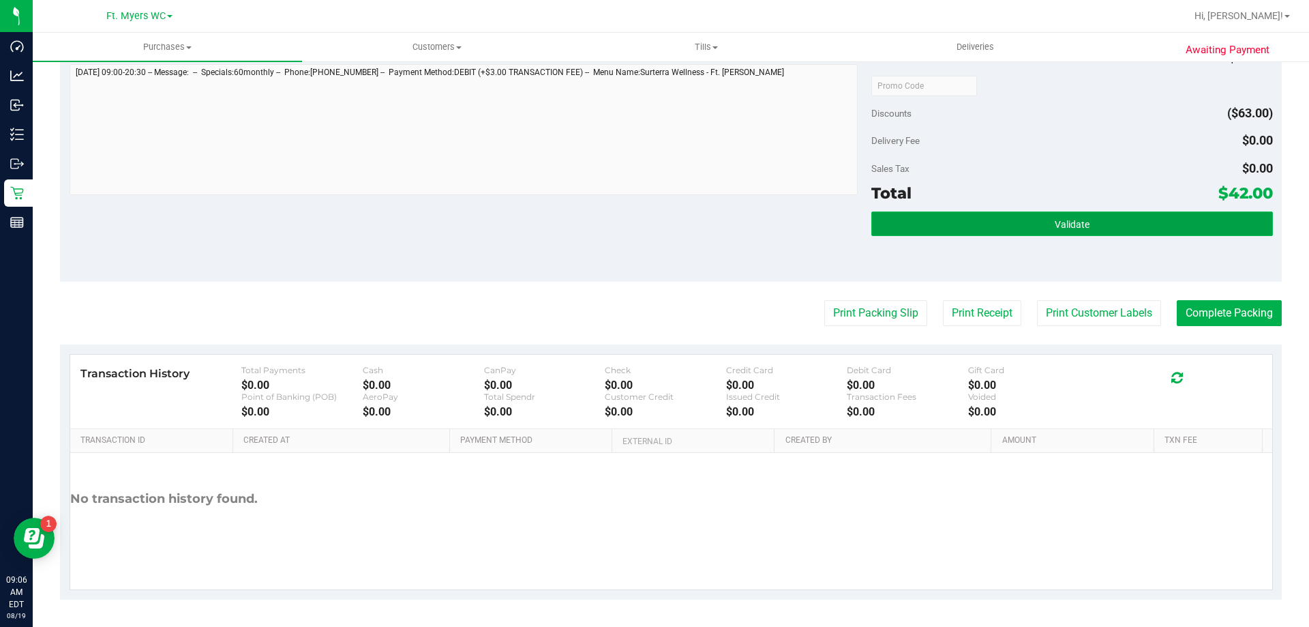
click at [1161, 218] on button "Validate" at bounding box center [1072, 223] width 401 height 25
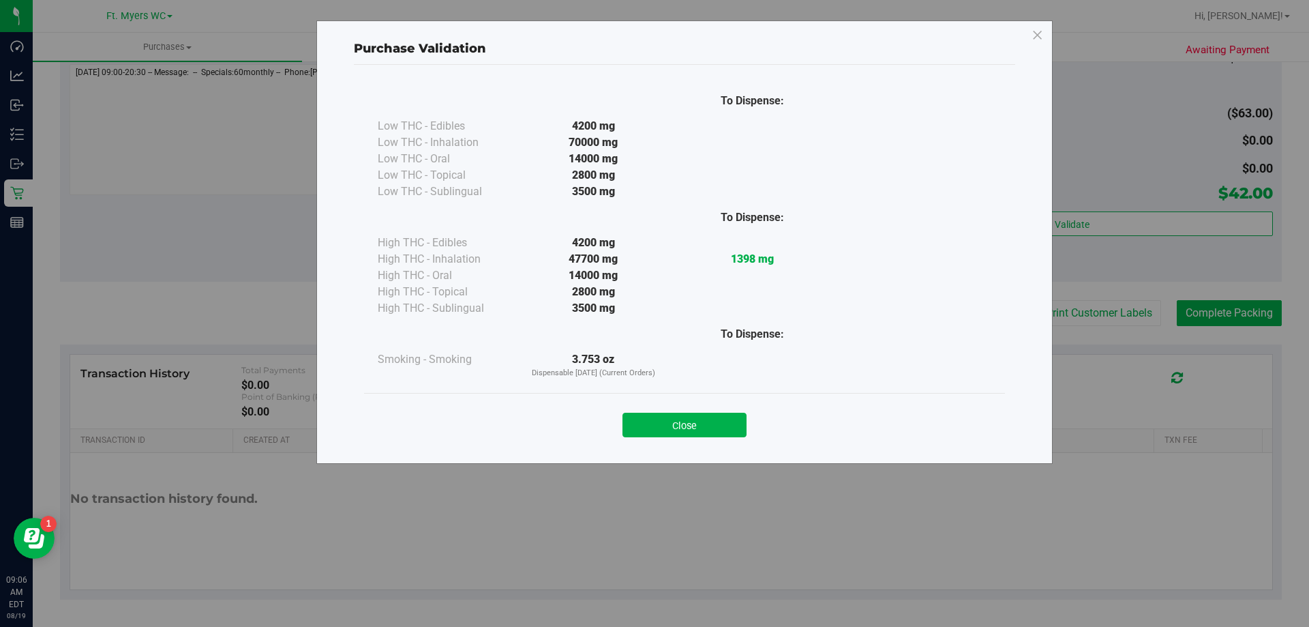
click at [689, 438] on div "Close" at bounding box center [684, 420] width 641 height 55
click at [699, 421] on button "Close" at bounding box center [685, 425] width 124 height 25
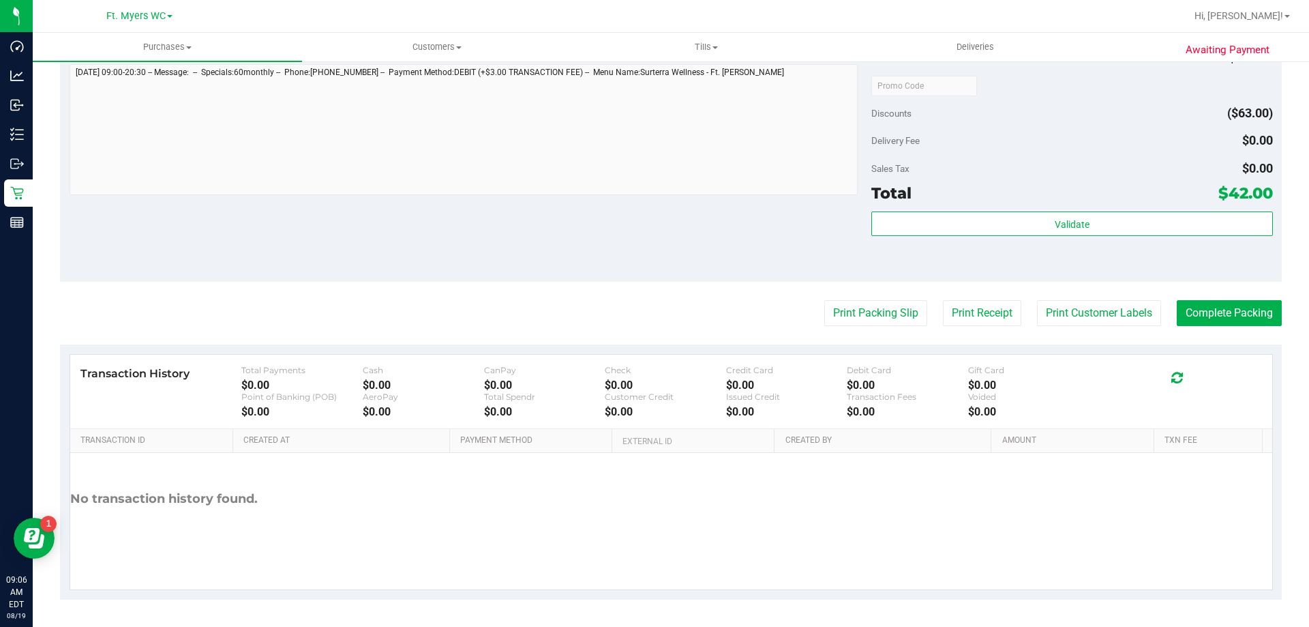
click at [865, 329] on purchase-details "Back Edit Purchase Cancel Purchase View Profile # 11811654 BioTrack ID: - Submi…" at bounding box center [671, 0] width 1222 height 1198
click at [866, 321] on button "Print Packing Slip" at bounding box center [875, 313] width 103 height 26
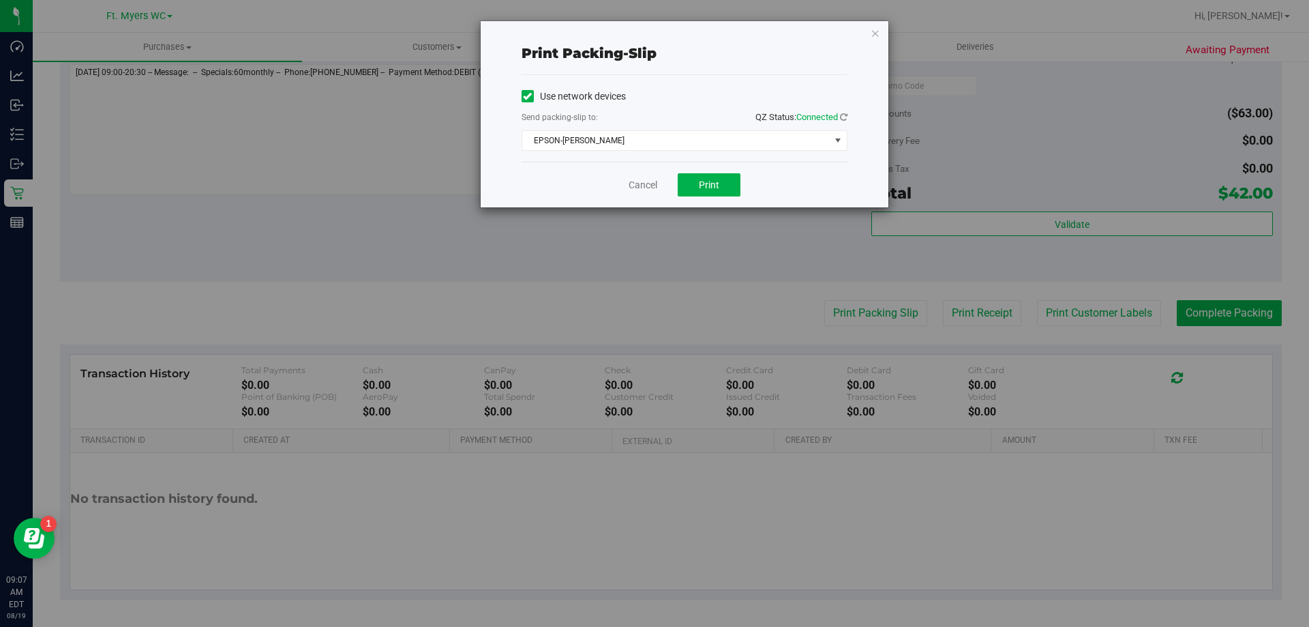
click at [664, 175] on div "Cancel Print" at bounding box center [685, 185] width 326 height 46
click at [655, 186] on link "Cancel" at bounding box center [643, 185] width 29 height 14
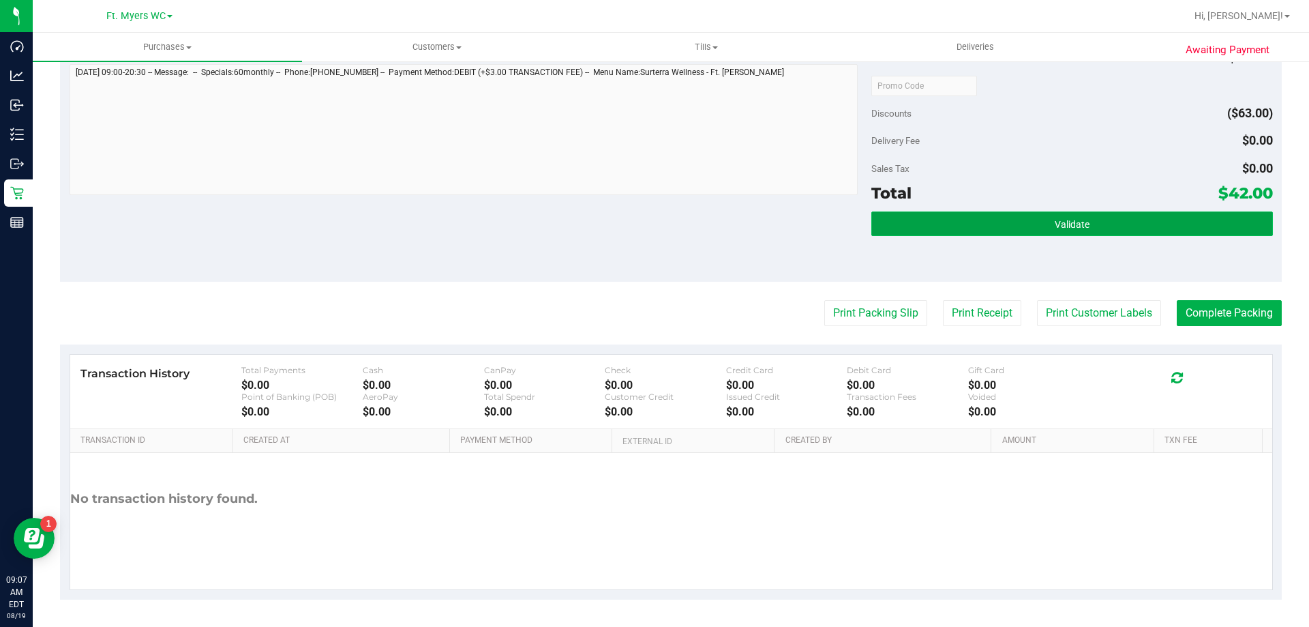
click at [1112, 235] on button "Validate" at bounding box center [1072, 223] width 401 height 25
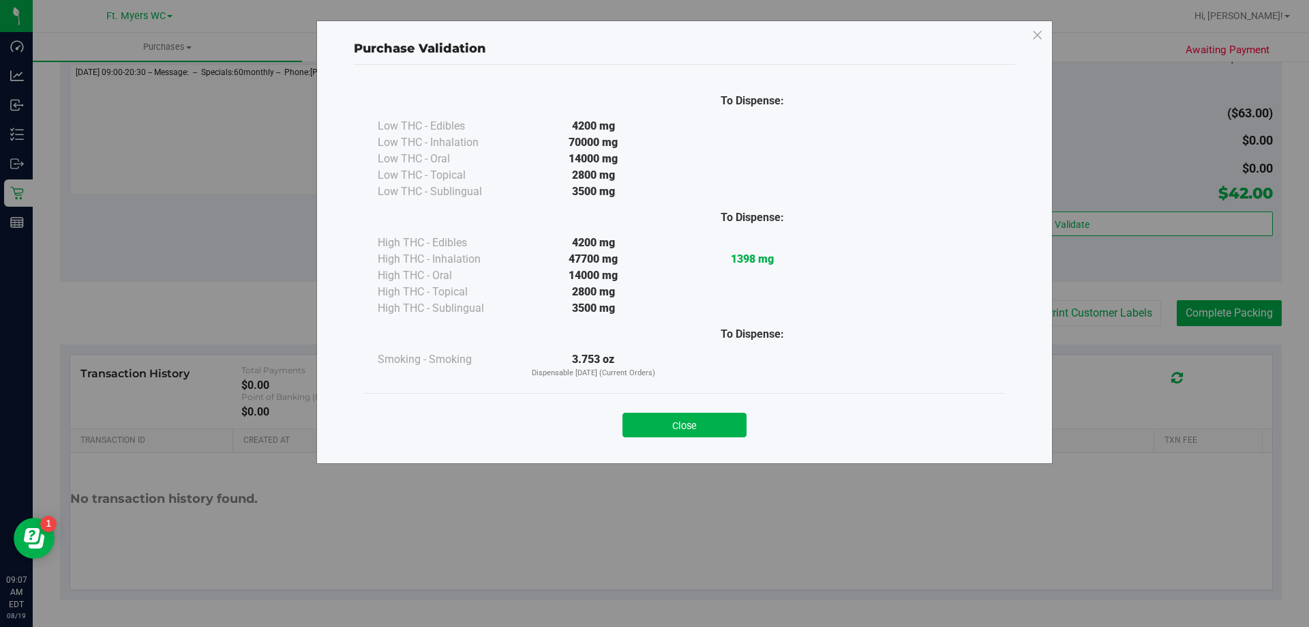
click at [741, 432] on button "Close" at bounding box center [685, 425] width 124 height 25
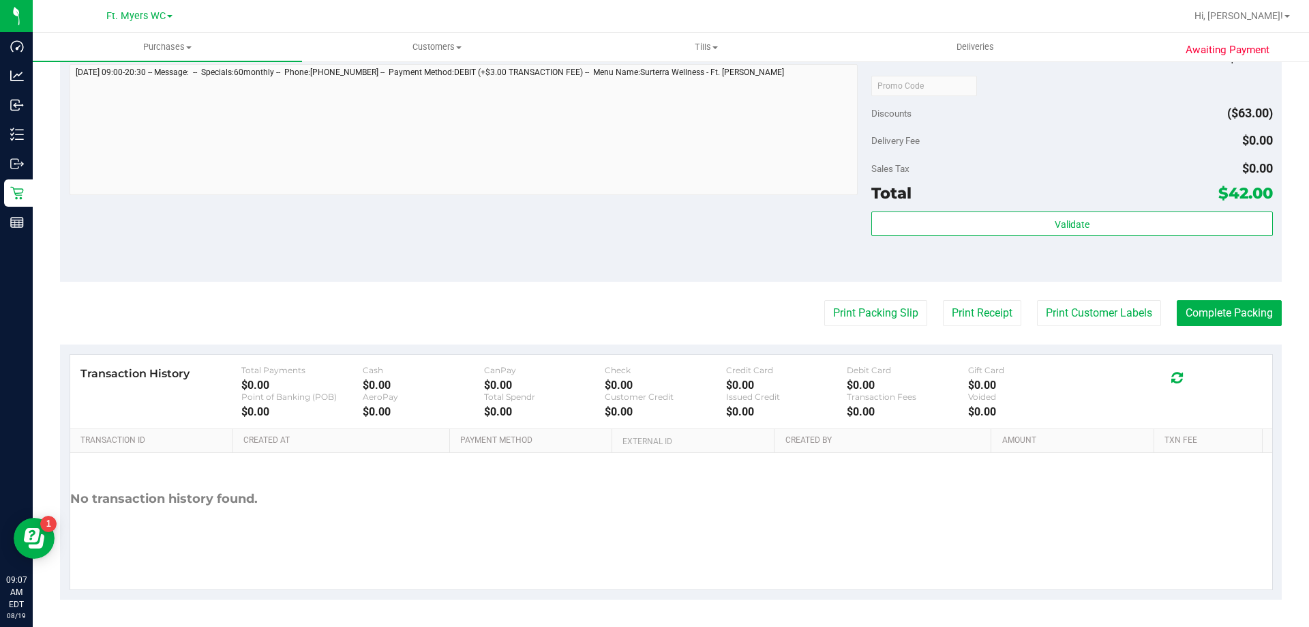
click at [1257, 329] on purchase-details "Back Edit Purchase Cancel Purchase View Profile # 11811654 BioTrack ID: - Submi…" at bounding box center [671, 0] width 1222 height 1198
click at [1251, 329] on purchase-details "Back Edit Purchase Cancel Purchase View Profile # 11811654 BioTrack ID: - Submi…" at bounding box center [671, 0] width 1222 height 1198
click at [1253, 319] on button "Complete Packing" at bounding box center [1229, 313] width 105 height 26
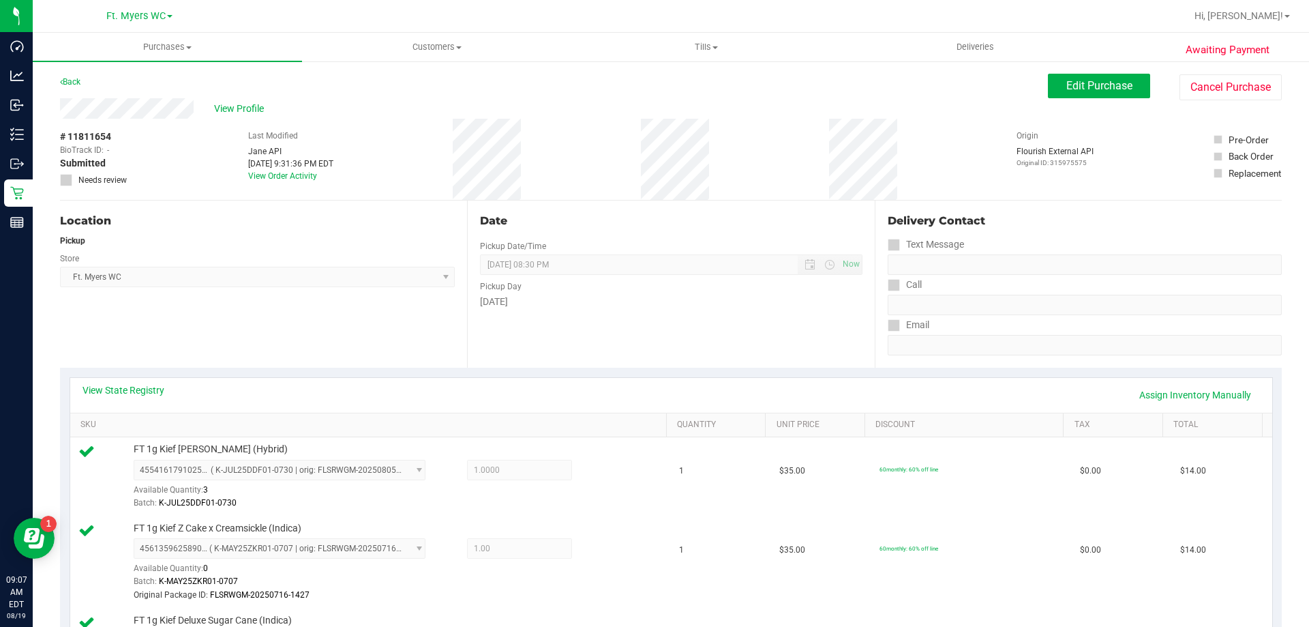
drag, startPoint x: 1024, startPoint y: 567, endPoint x: 910, endPoint y: 275, distance: 313.1
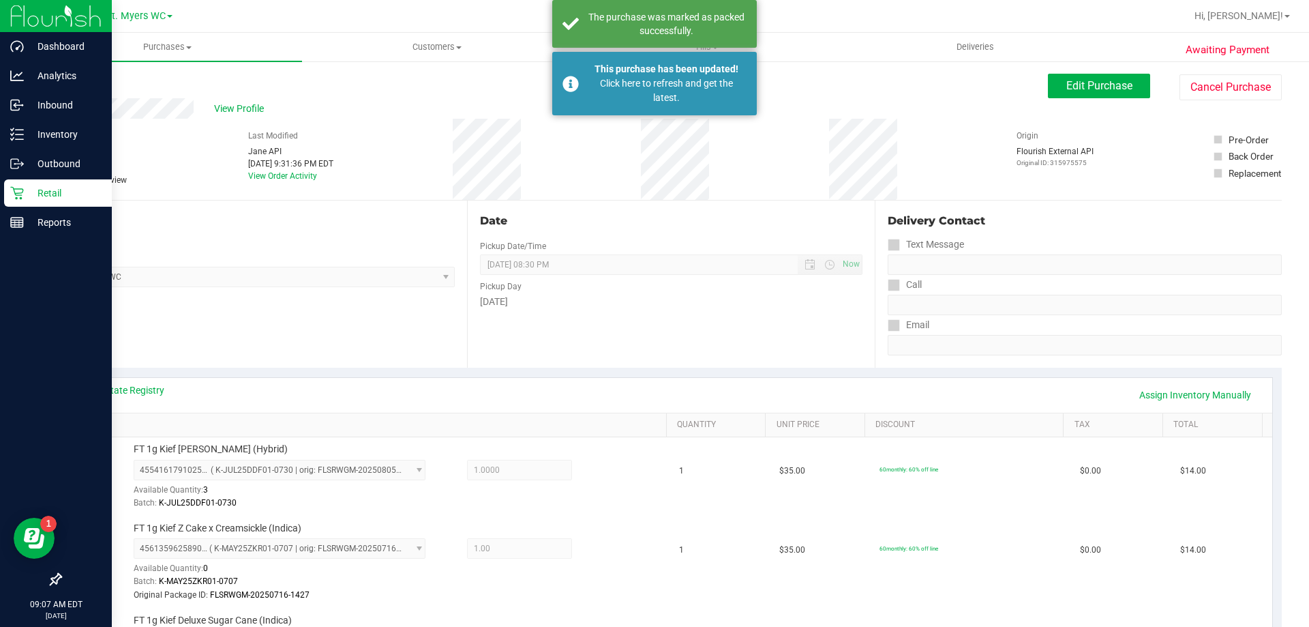
click at [75, 197] on p "Retail" at bounding box center [65, 193] width 82 height 16
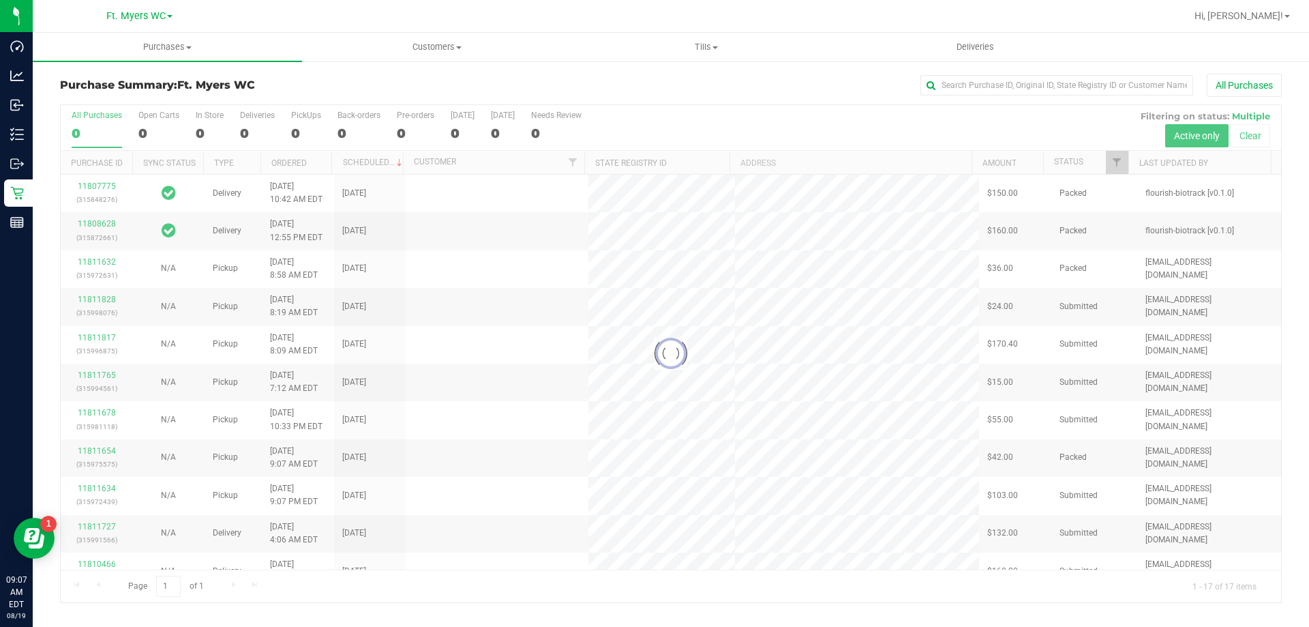
click at [342, 99] on div "Purchase Summary: Ft. [PERSON_NAME] All Purchases" at bounding box center [671, 89] width 1222 height 30
click at [312, 127] on div at bounding box center [671, 353] width 1221 height 497
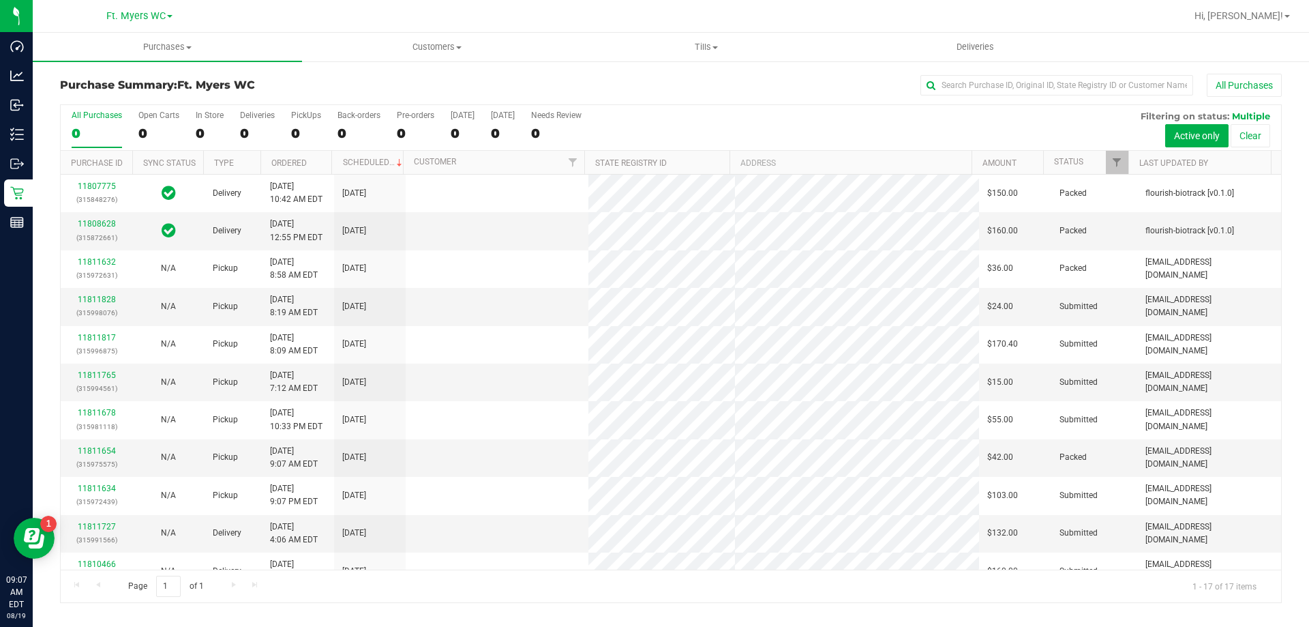
click at [312, 127] on div "0" at bounding box center [306, 133] width 30 height 16
click at [0, 0] on input "PickUps 0" at bounding box center [0, 0] width 0 height 0
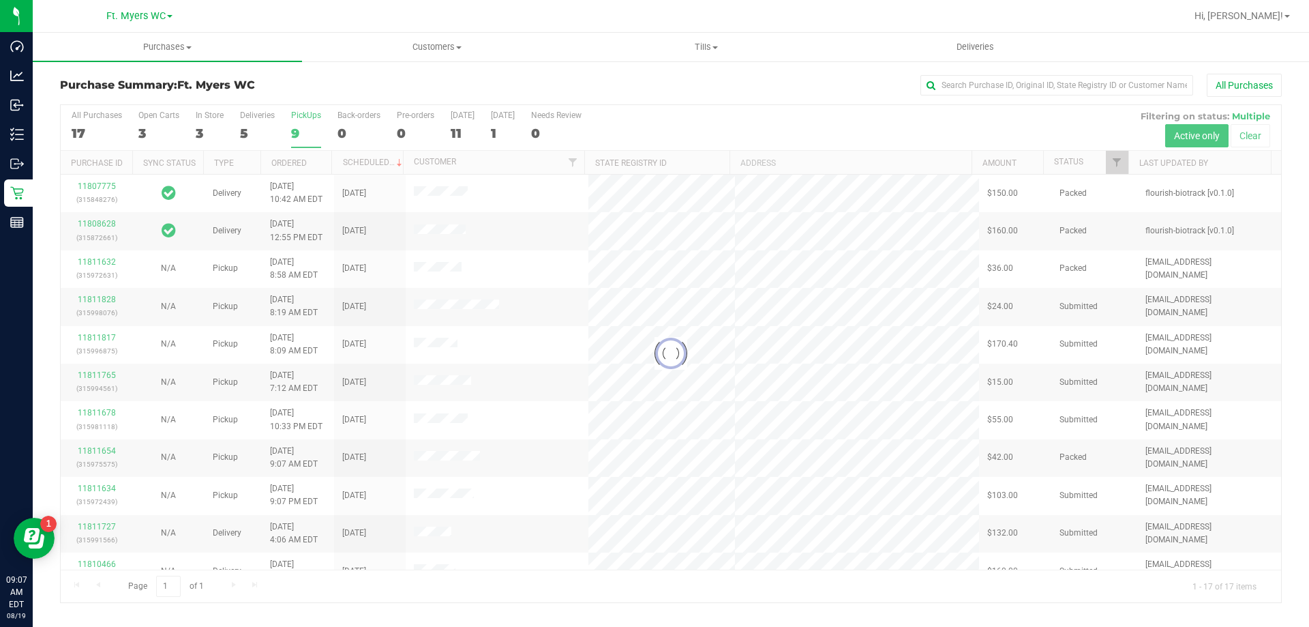
click at [342, 87] on h3 "Purchase Summary: Ft. [PERSON_NAME]" at bounding box center [263, 85] width 407 height 12
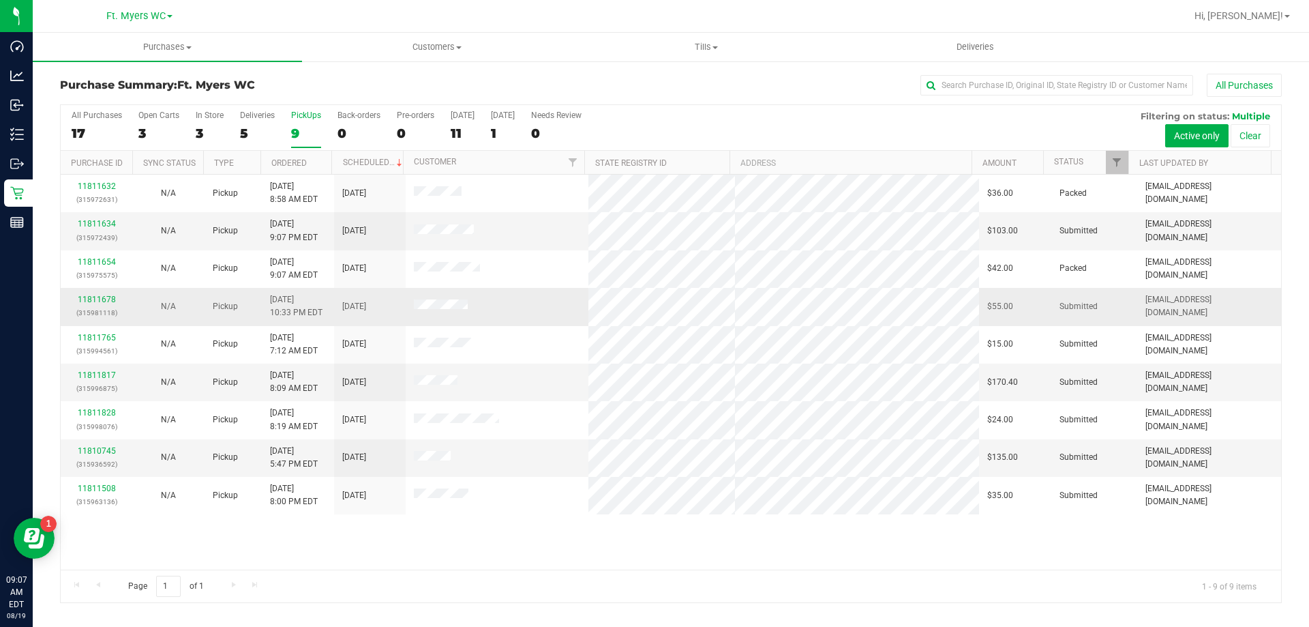
click at [89, 316] on p "(315981118)" at bounding box center [96, 312] width 55 height 13
click at [88, 312] on p "(315981118)" at bounding box center [96, 312] width 55 height 13
click at [91, 302] on link "11811678" at bounding box center [97, 300] width 38 height 10
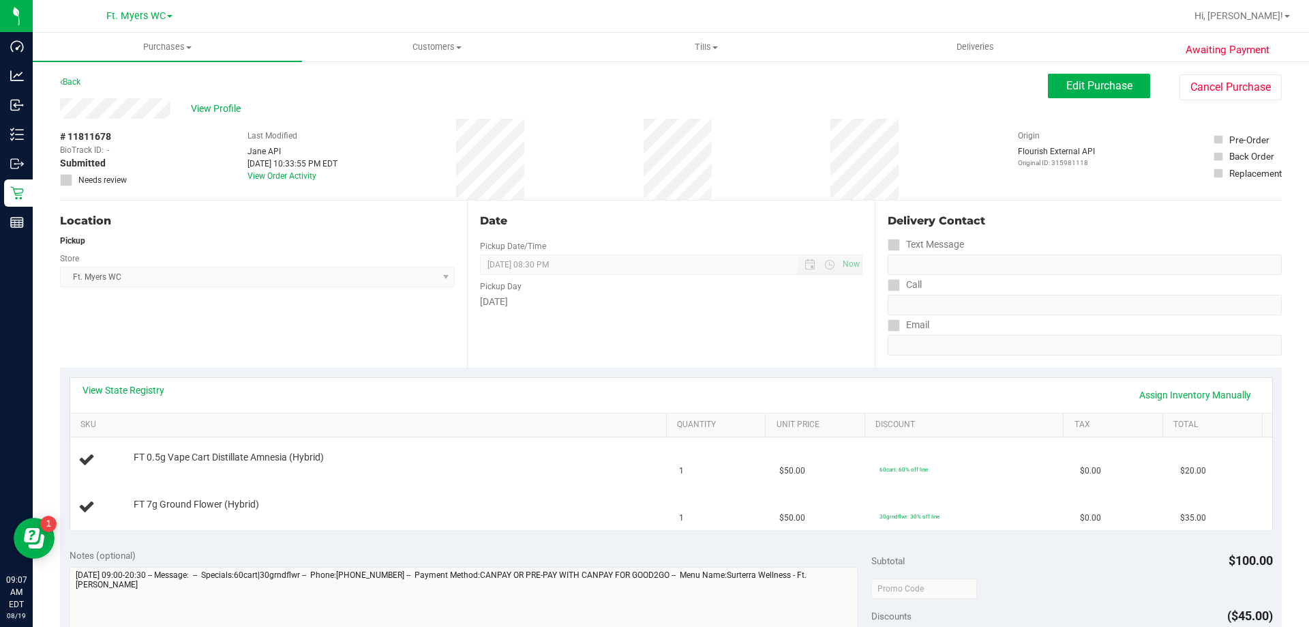
click at [263, 316] on div "Location Pickup Store Ft. [PERSON_NAME] Select Store [PERSON_NAME][GEOGRAPHIC_D…" at bounding box center [263, 283] width 407 height 167
click at [360, 323] on div "Location Pickup Store Ft. [PERSON_NAME] Select Store [PERSON_NAME][GEOGRAPHIC_D…" at bounding box center [263, 283] width 407 height 167
click at [374, 319] on div "Location Pickup Store Ft. [PERSON_NAME] Select Store [PERSON_NAME][GEOGRAPHIC_D…" at bounding box center [263, 283] width 407 height 167
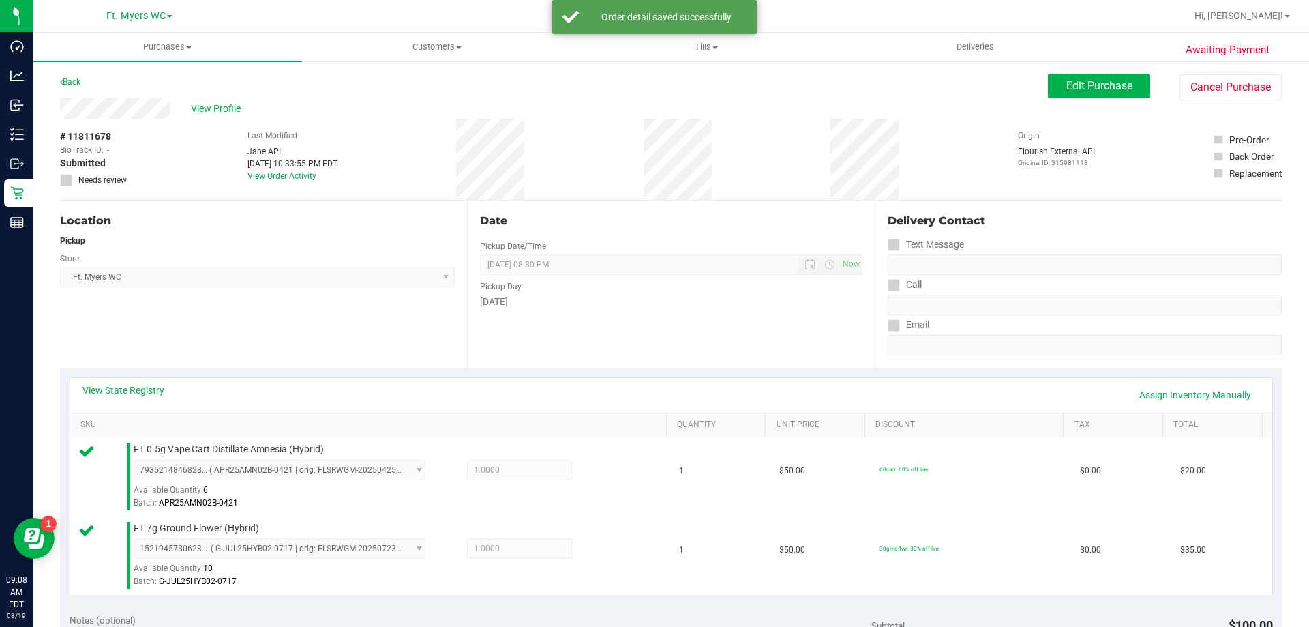
scroll to position [546, 0]
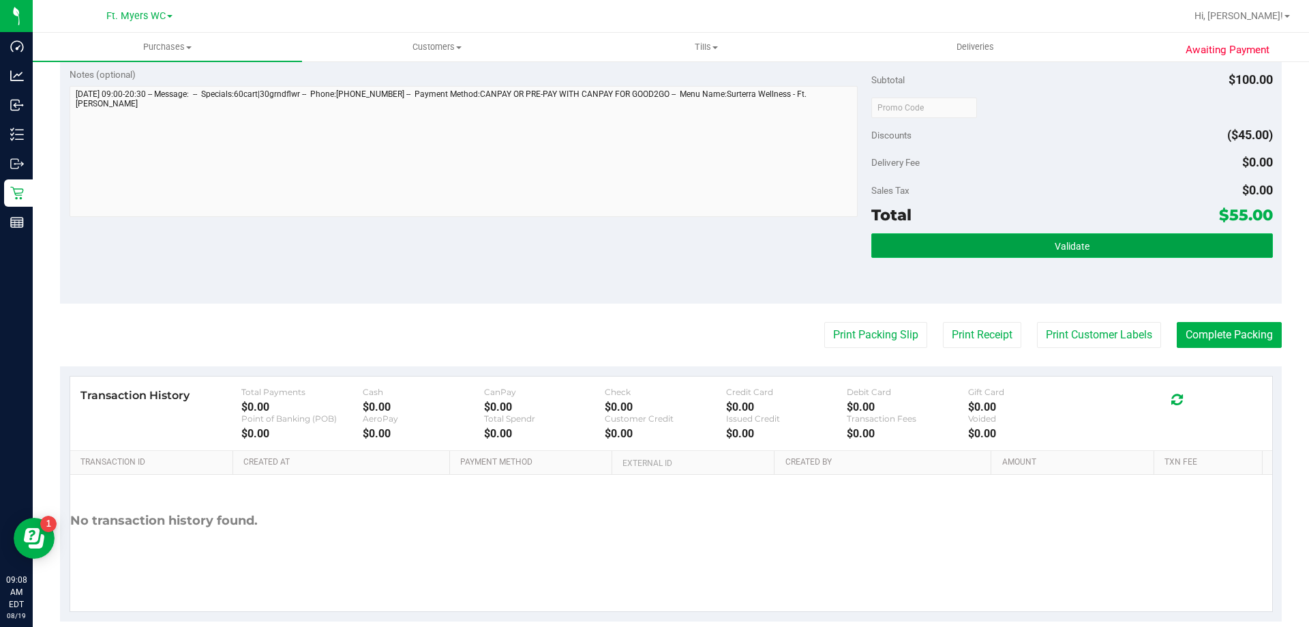
click at [1006, 239] on button "Validate" at bounding box center [1072, 245] width 401 height 25
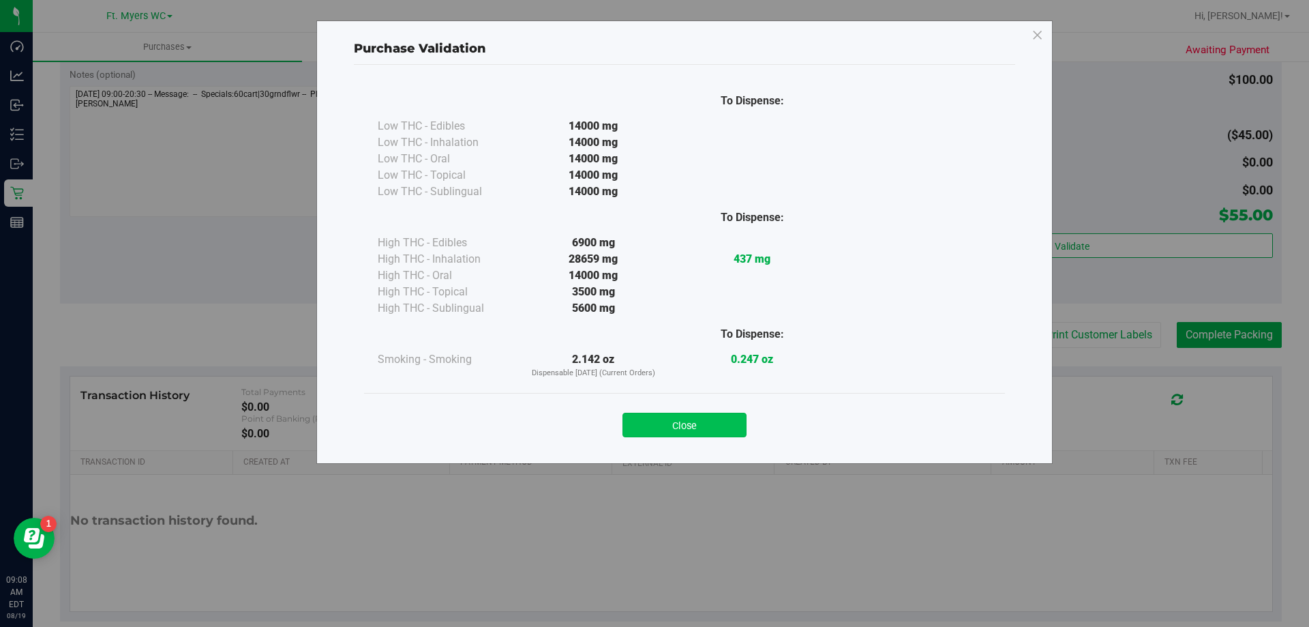
click at [669, 421] on button "Close" at bounding box center [685, 425] width 124 height 25
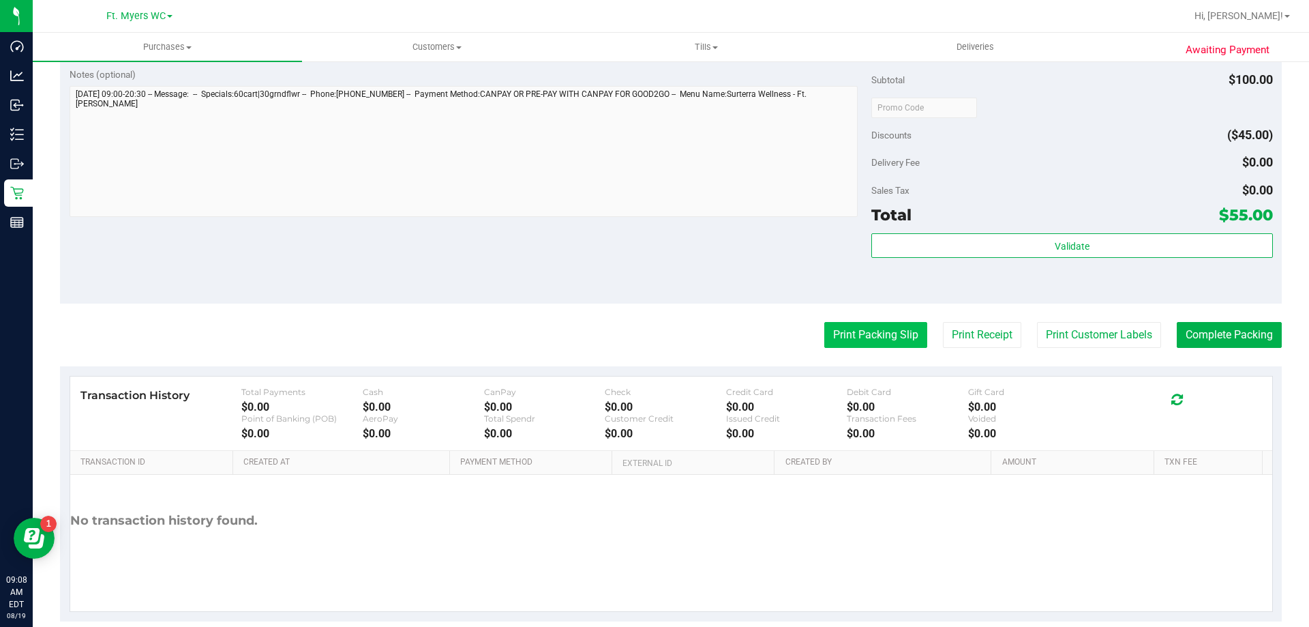
click at [833, 332] on button "Print Packing Slip" at bounding box center [875, 335] width 103 height 26
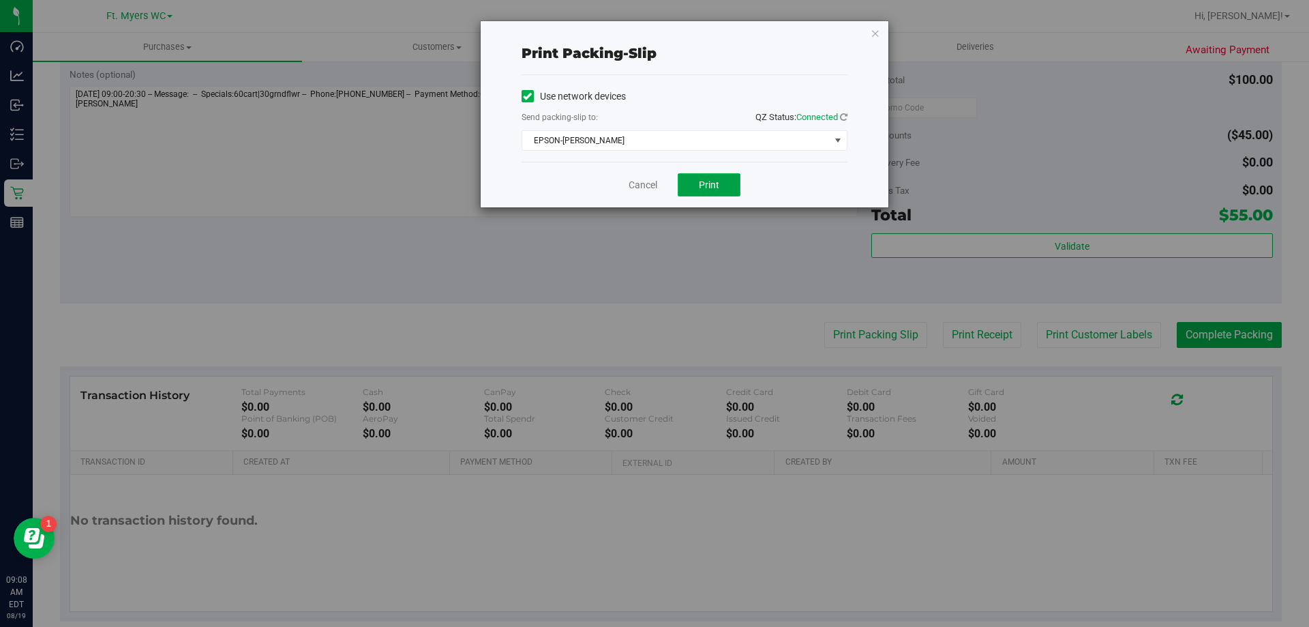
click at [694, 173] on button "Print" at bounding box center [709, 184] width 63 height 23
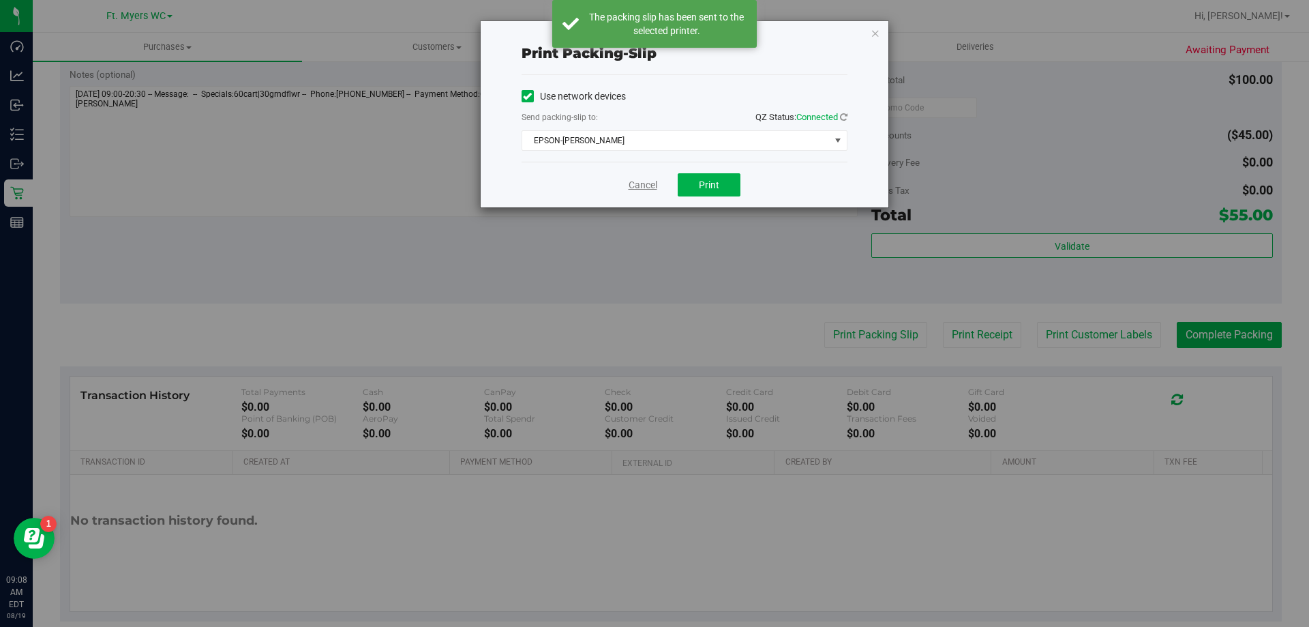
click at [634, 185] on link "Cancel" at bounding box center [643, 185] width 29 height 14
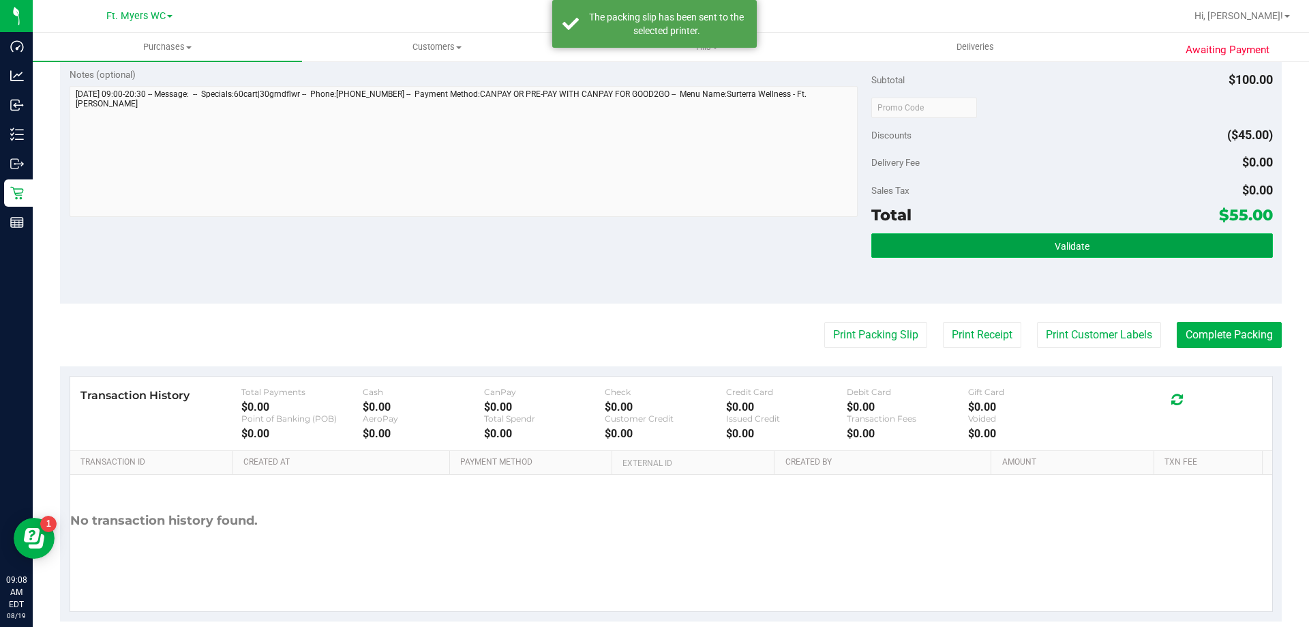
click at [1162, 251] on button "Validate" at bounding box center [1072, 245] width 401 height 25
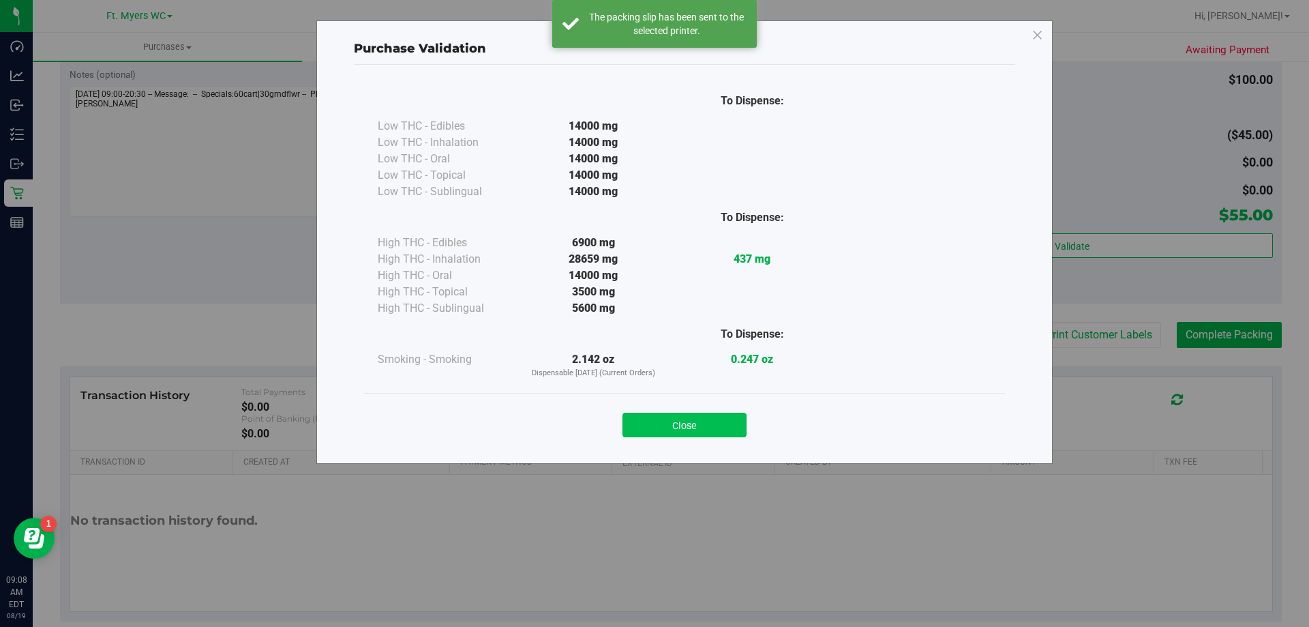
click at [749, 404] on div "Close" at bounding box center [684, 421] width 621 height 34
click at [738, 427] on button "Close" at bounding box center [685, 425] width 124 height 25
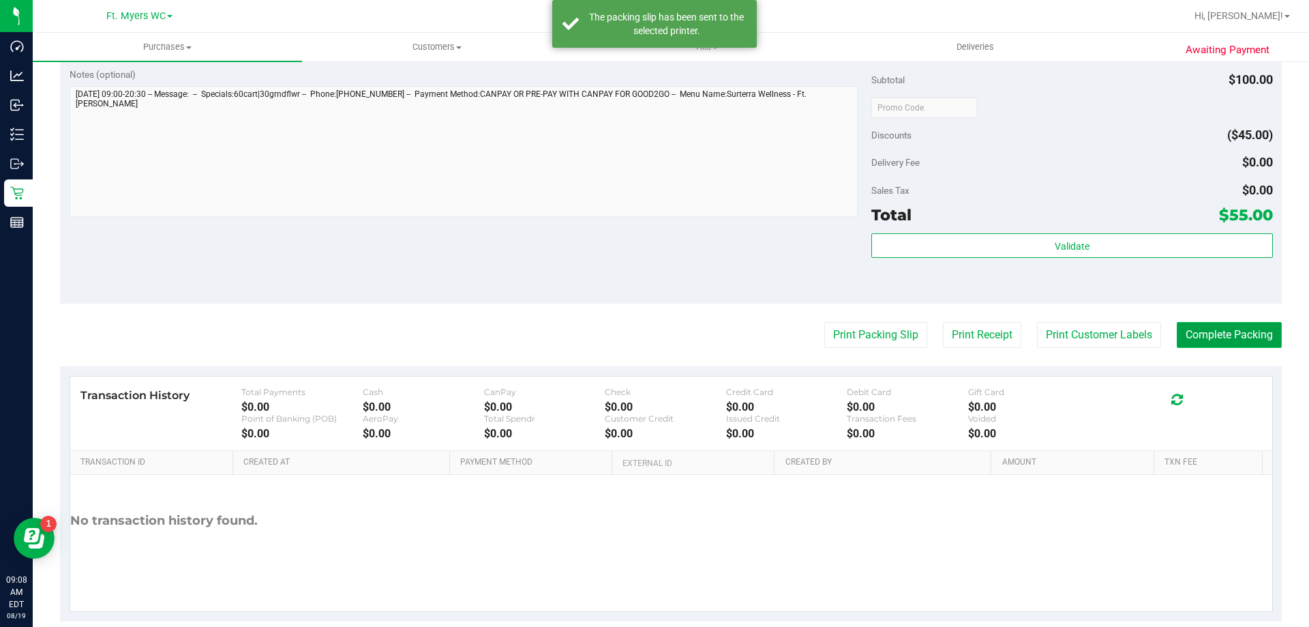
click at [1200, 338] on button "Complete Packing" at bounding box center [1229, 335] width 105 height 26
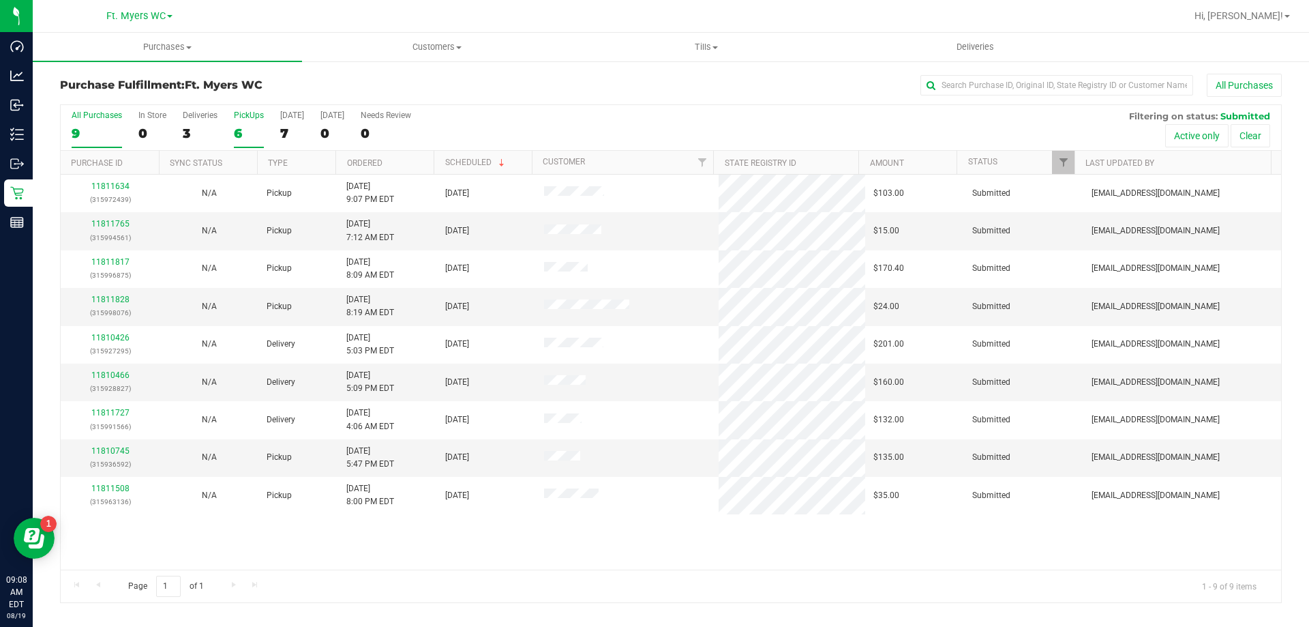
click at [240, 128] on div "6" at bounding box center [249, 133] width 30 height 16
click at [0, 0] on input "PickUps 6" at bounding box center [0, 0] width 0 height 0
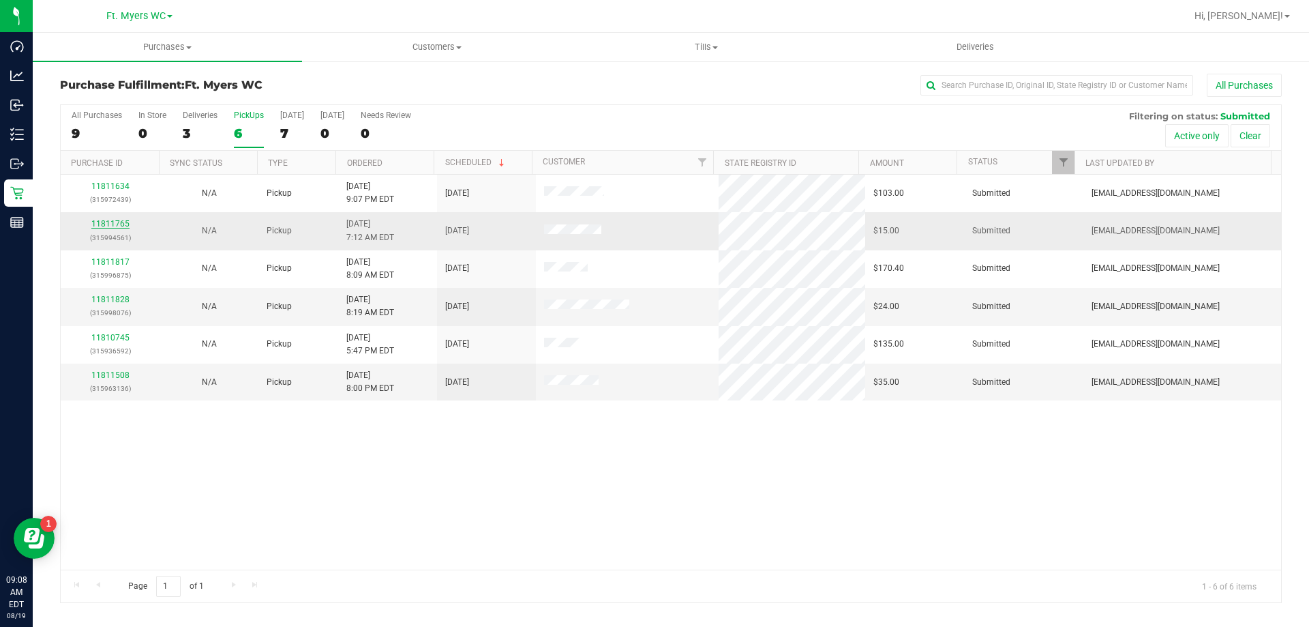
click at [113, 224] on link "11811765" at bounding box center [110, 224] width 38 height 10
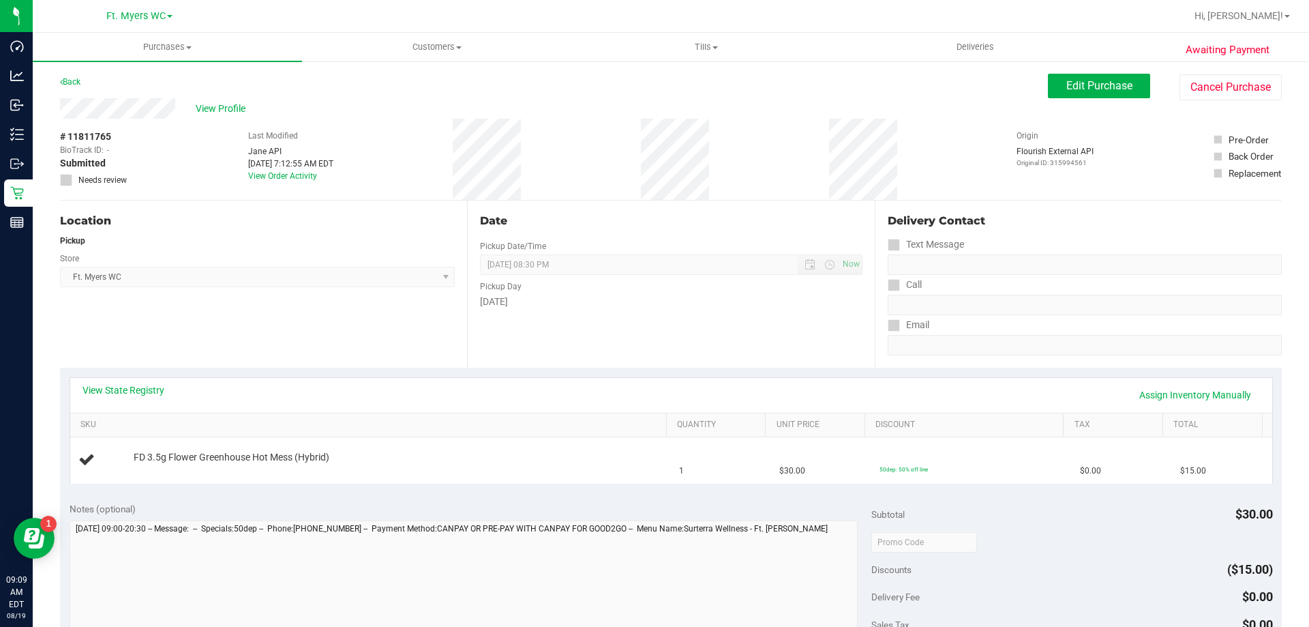
click at [540, 316] on div "Date Pickup Date/Time [DATE] Now [DATE] 08:30 PM Now Pickup Day [DATE]" at bounding box center [670, 283] width 407 height 167
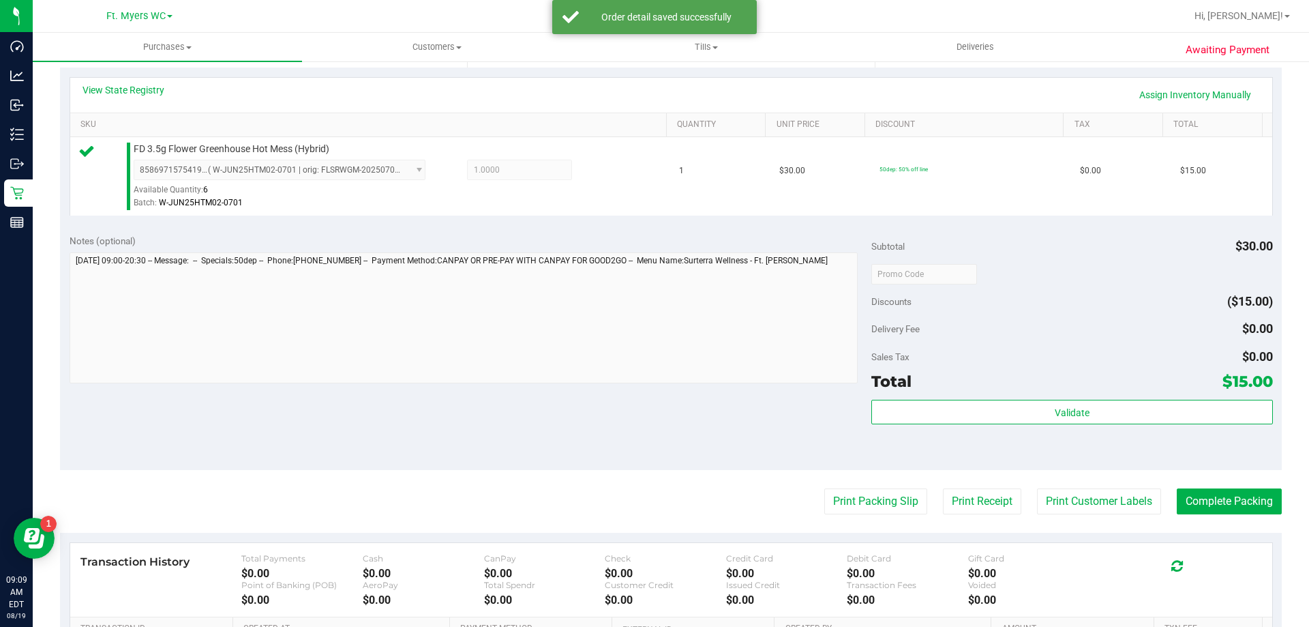
scroll to position [488, 0]
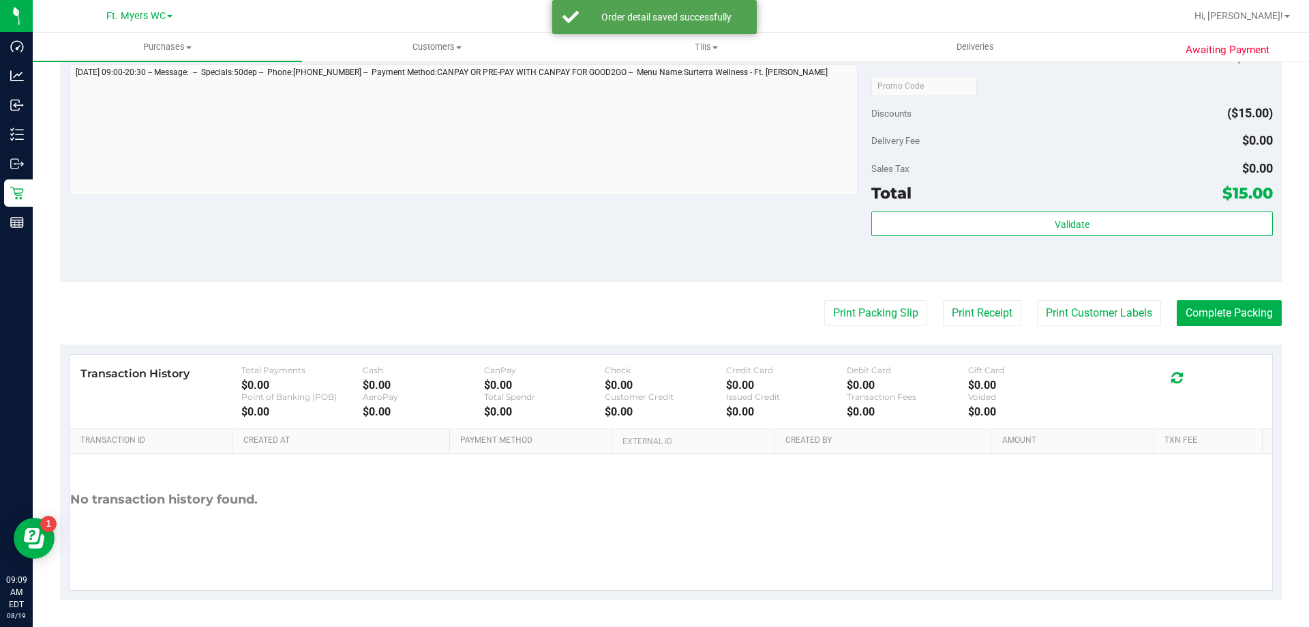
click at [972, 207] on div "Subtotal $30.00 Discounts ($15.00) Delivery Fee $0.00 Sales Tax $0.00 Total $15…" at bounding box center [1072, 159] width 401 height 227
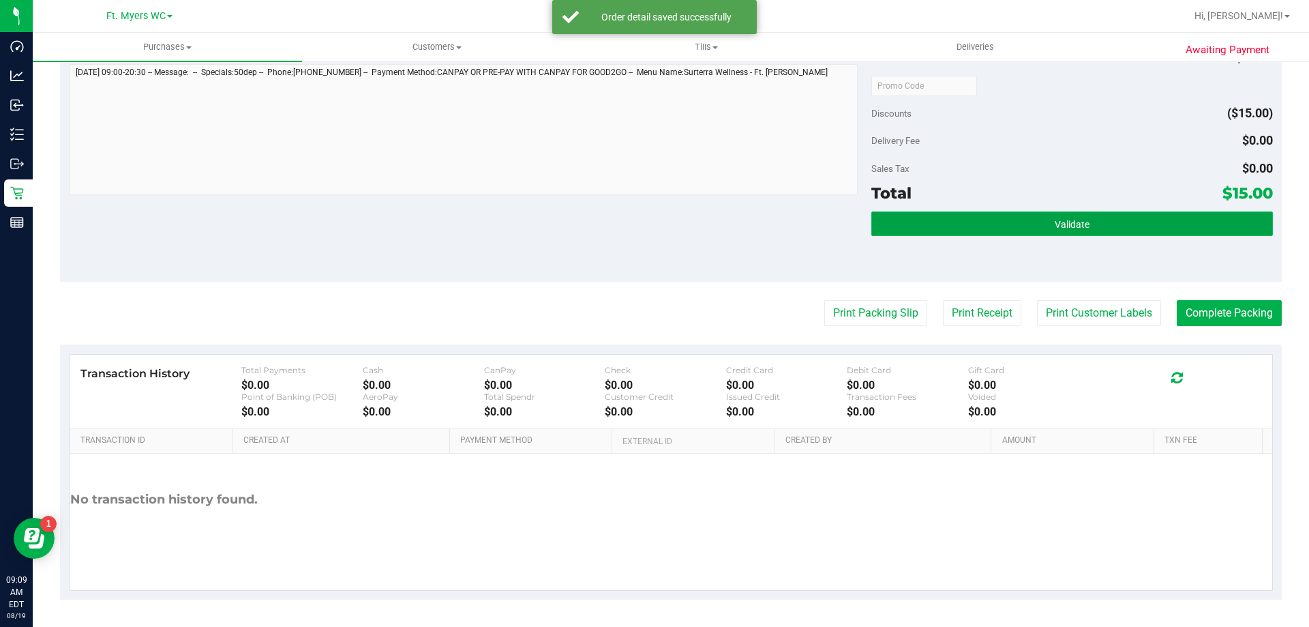
click at [974, 213] on button "Validate" at bounding box center [1072, 223] width 401 height 25
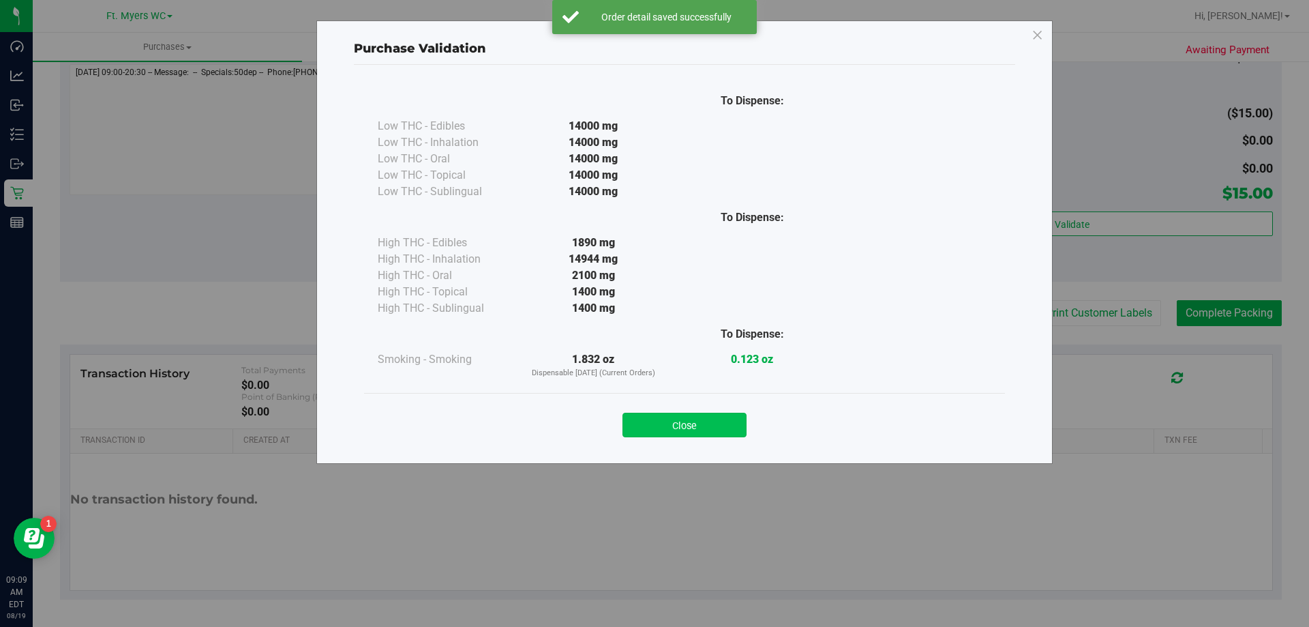
click at [728, 423] on button "Close" at bounding box center [685, 425] width 124 height 25
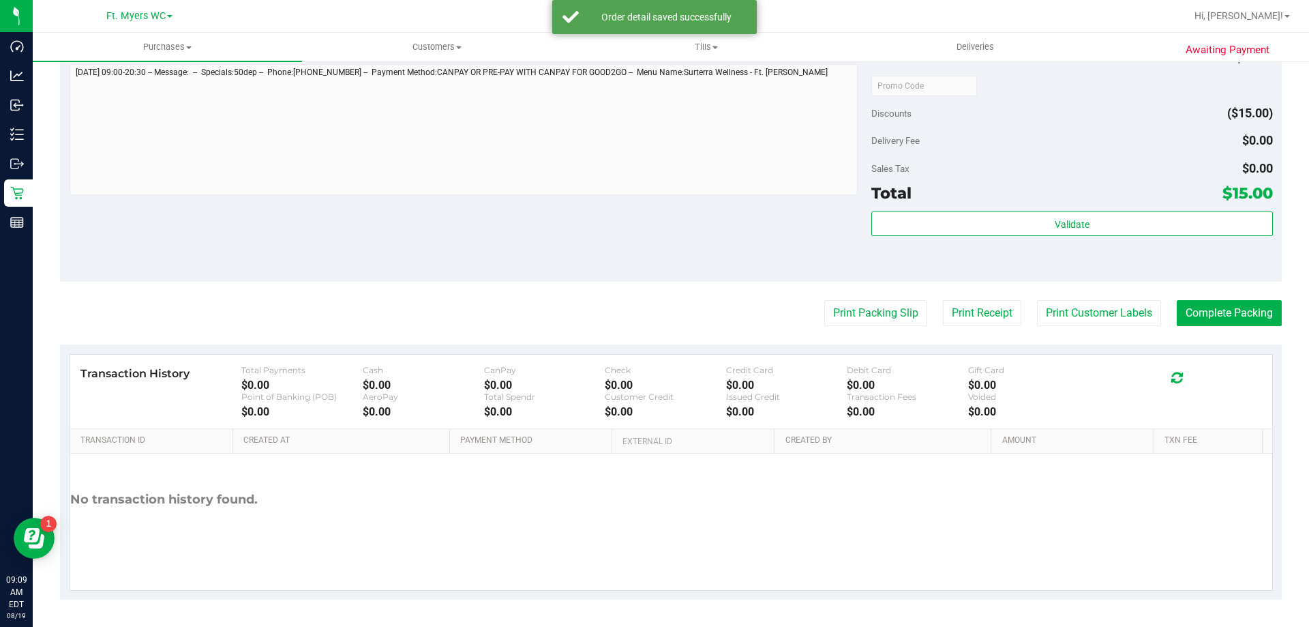
click at [907, 293] on purchase-details "Back Edit Purchase Cancel Purchase View Profile # 11811765 BioTrack ID: - Submi…" at bounding box center [671, 92] width 1222 height 1014
click at [904, 326] on button "Print Packing Slip" at bounding box center [875, 313] width 103 height 26
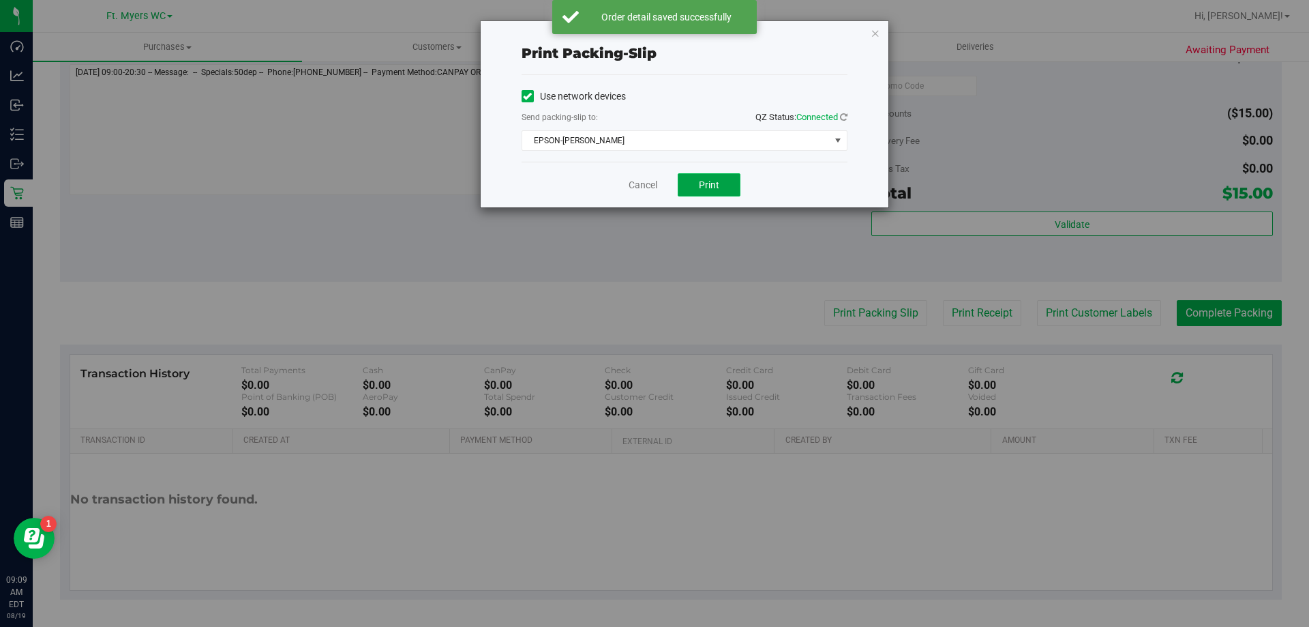
click at [713, 186] on span "Print" at bounding box center [709, 184] width 20 height 11
click at [642, 178] on link "Cancel" at bounding box center [643, 185] width 29 height 14
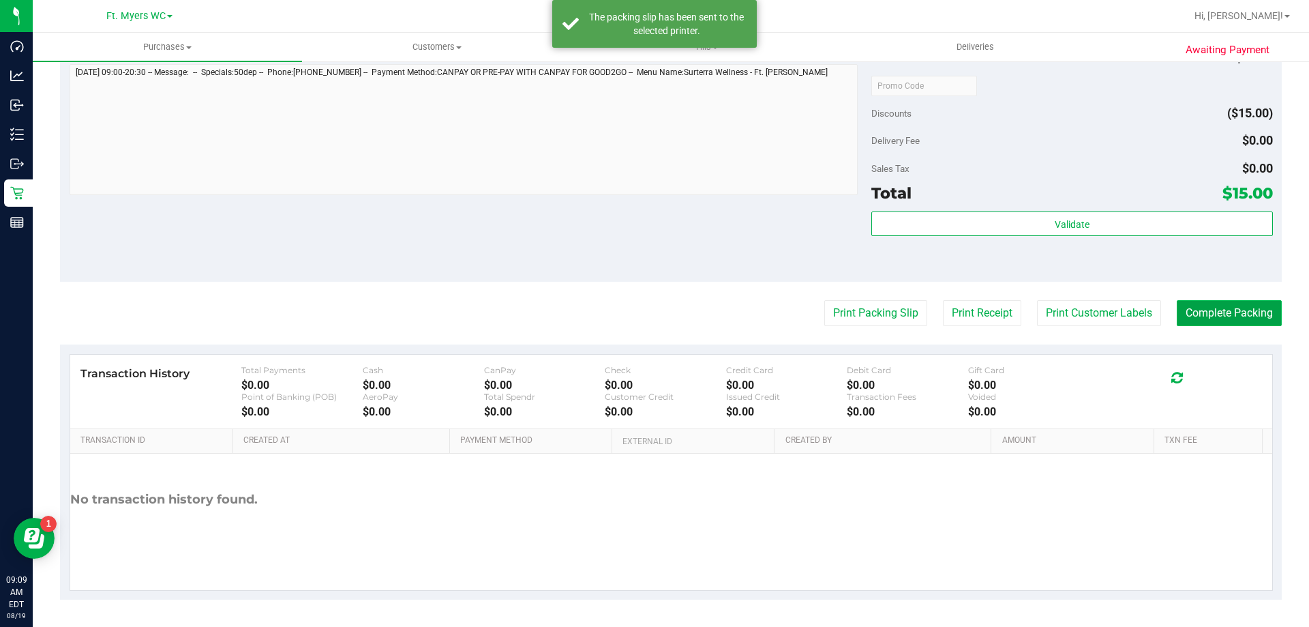
click at [1187, 308] on button "Complete Packing" at bounding box center [1229, 313] width 105 height 26
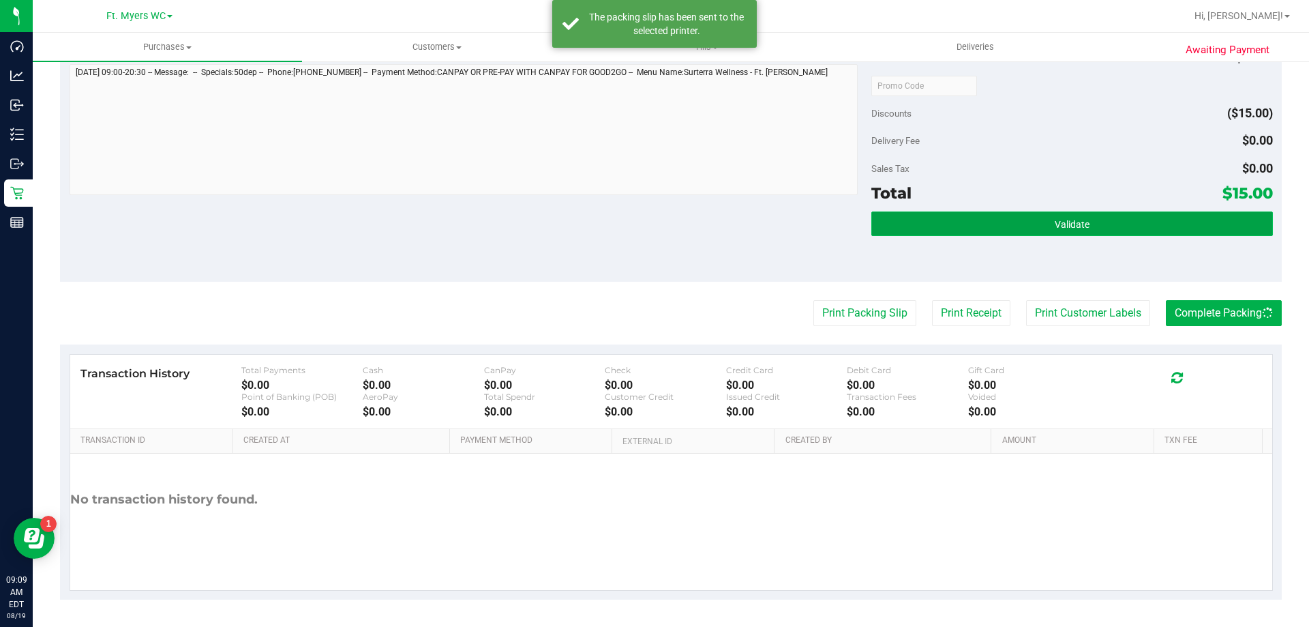
click at [1196, 213] on button "Validate" at bounding box center [1072, 223] width 401 height 25
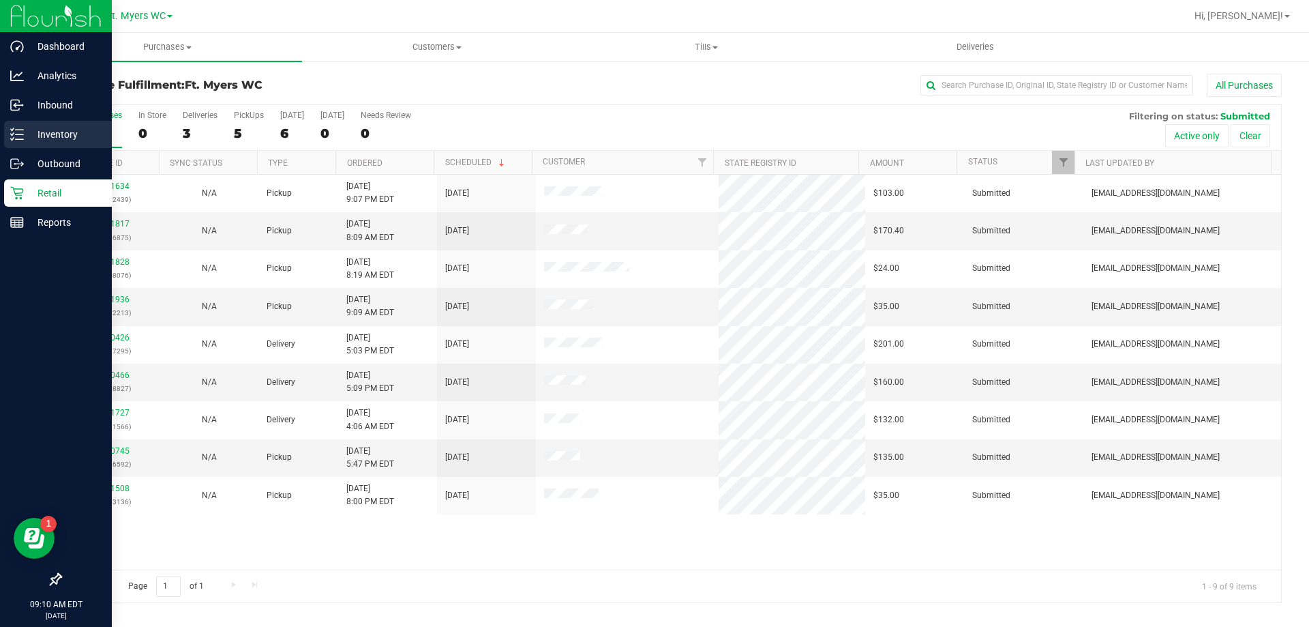
click at [17, 134] on icon at bounding box center [17, 135] width 14 height 14
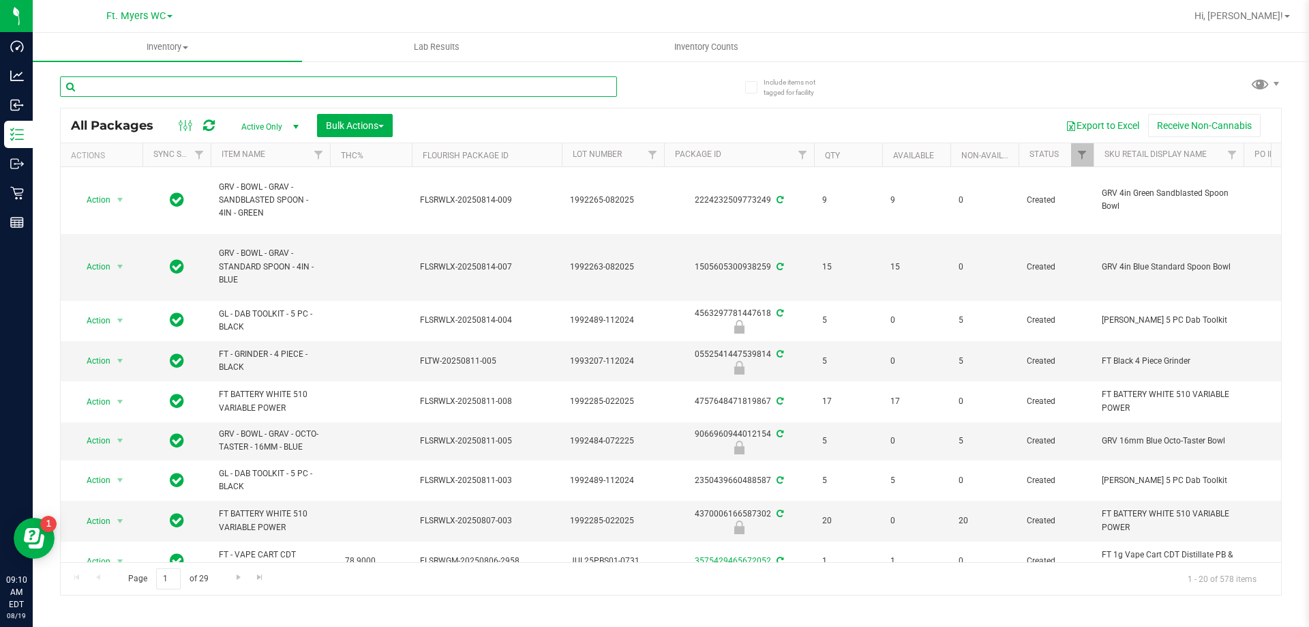
click at [222, 93] on input "text" at bounding box center [338, 86] width 557 height 20
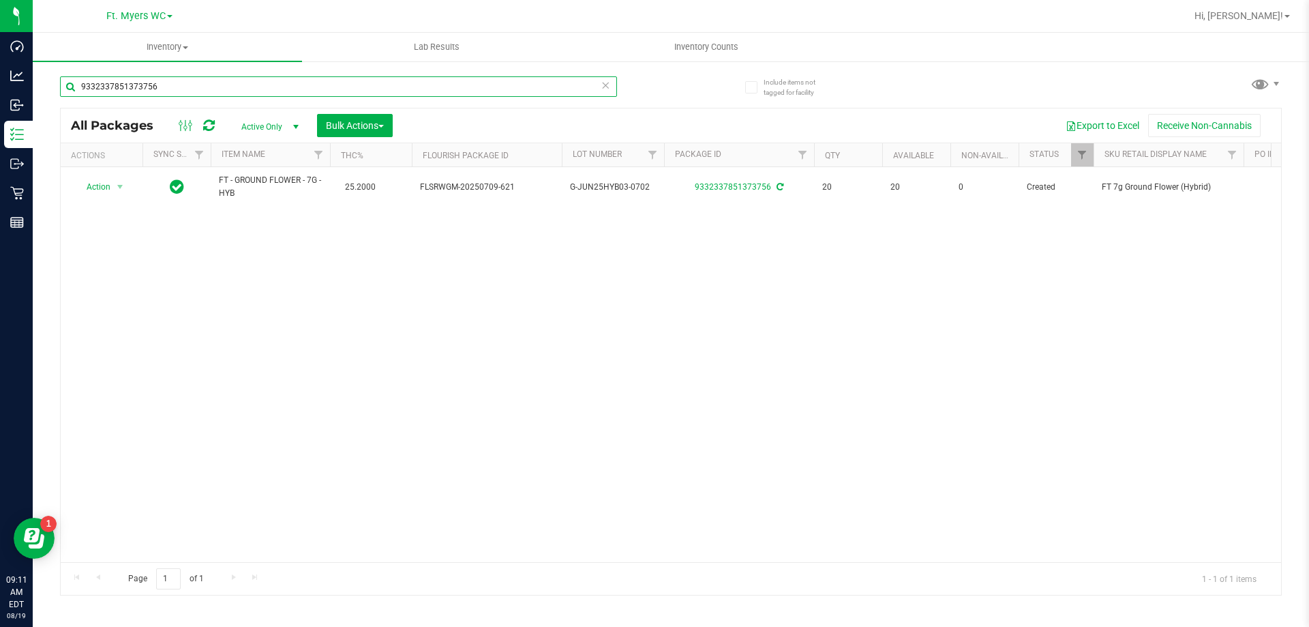
type input "9332337851373756"
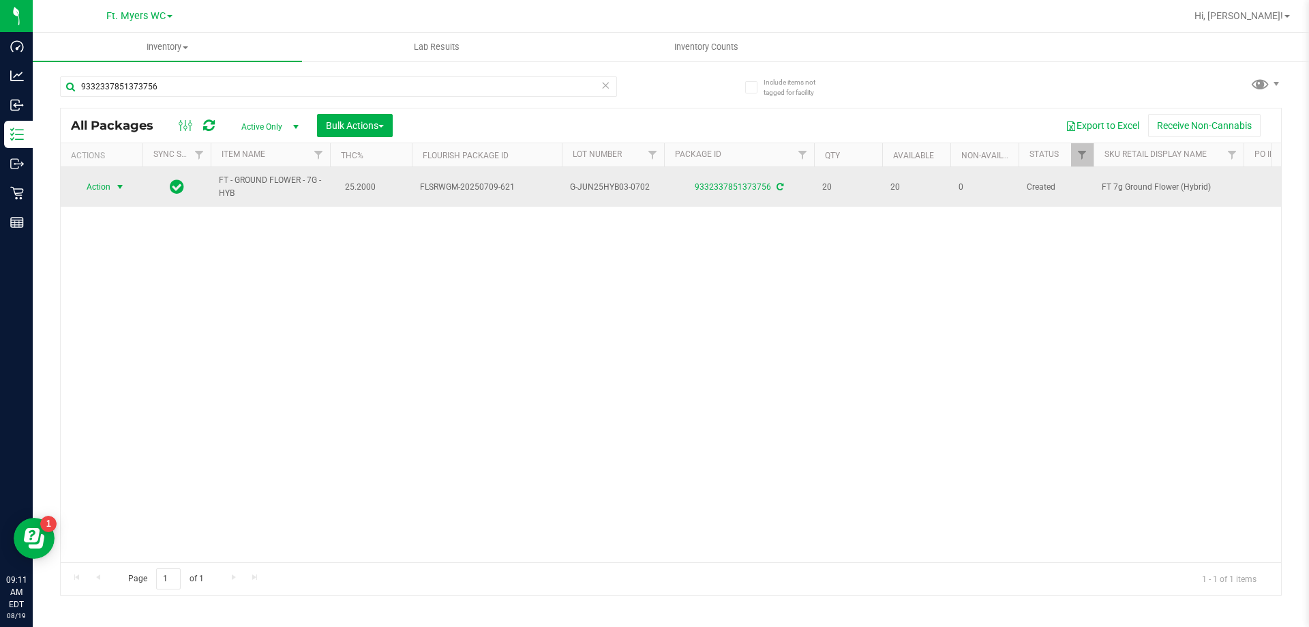
drag, startPoint x: 113, startPoint y: 155, endPoint x: 118, endPoint y: 189, distance: 33.9
click at [113, 158] on div "Actions" at bounding box center [104, 156] width 66 height 10
click at [118, 194] on span "select" at bounding box center [120, 186] width 17 height 19
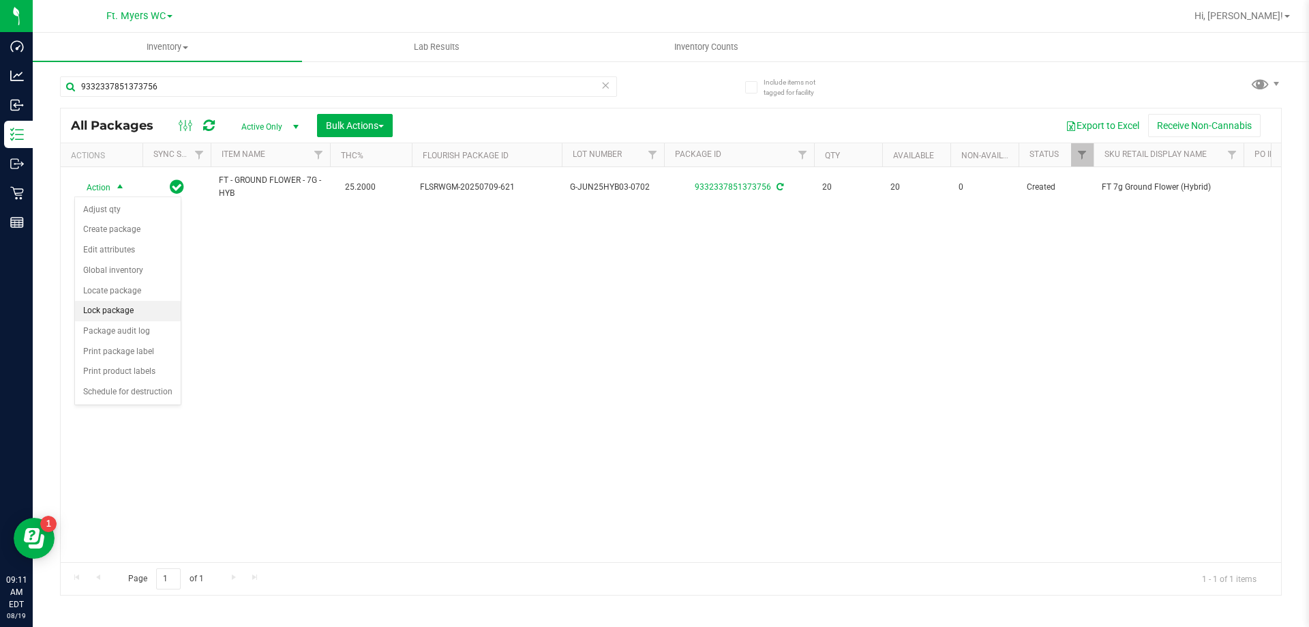
click at [132, 311] on li "Lock package" at bounding box center [128, 311] width 106 height 20
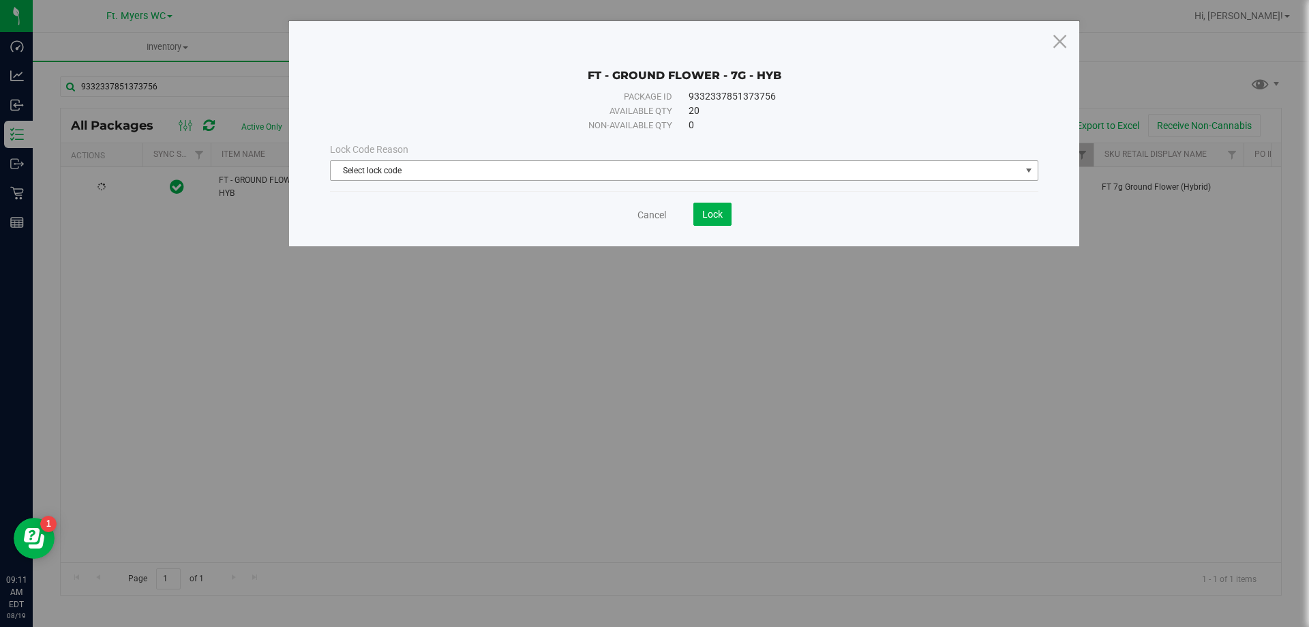
click at [588, 167] on span "Select lock code" at bounding box center [676, 170] width 690 height 19
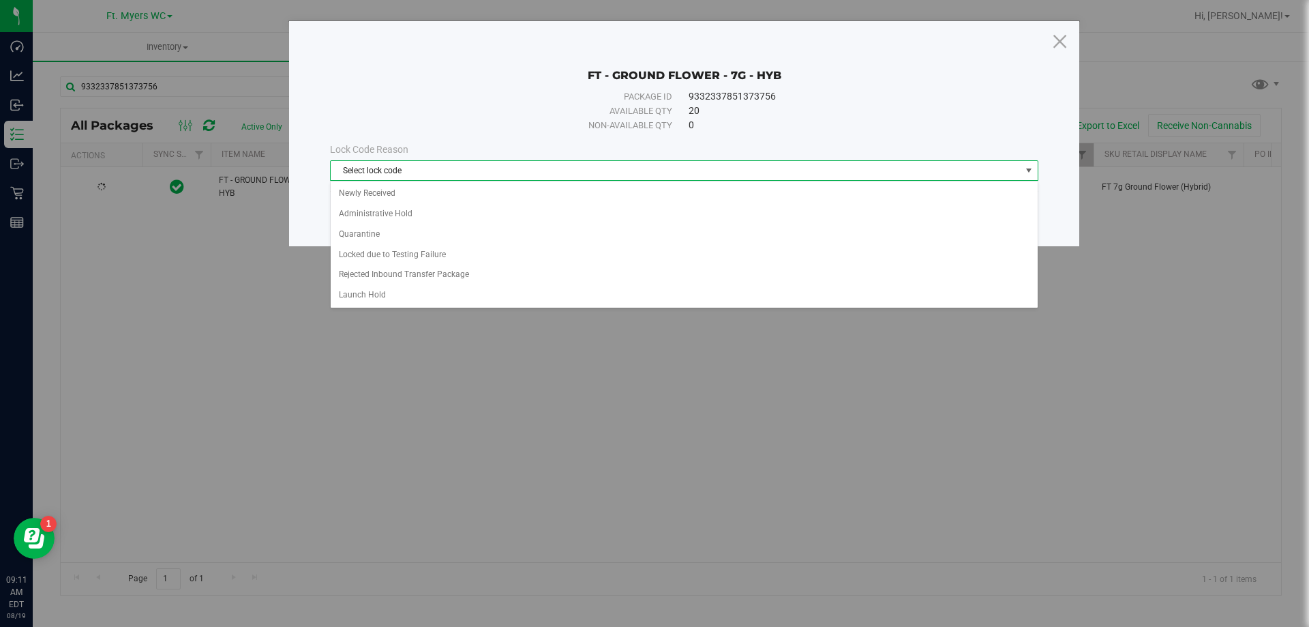
drag, startPoint x: 511, startPoint y: 124, endPoint x: 509, endPoint y: 146, distance: 21.9
click at [510, 133] on div "FT - GROUND FLOWER - 7G - HYB Package ID 9332337851373756 Available qty 20 Non-…" at bounding box center [684, 133] width 790 height 225
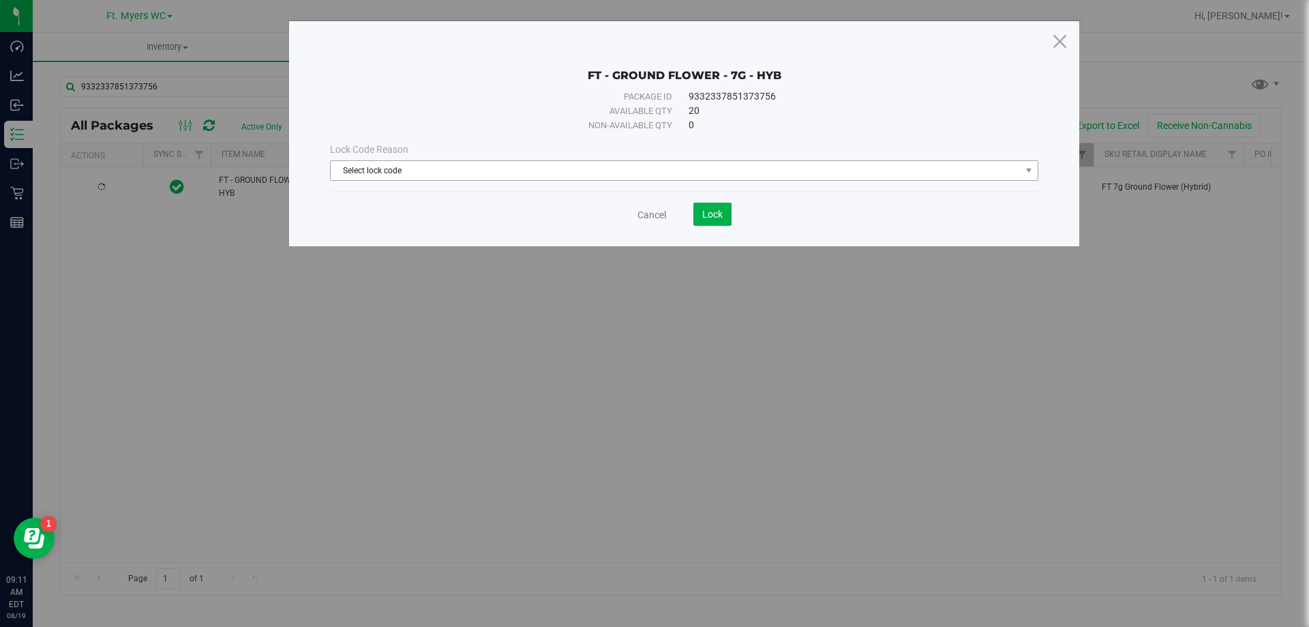
click at [499, 171] on span "Select lock code" at bounding box center [676, 170] width 690 height 19
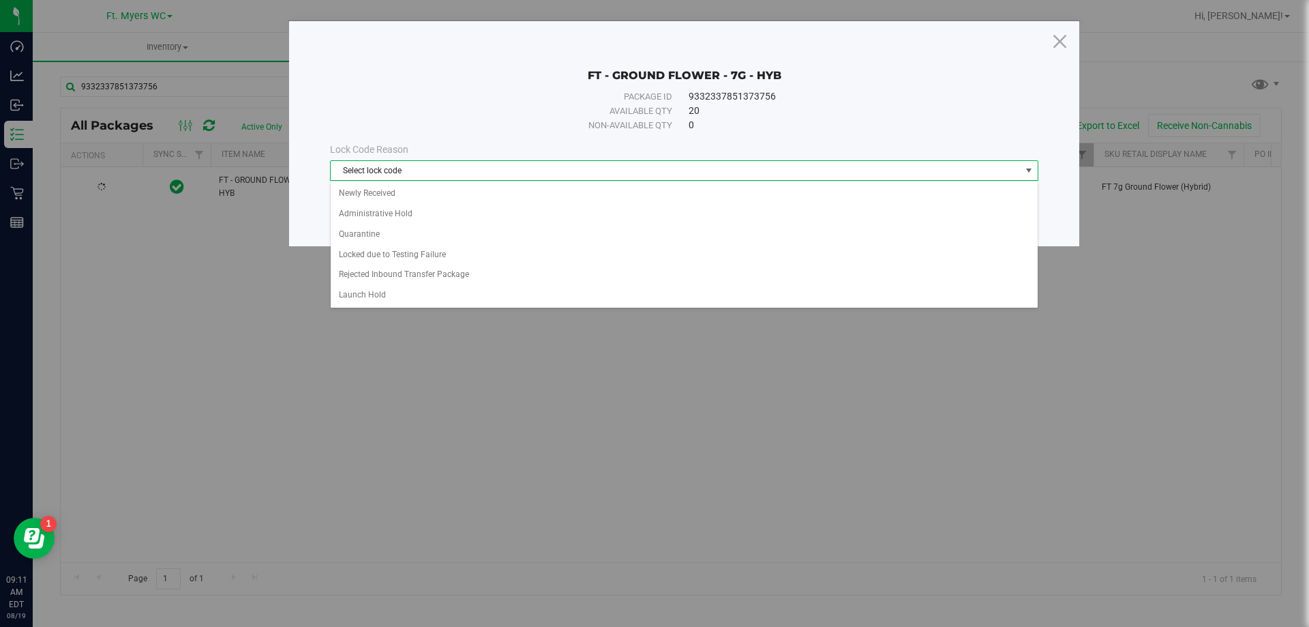
click at [513, 115] on div "Available qty" at bounding box center [517, 111] width 312 height 14
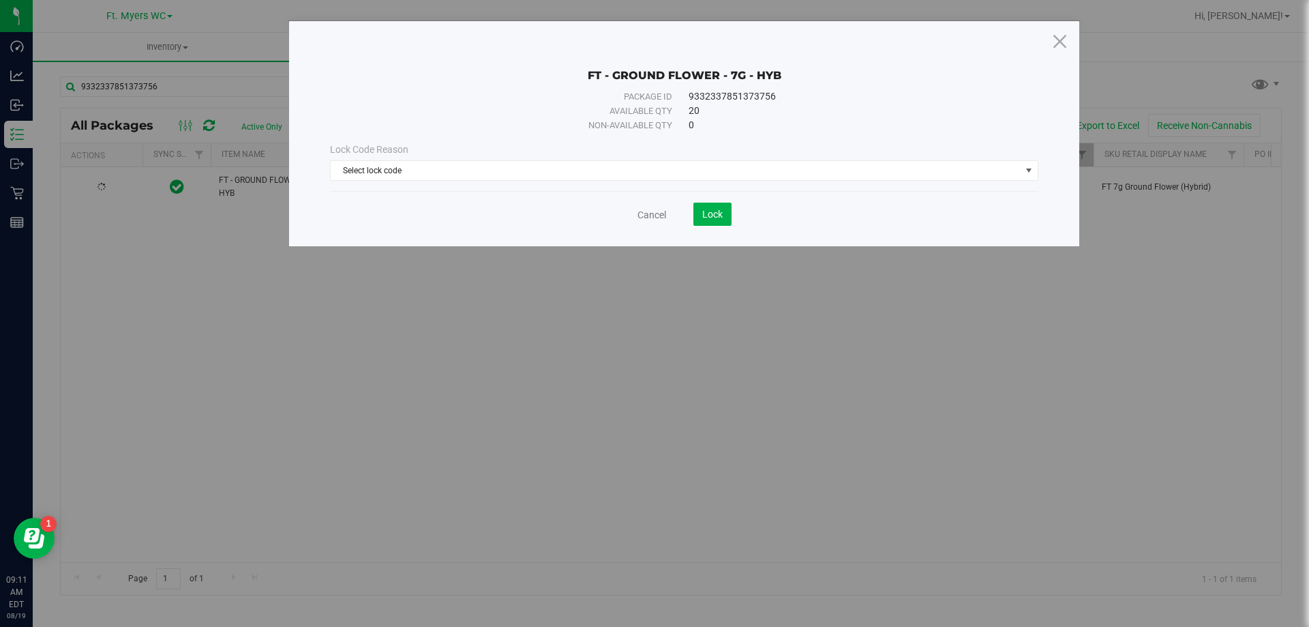
drag, startPoint x: 514, startPoint y: 112, endPoint x: 758, endPoint y: 154, distance: 247.1
click at [758, 154] on div "FT - GROUND FLOWER - 7G - HYB Package ID 9332337851373756 Available qty 20 Non-…" at bounding box center [684, 133] width 790 height 225
click at [758, 154] on div "Lock Code Reason" at bounding box center [684, 150] width 709 height 14
click at [678, 170] on span "Select lock code" at bounding box center [676, 170] width 690 height 19
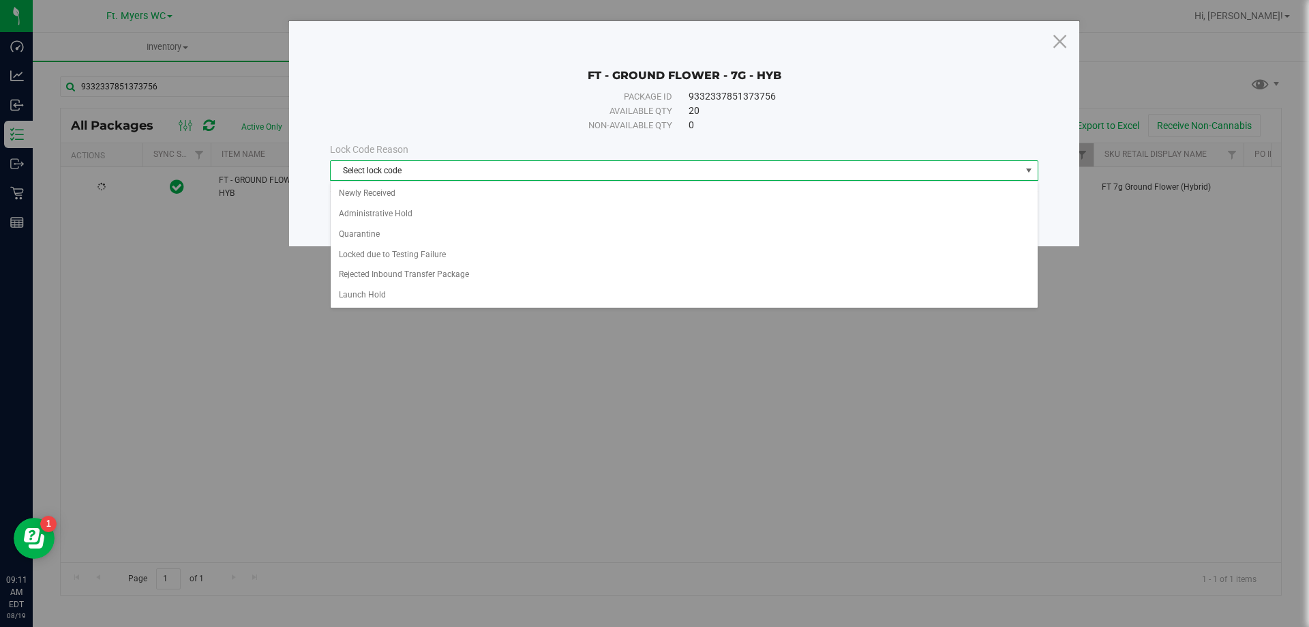
click at [481, 137] on div "Lock Code Reason Select lock code Select lock code Newly Received Administrativ…" at bounding box center [684, 161] width 729 height 59
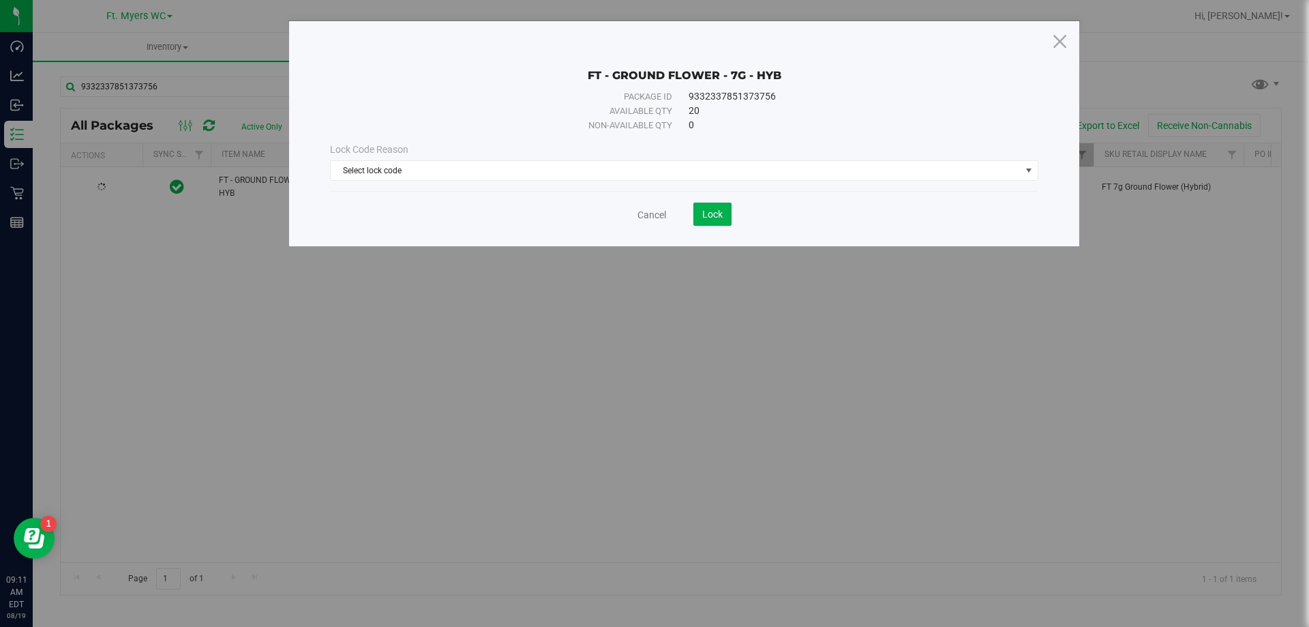
click at [477, 181] on div "Lock Code Reason Select lock code Select lock code Newly Received Administrativ…" at bounding box center [684, 161] width 729 height 59
click at [503, 119] on div "Non-available qty" at bounding box center [517, 126] width 312 height 14
click at [498, 177] on span "Select lock code" at bounding box center [676, 170] width 690 height 19
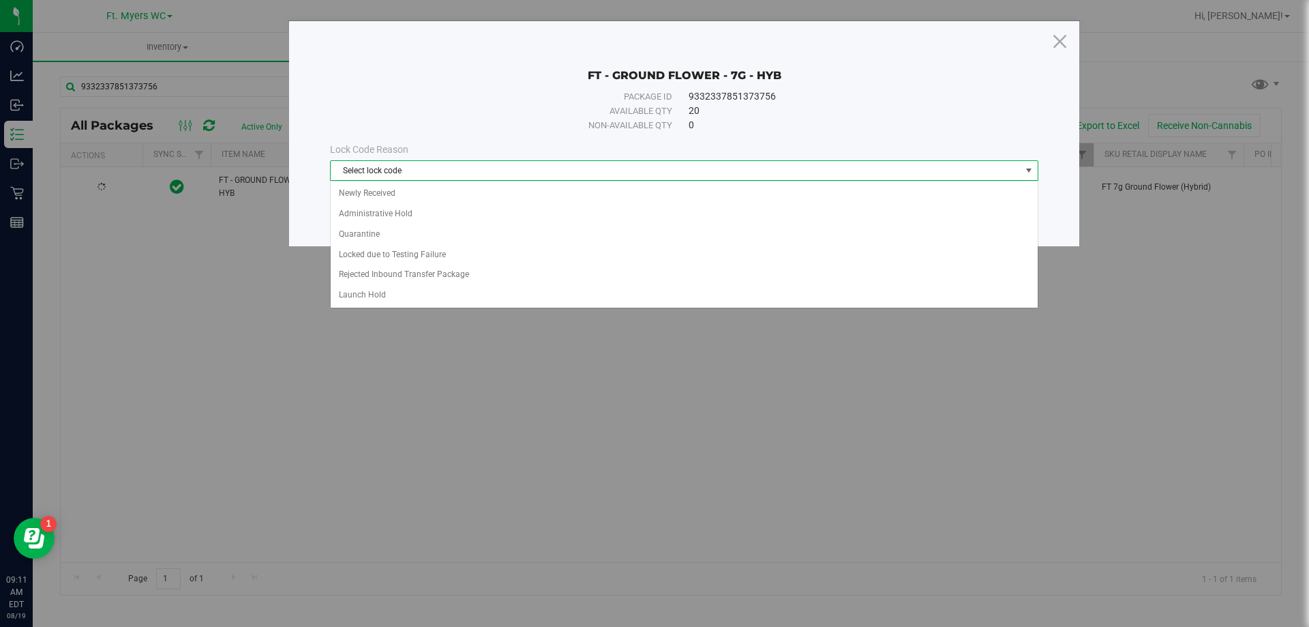
click at [523, 106] on div "Available qty" at bounding box center [517, 111] width 312 height 14
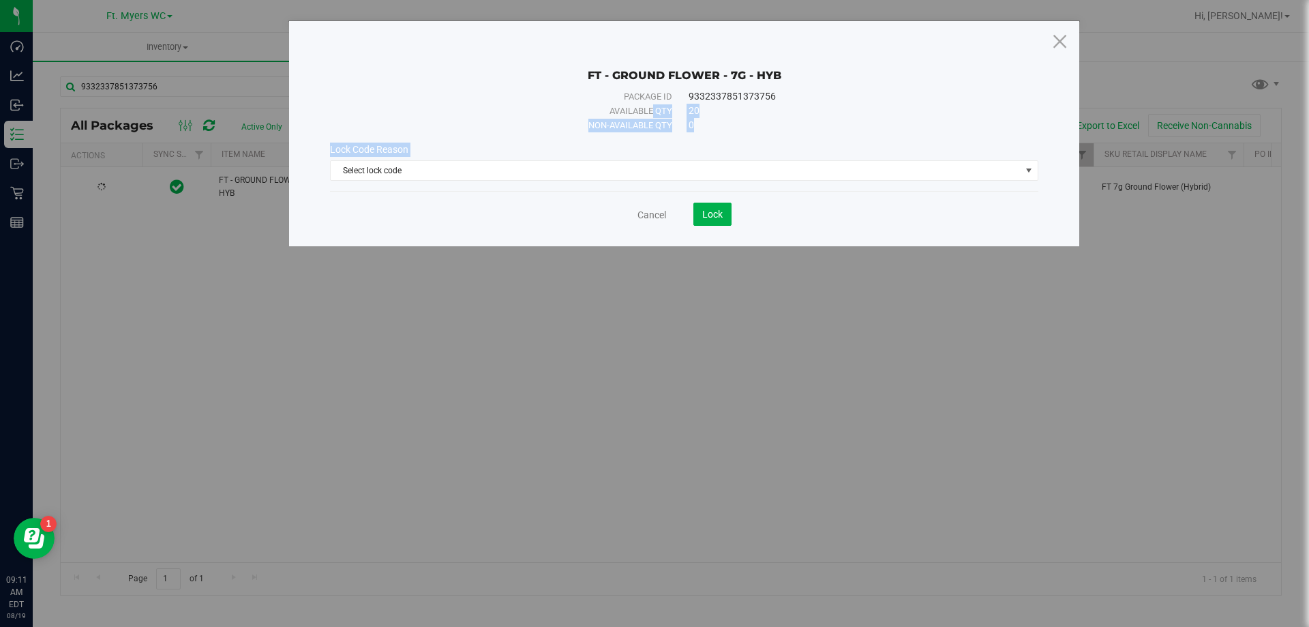
drag, startPoint x: 523, startPoint y: 106, endPoint x: 760, endPoint y: 147, distance: 240.8
click at [760, 147] on div "FT - GROUND FLOWER - 7G - HYB Package ID 9332337851373756 Available qty 20 Non-…" at bounding box center [684, 133] width 790 height 225
click at [760, 147] on div "Lock Code Reason" at bounding box center [684, 150] width 709 height 14
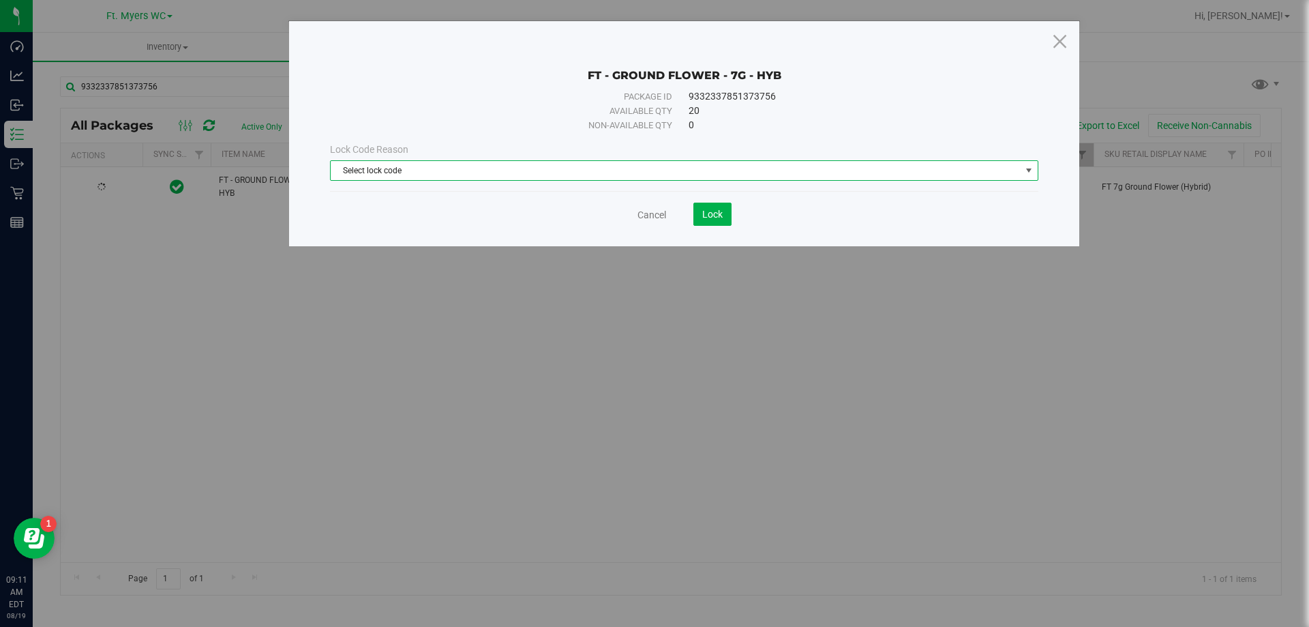
click at [728, 171] on span "Select lock code" at bounding box center [676, 170] width 690 height 19
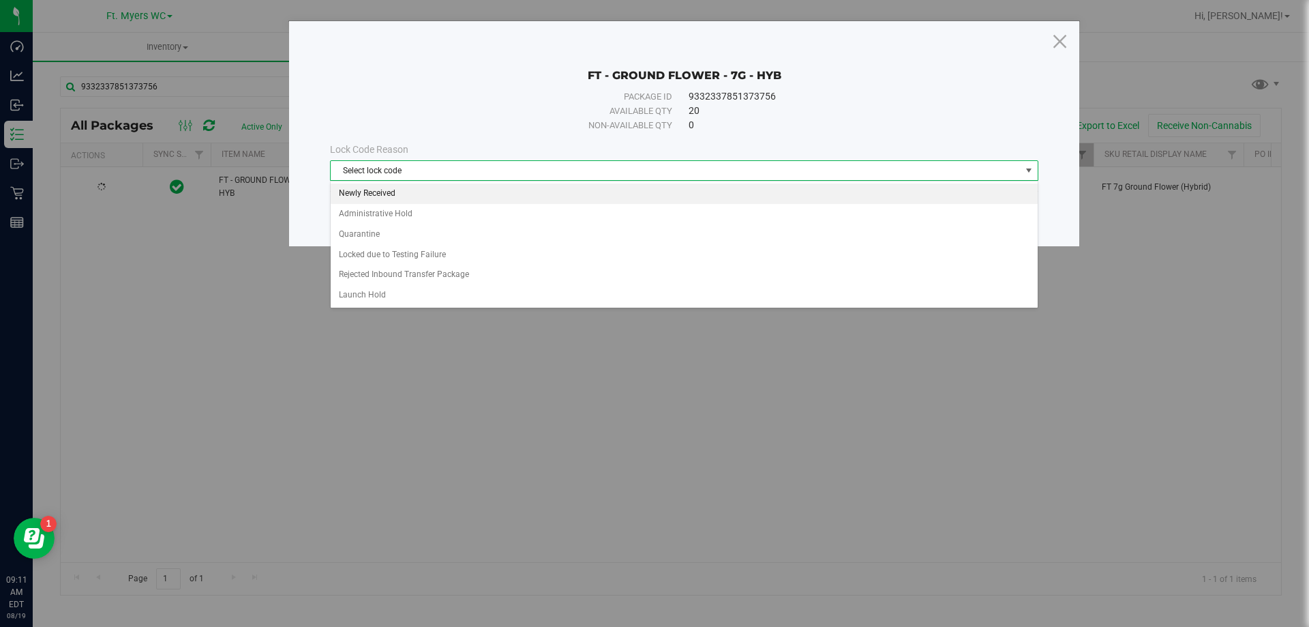
click at [416, 194] on li "Newly Received" at bounding box center [684, 193] width 707 height 20
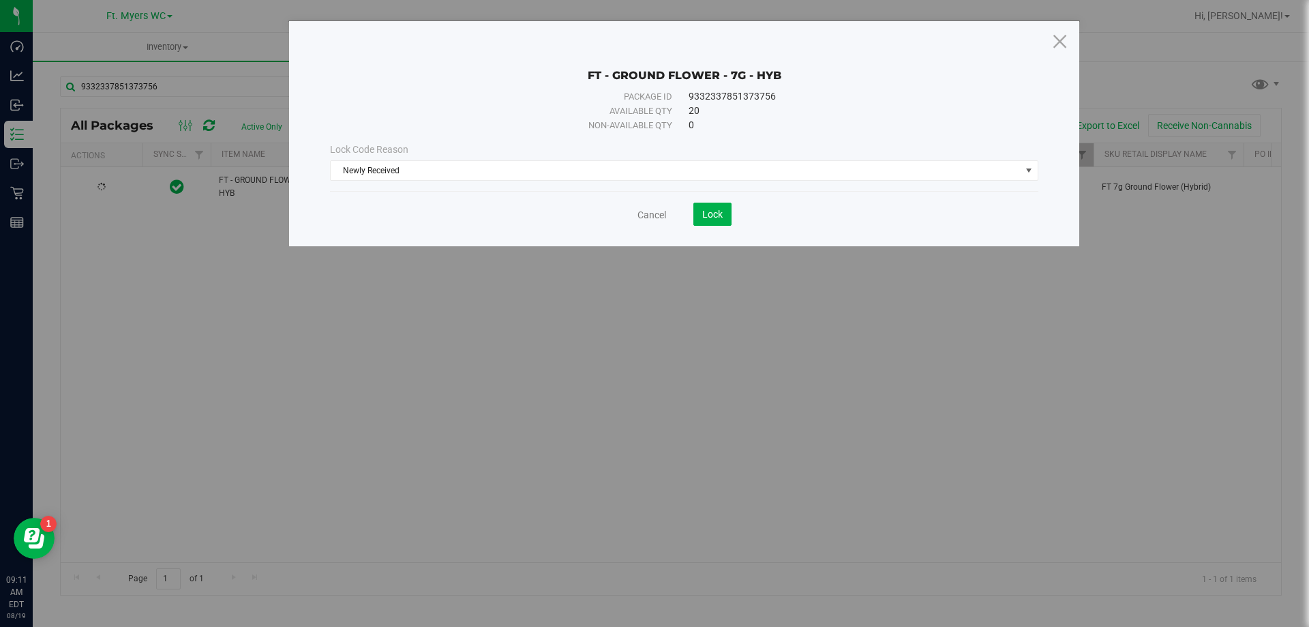
click at [456, 114] on div "Available qty" at bounding box center [517, 111] width 312 height 14
click at [735, 218] on div "Cancel Lock" at bounding box center [684, 214] width 709 height 23
click at [715, 209] on span "Lock" at bounding box center [712, 214] width 20 height 11
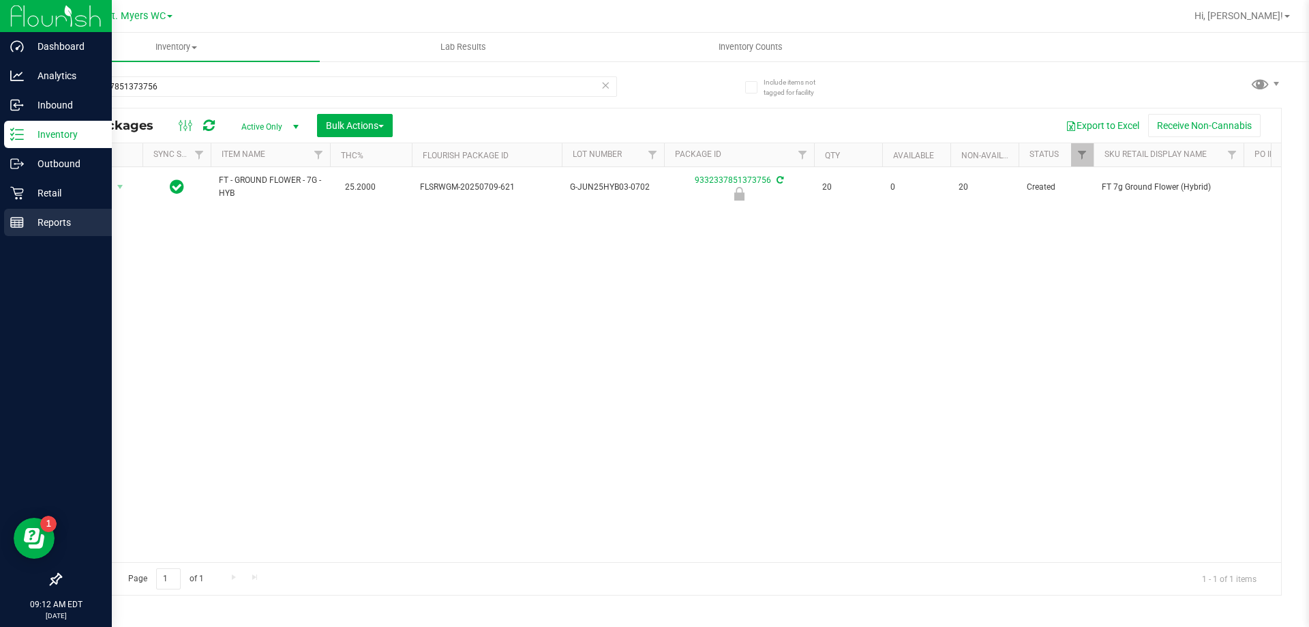
click at [11, 220] on line at bounding box center [17, 220] width 12 height 0
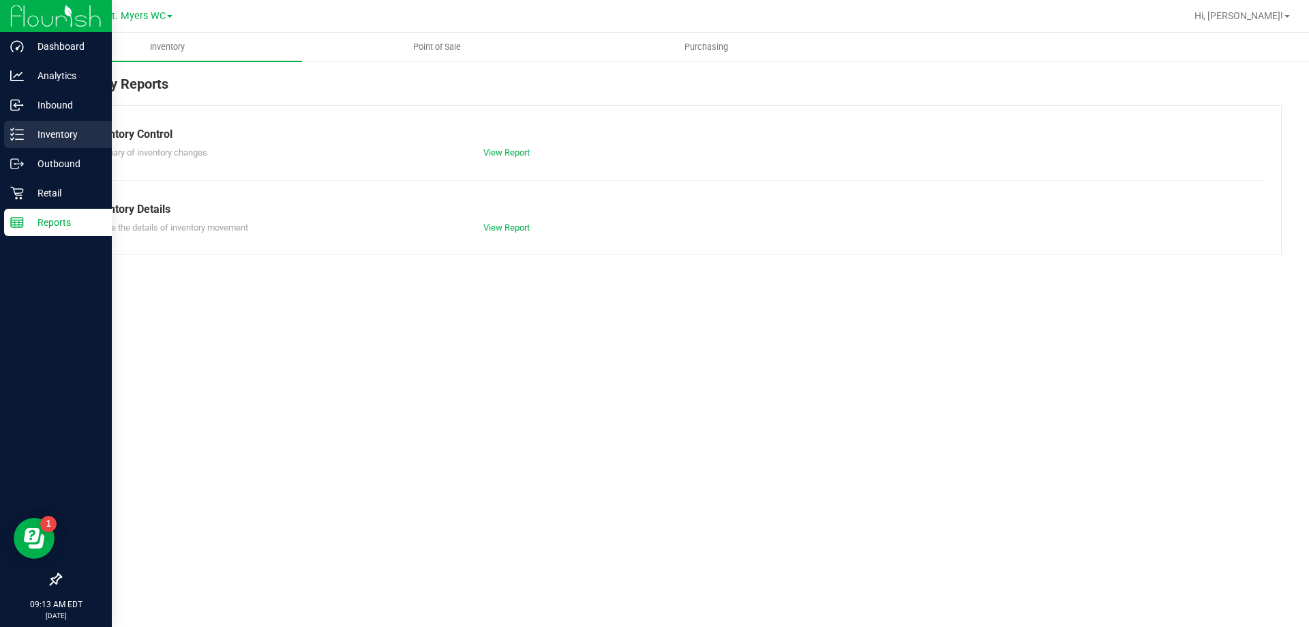
click at [31, 136] on p "Inventory" at bounding box center [65, 134] width 82 height 16
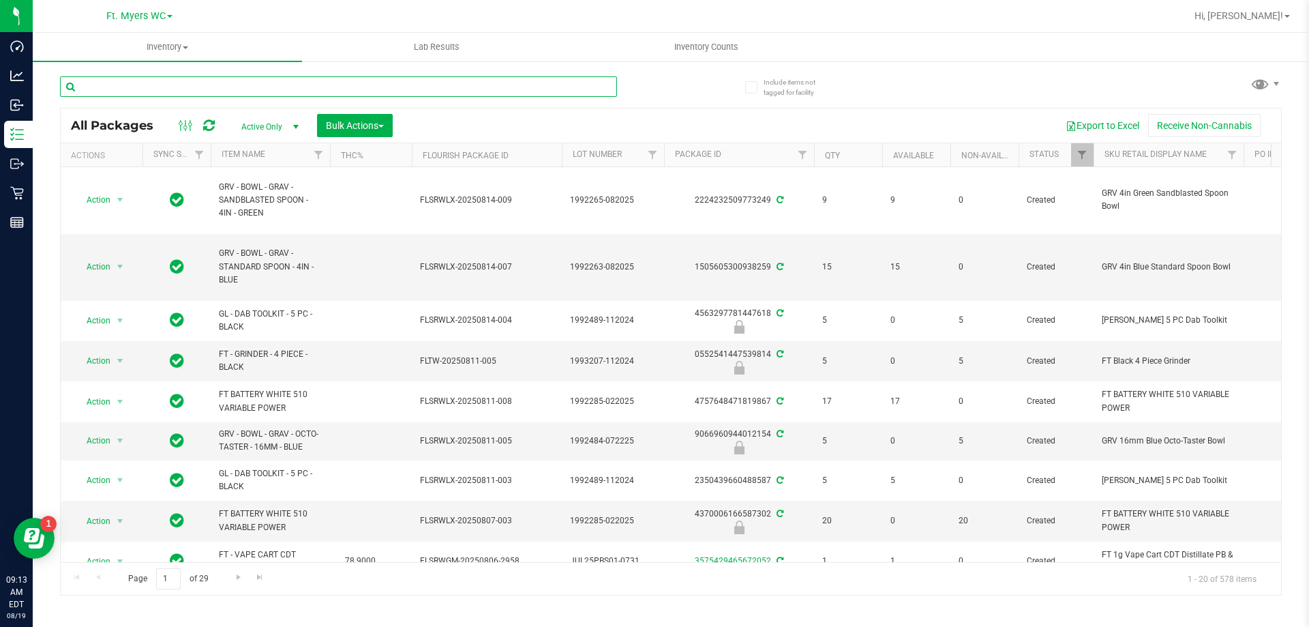
click at [185, 82] on input "text" at bounding box center [338, 86] width 557 height 20
click at [185, 83] on input "text" at bounding box center [338, 86] width 557 height 20
type input "merc"
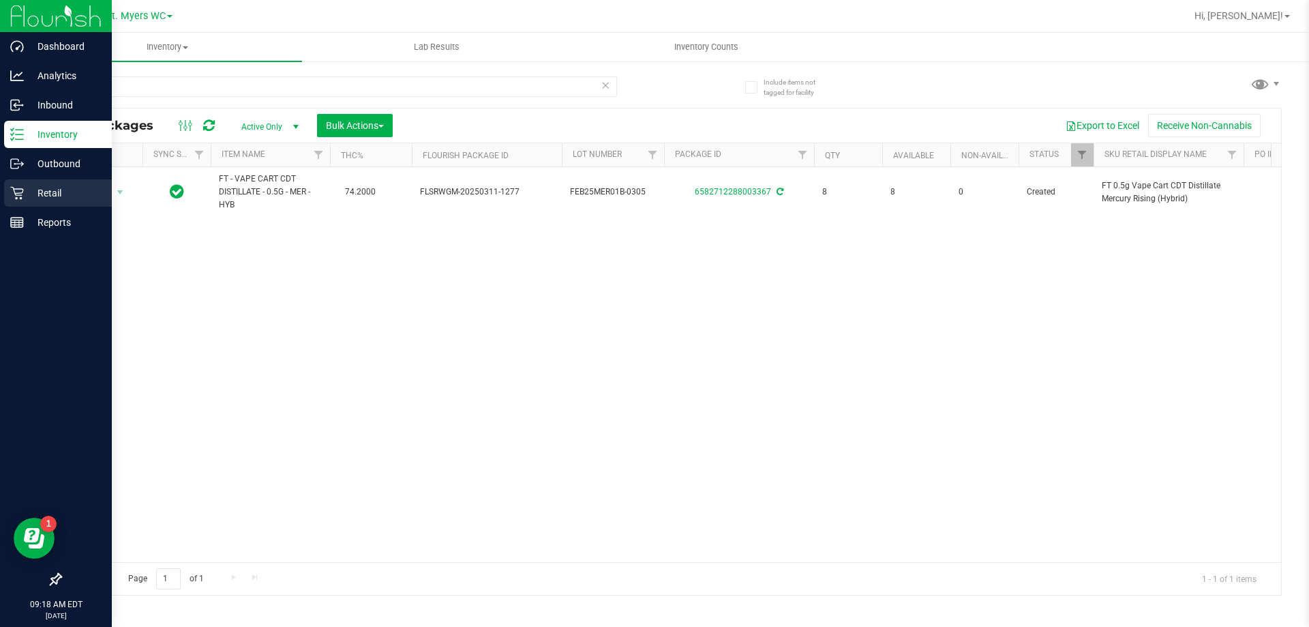
click at [34, 197] on p "Retail" at bounding box center [65, 193] width 82 height 16
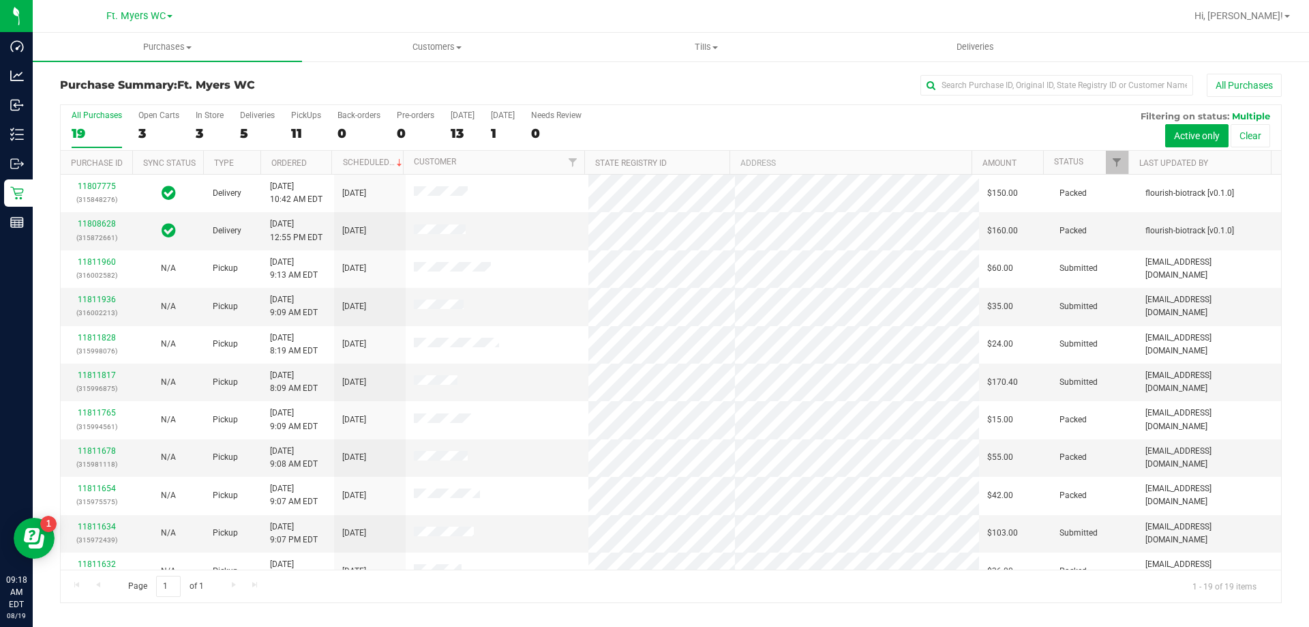
click at [301, 106] on div "All Purchases 19 Open Carts 3 In Store 3 Deliveries 5 PickUps 11 Back-orders 0 …" at bounding box center [671, 110] width 1221 height 11
click at [295, 132] on div "11" at bounding box center [306, 133] width 30 height 16
click at [0, 0] on input "PickUps 11" at bounding box center [0, 0] width 0 height 0
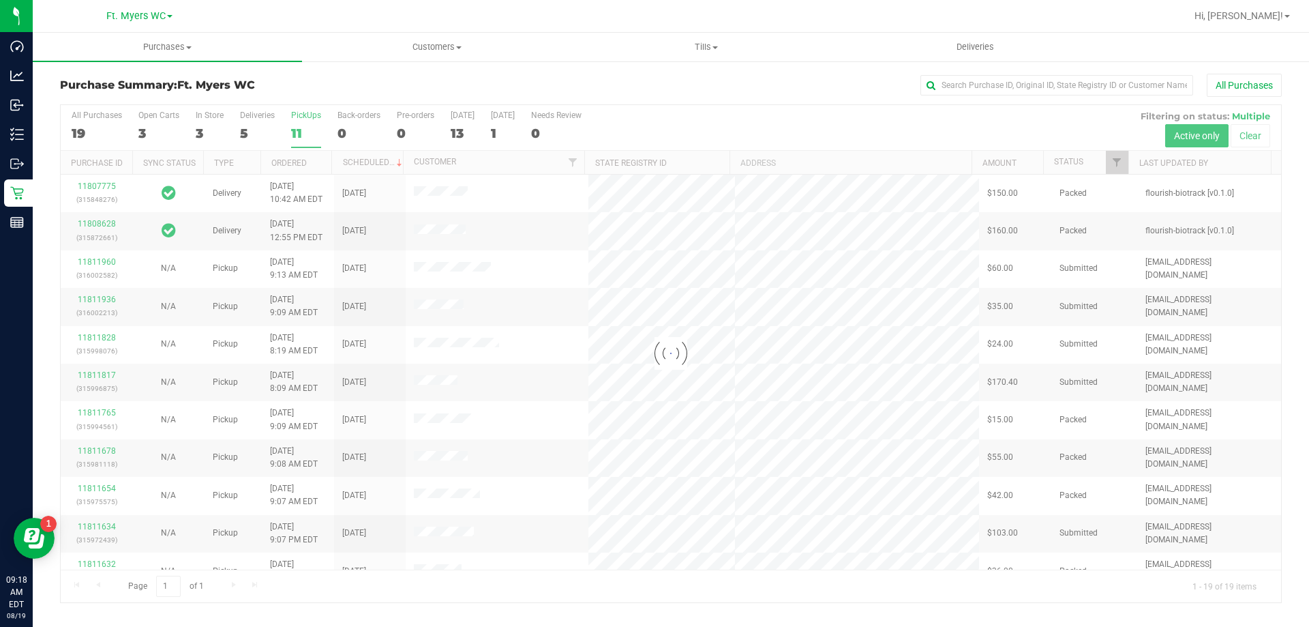
click at [312, 100] on div "Purchase Summary: Ft. [PERSON_NAME] All Purchases" at bounding box center [671, 89] width 1222 height 30
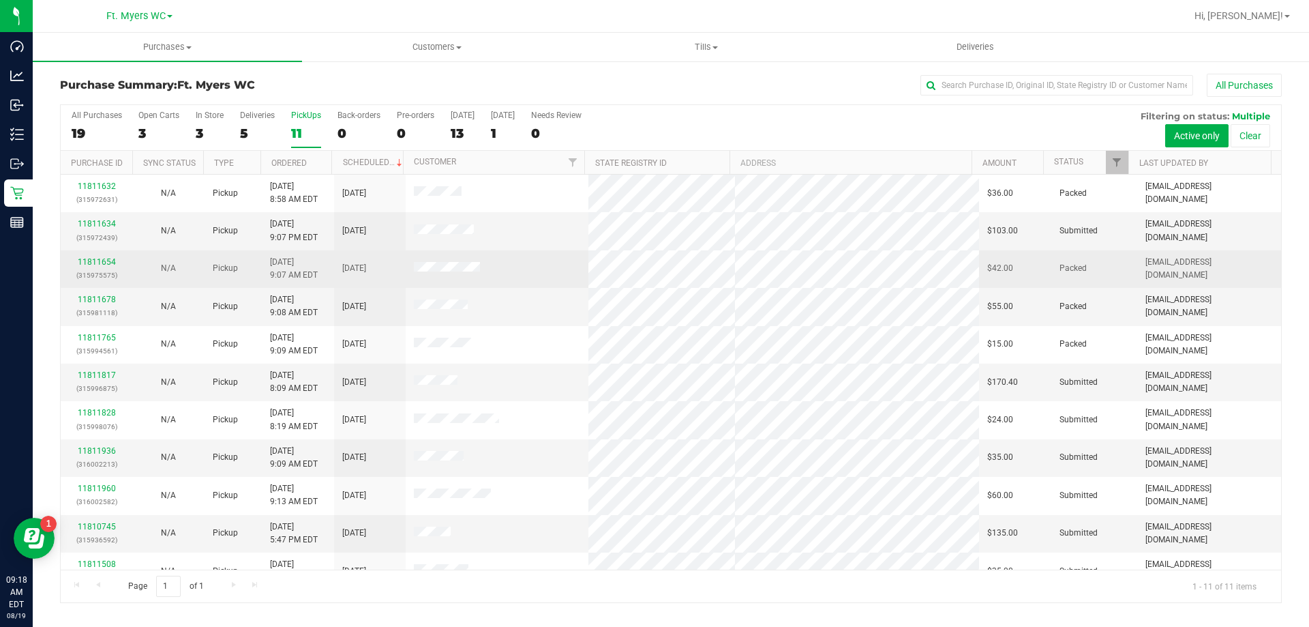
click at [520, 250] on td at bounding box center [497, 269] width 183 height 38
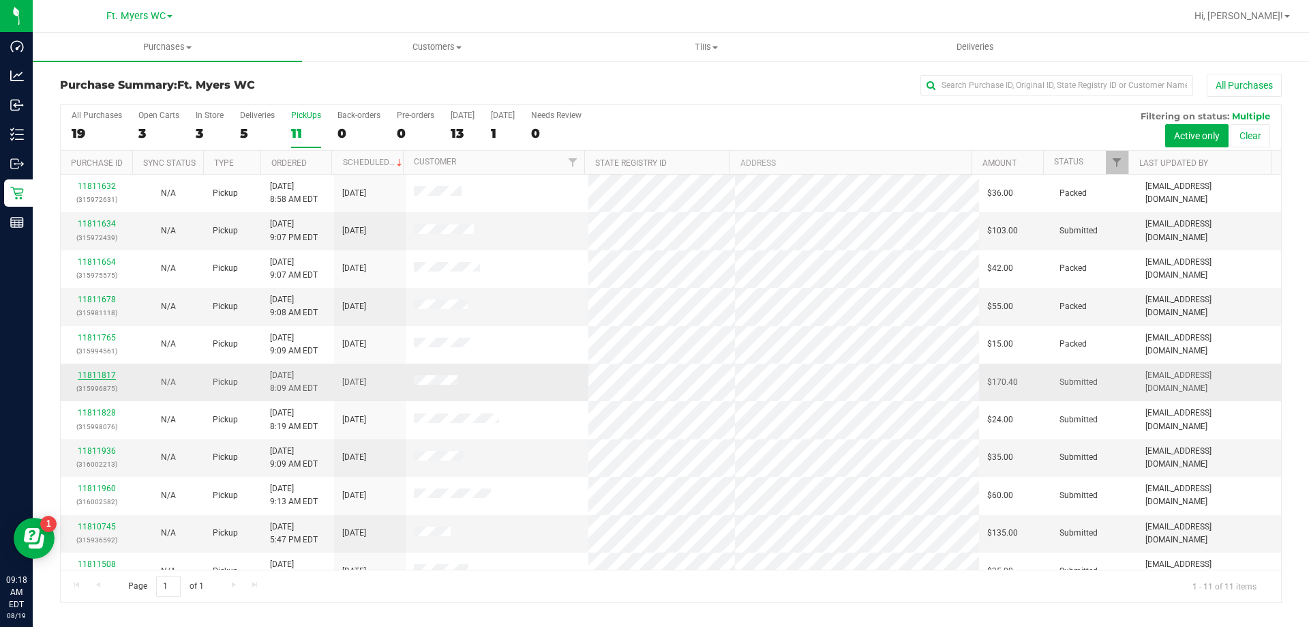
click at [87, 374] on link "11811817" at bounding box center [97, 375] width 38 height 10
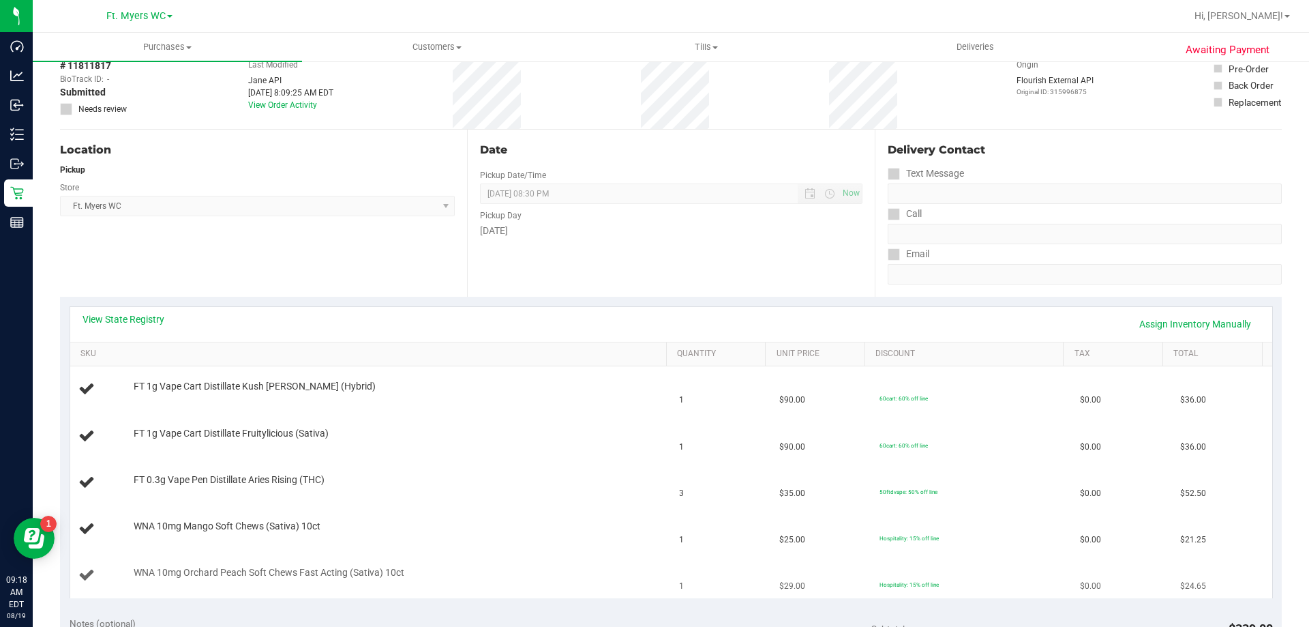
scroll to position [136, 0]
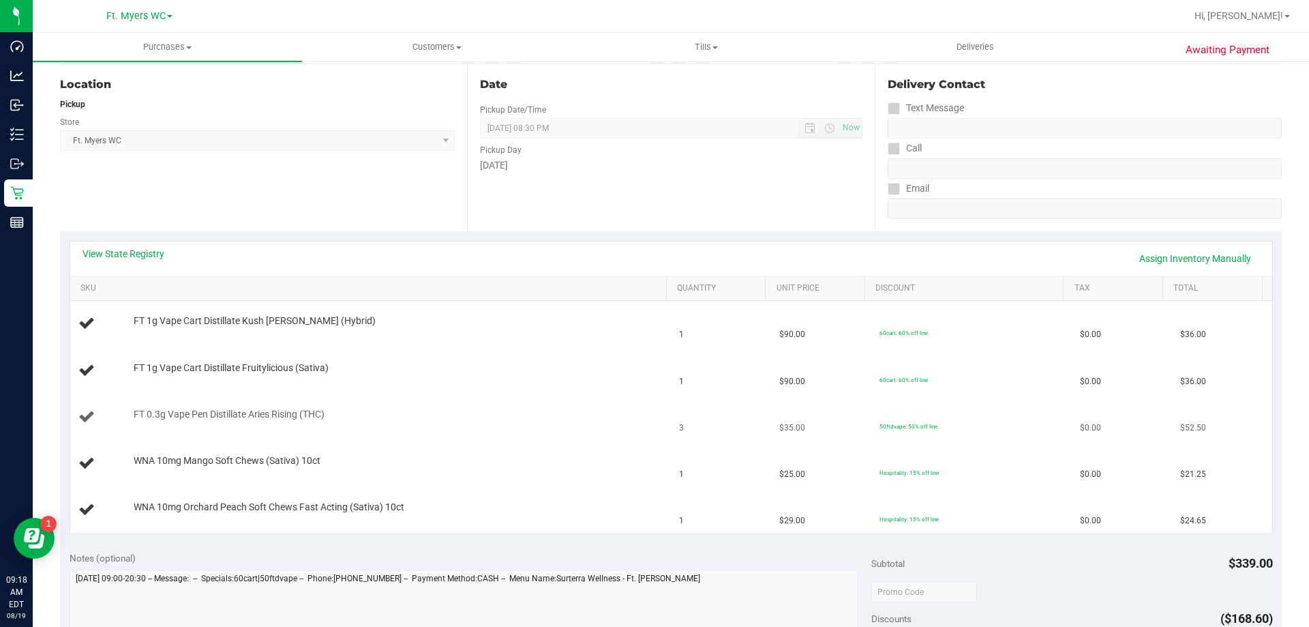
click at [499, 428] on td "FT 0.3g Vape Pen Distillate Aries Rising (THC)" at bounding box center [370, 417] width 601 height 46
click at [541, 506] on div "WNA 10mg Orchard Peach Soft Chews Fast Acting (Sativa) 10ct" at bounding box center [393, 508] width 533 height 14
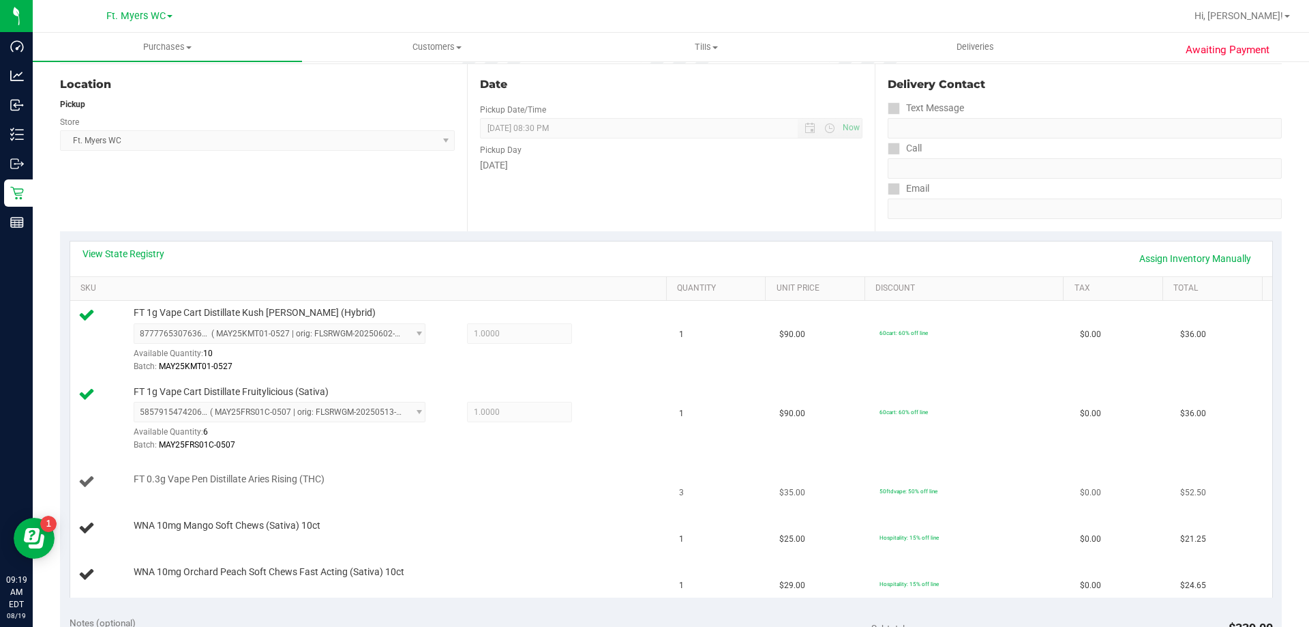
click at [381, 461] on td "FT 0.3g Vape Pen Distillate Aries Rising (THC)" at bounding box center [370, 482] width 601 height 46
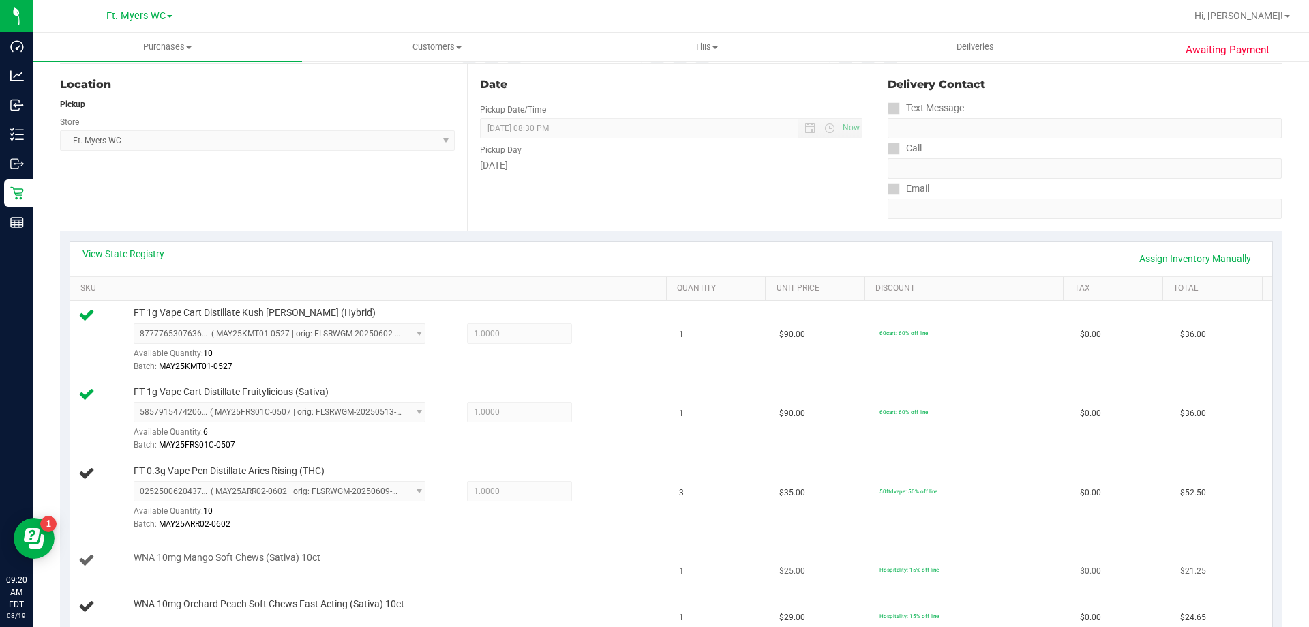
click at [464, 579] on td "WNA 10mg Mango Soft Chews (Sativa) 10ct" at bounding box center [370, 560] width 601 height 46
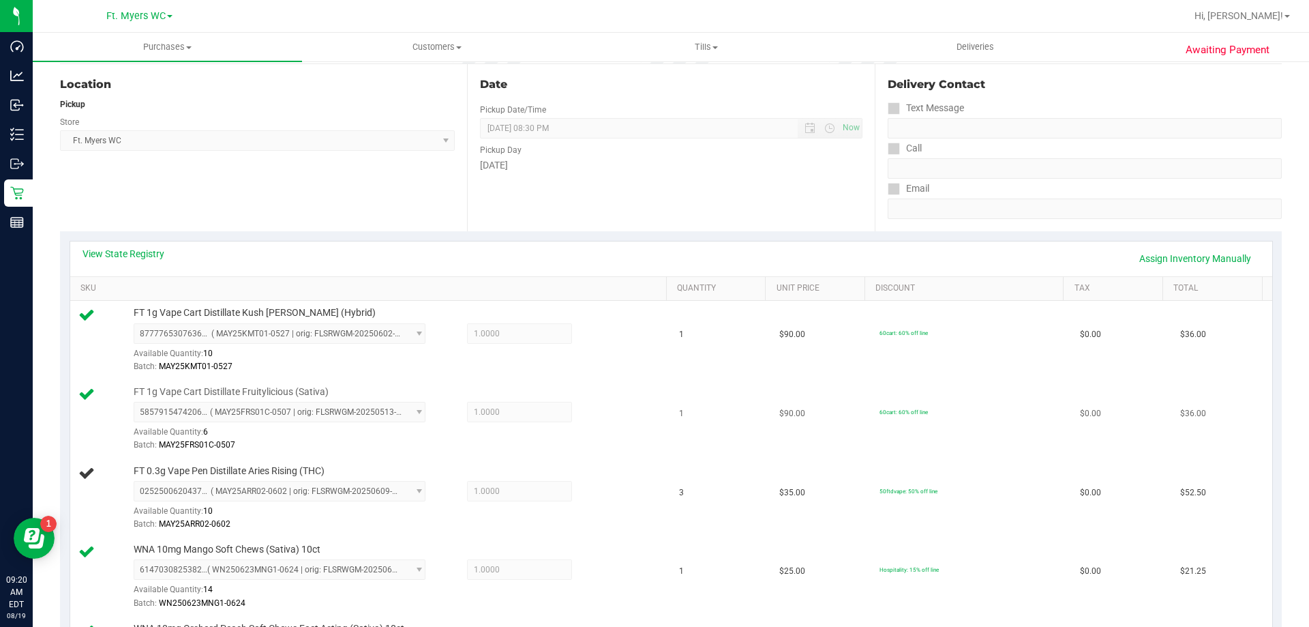
scroll to position [273, 0]
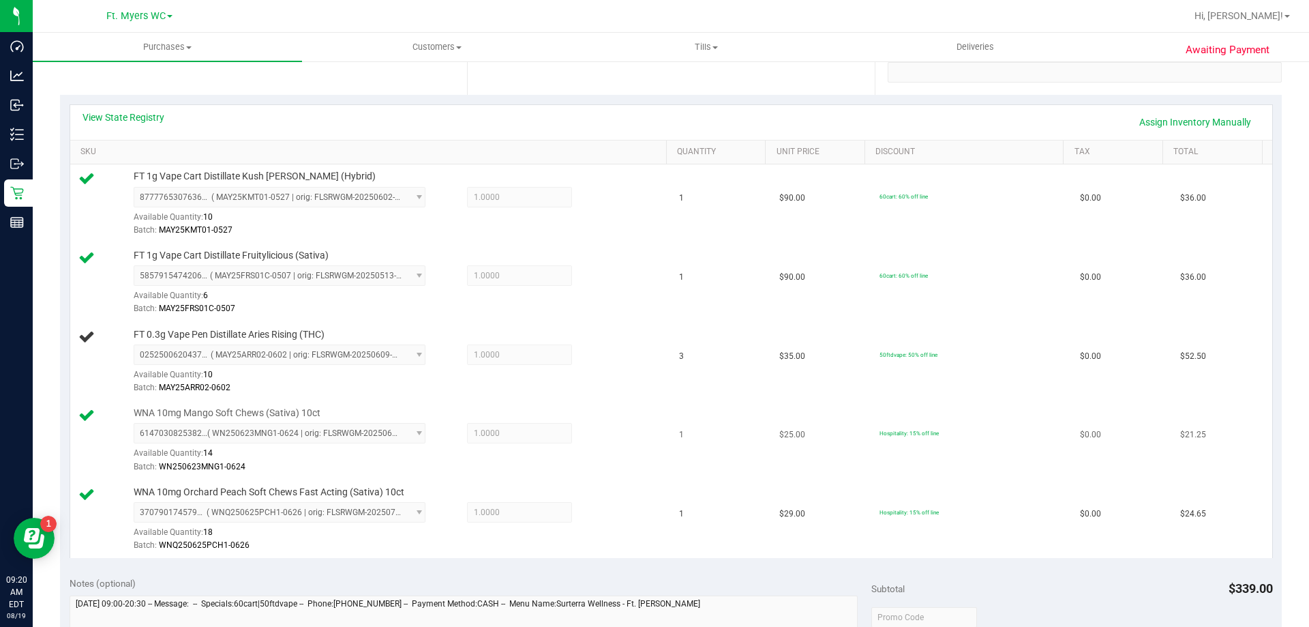
click at [389, 460] on div "Batch: WN250623MNG1-0624" at bounding box center [397, 466] width 526 height 13
click at [573, 277] on div "5857915474206013 ( MAY25FRS01C-0507 | orig: FLSRWGM-20250513-1728 ) 58579154742…" at bounding box center [397, 290] width 526 height 50
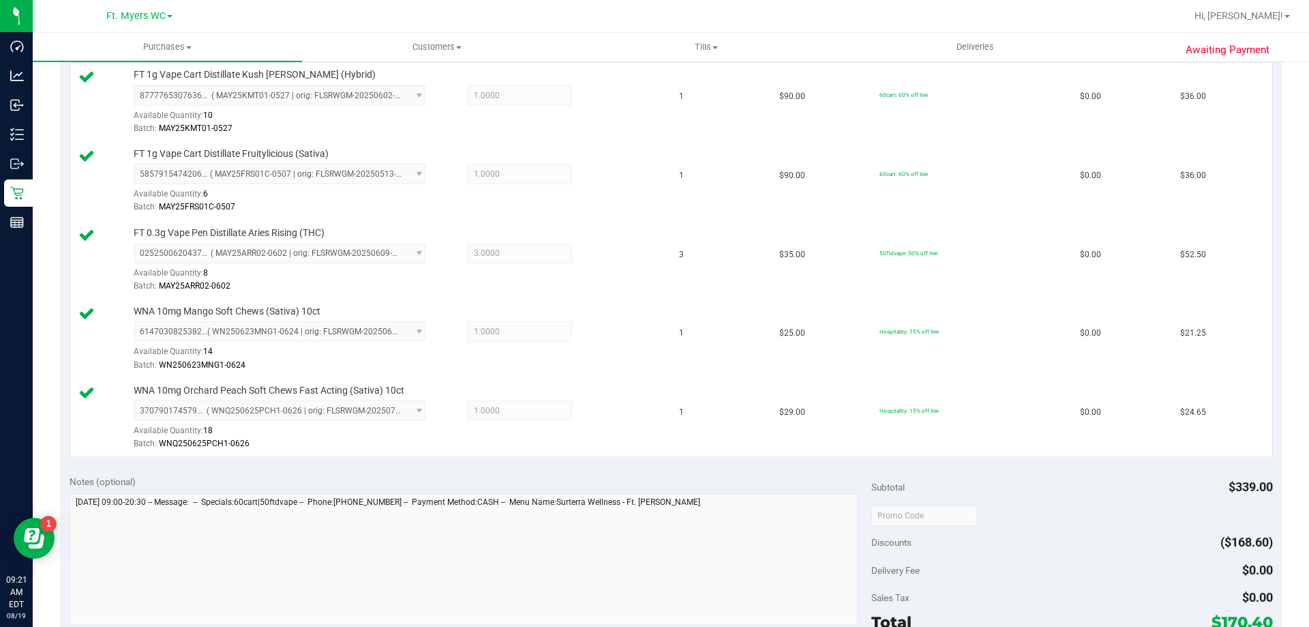
scroll to position [614, 0]
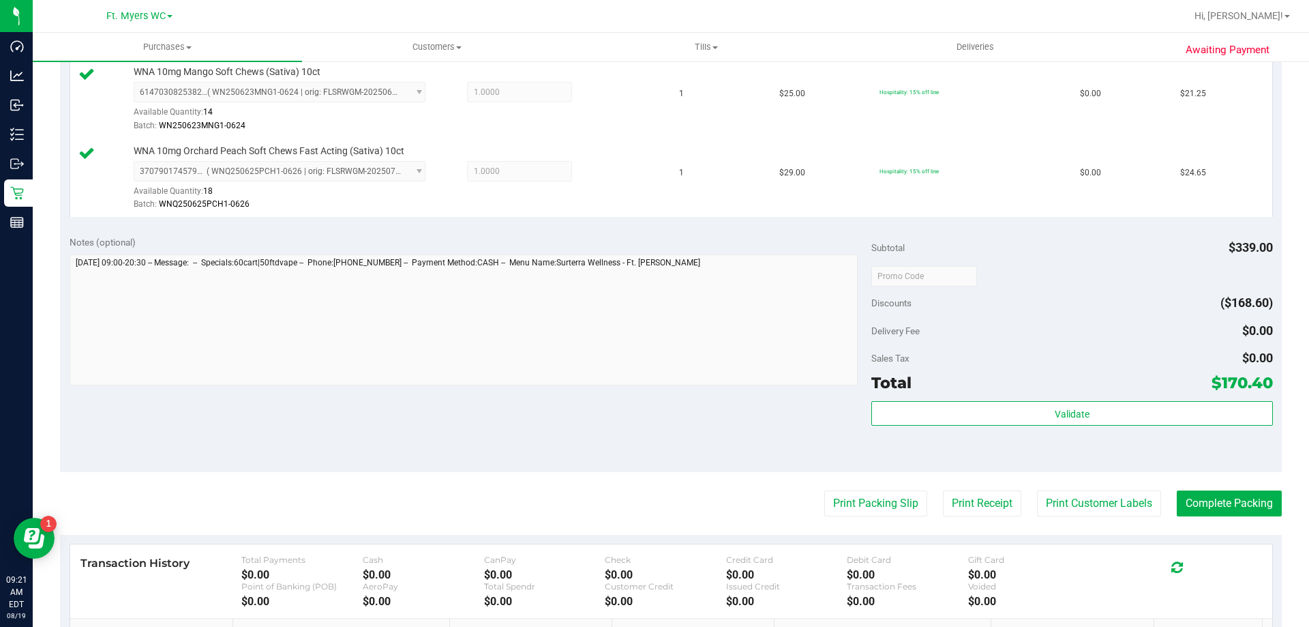
drag, startPoint x: 1024, startPoint y: 491, endPoint x: 1031, endPoint y: 473, distance: 19.0
click at [1029, 479] on purchase-details "Back Edit Purchase Cancel Purchase View Profile # 11811817 BioTrack ID: - Submi…" at bounding box center [671, 125] width 1222 height 1330
click at [1062, 391] on div "Total $170.40" at bounding box center [1072, 382] width 401 height 25
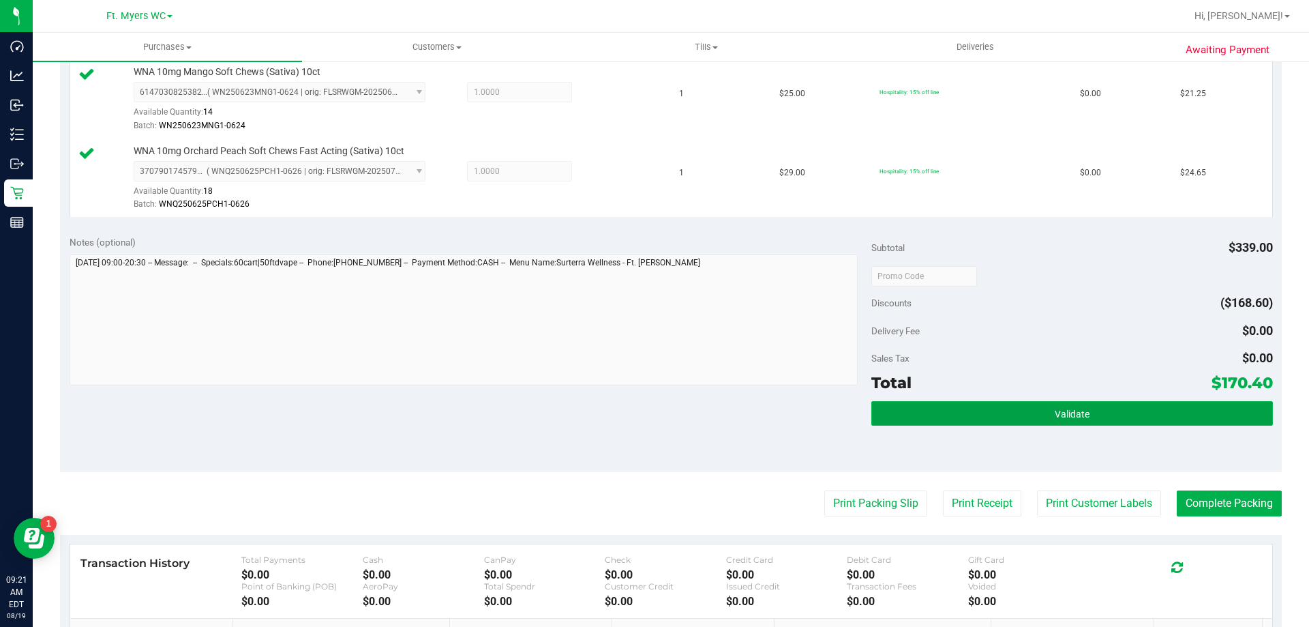
click at [1077, 401] on button "Validate" at bounding box center [1072, 413] width 401 height 25
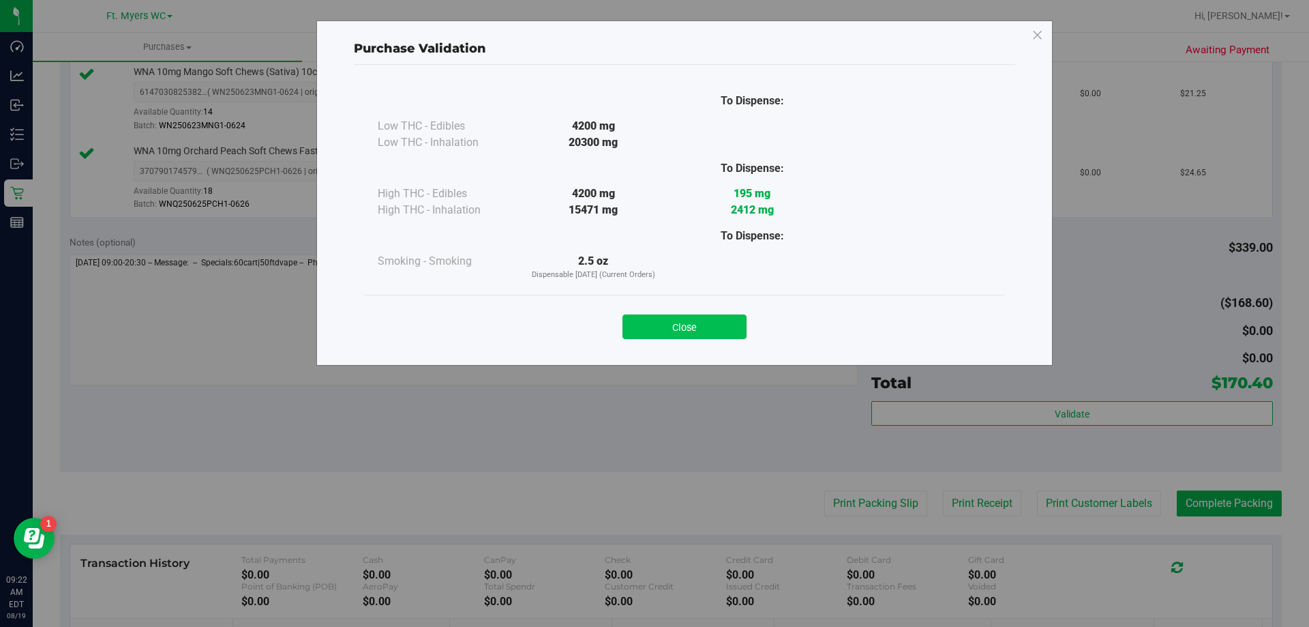
click at [724, 325] on button "Close" at bounding box center [685, 326] width 124 height 25
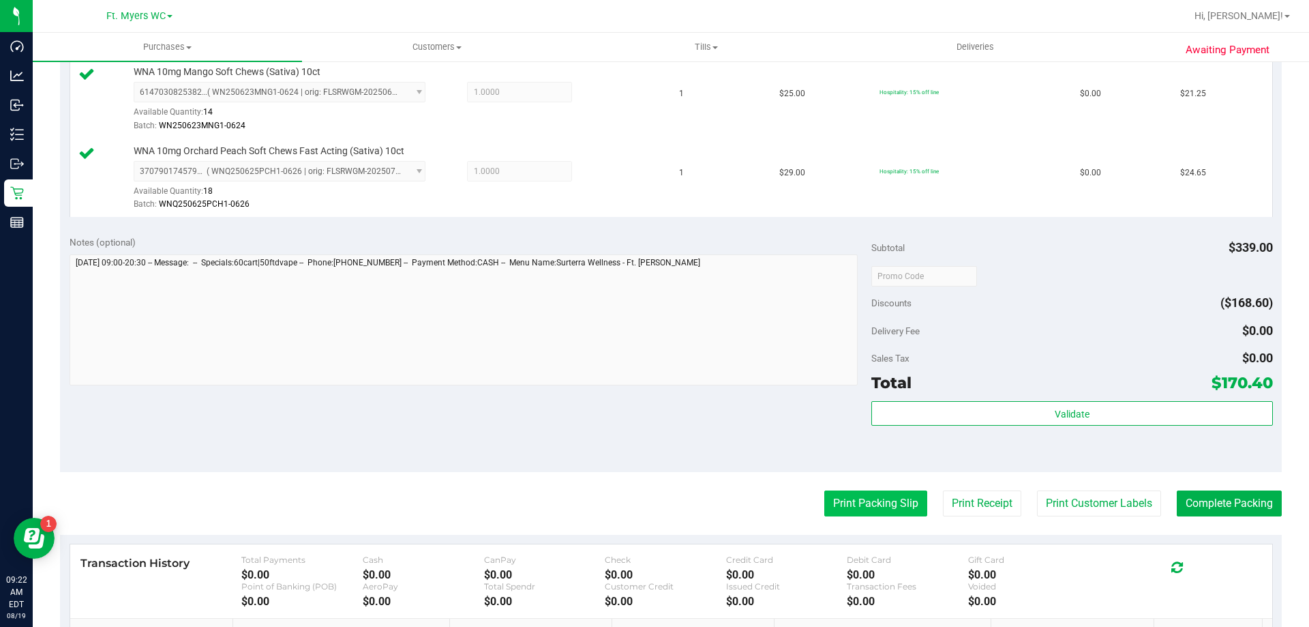
click at [898, 505] on button "Print Packing Slip" at bounding box center [875, 503] width 103 height 26
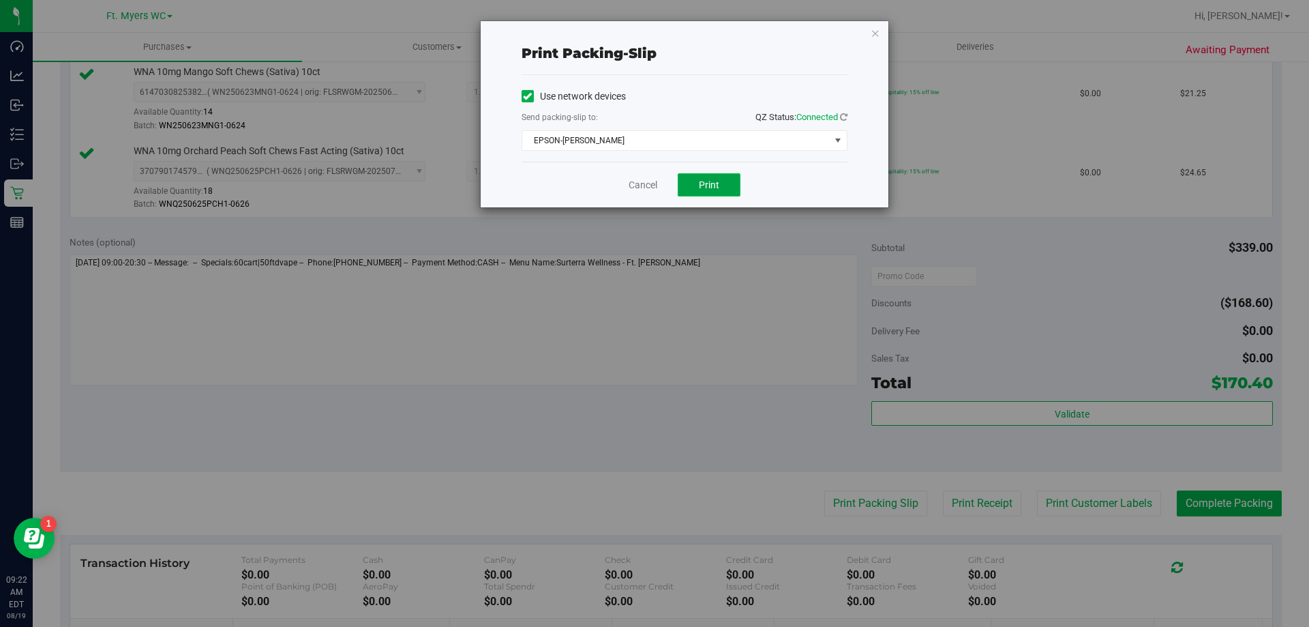
click at [727, 183] on button "Print" at bounding box center [709, 184] width 63 height 23
click at [636, 185] on link "Cancel" at bounding box center [643, 185] width 29 height 14
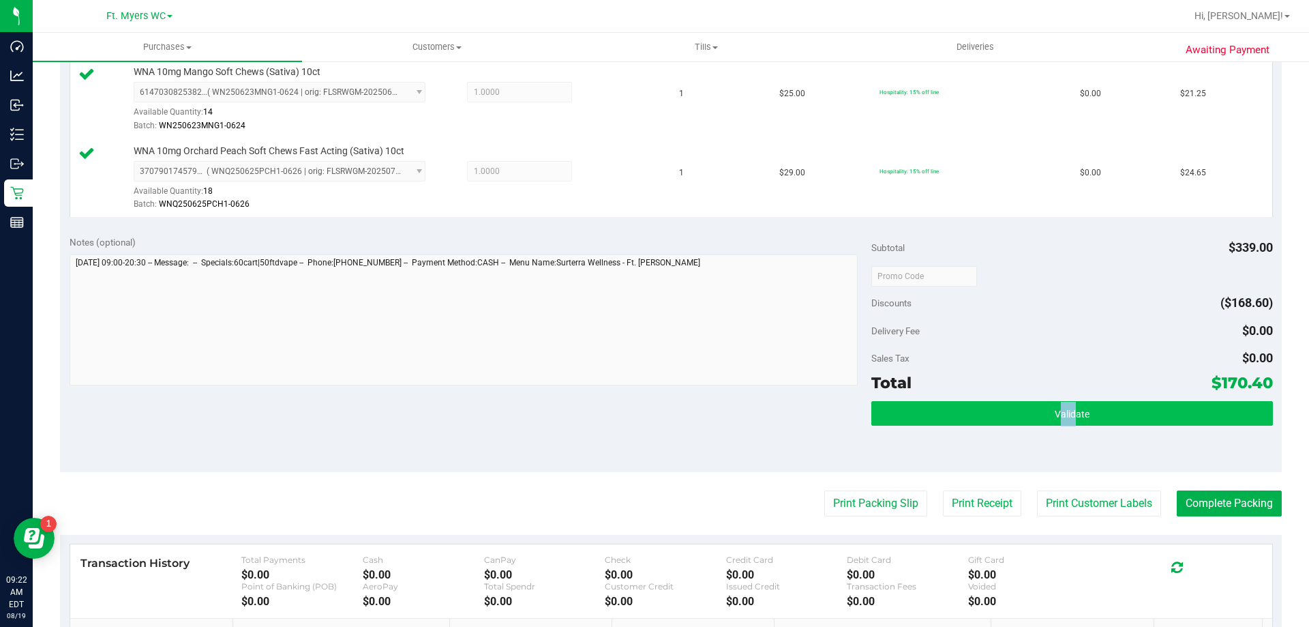
click at [1062, 403] on div "Subtotal $339.00 Discounts ($168.60) Delivery Fee $0.00 Sales Tax $0.00 Total $…" at bounding box center [1072, 348] width 401 height 227
click at [1064, 404] on button "Validate" at bounding box center [1072, 413] width 401 height 25
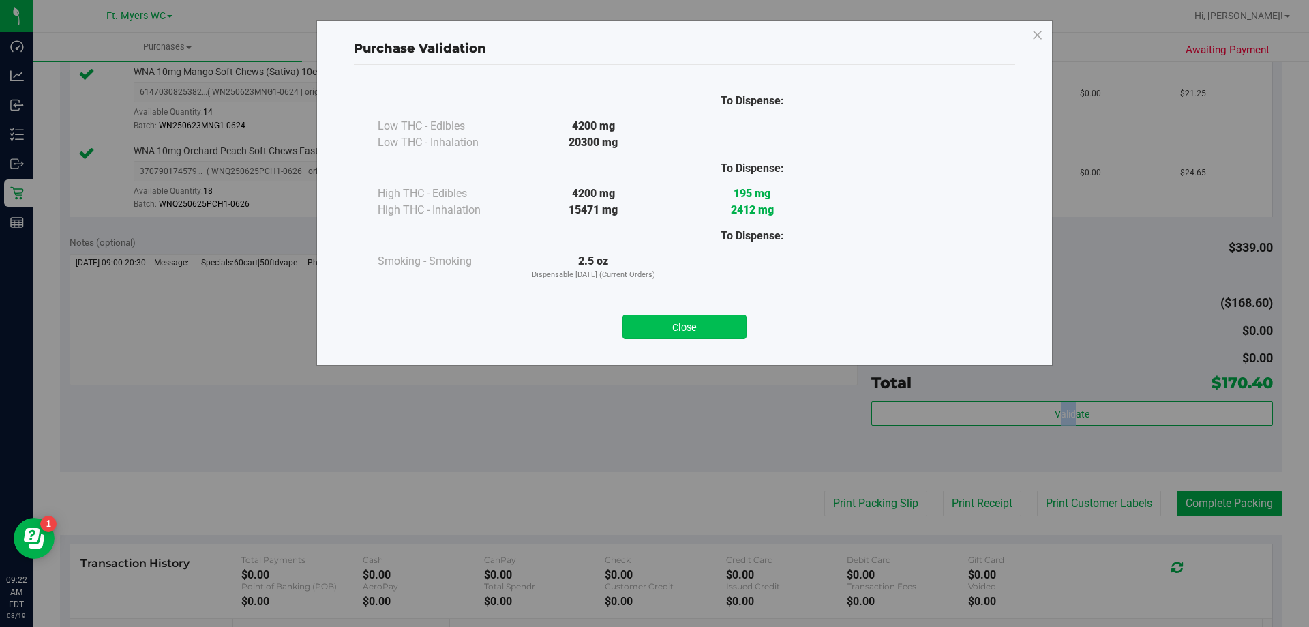
click at [734, 336] on button "Close" at bounding box center [685, 326] width 124 height 25
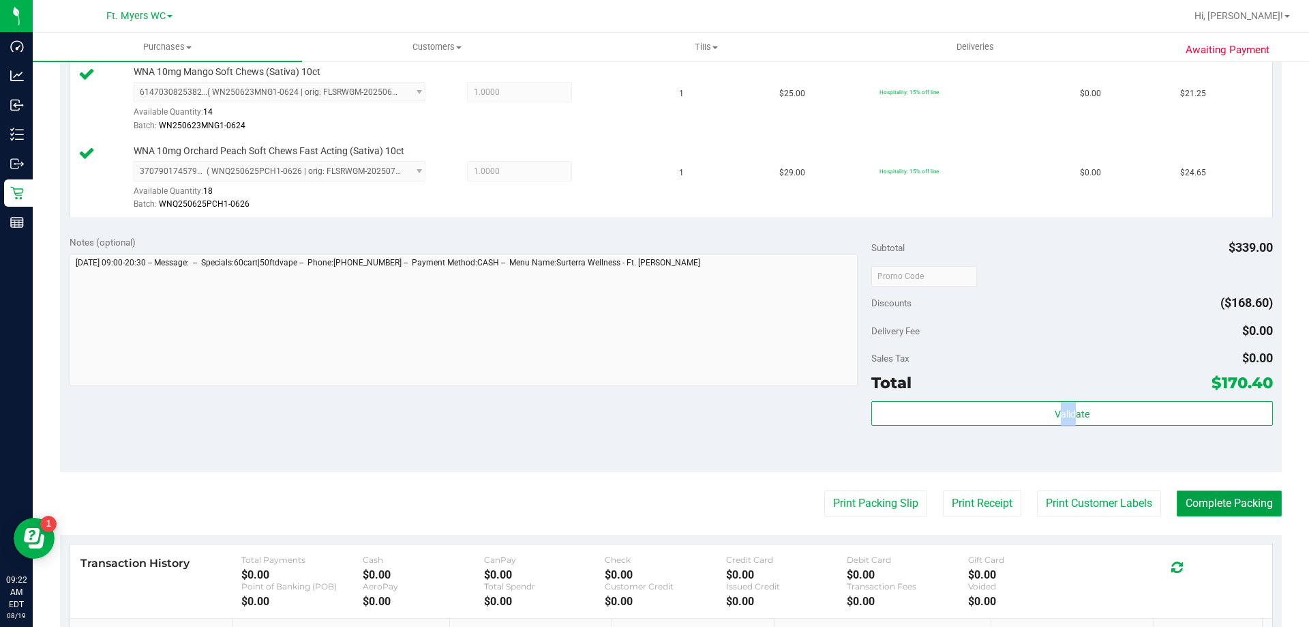
click at [1195, 508] on button "Complete Packing" at bounding box center [1229, 503] width 105 height 26
